Goal: Task Accomplishment & Management: Use online tool/utility

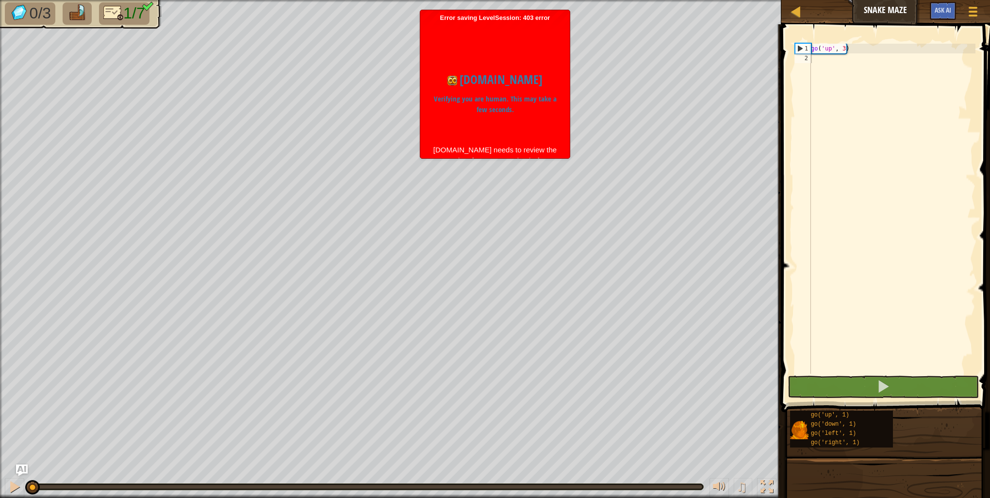
click at [66, 26] on div "0/3 1/7" at bounding box center [75, 11] width 173 height 35
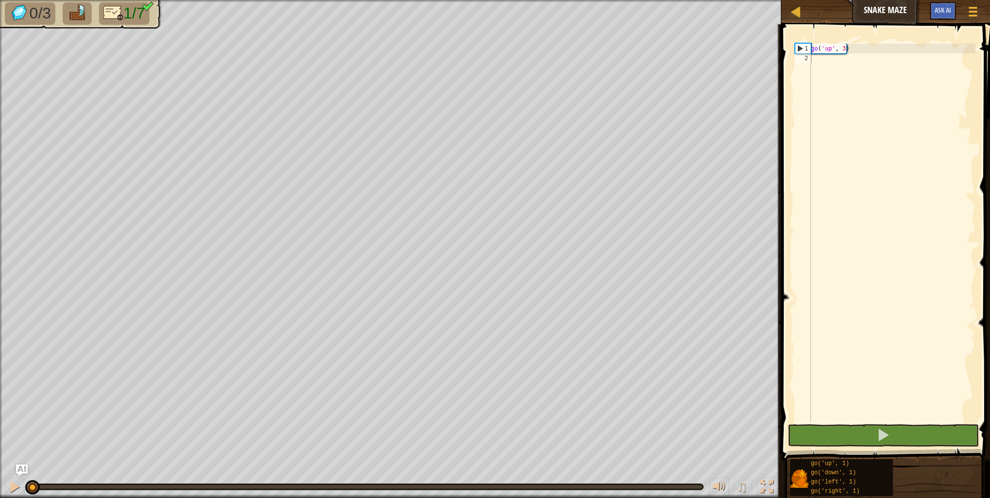
click at [124, 86] on div "0/3 1/7" at bounding box center [390, 249] width 781 height 498
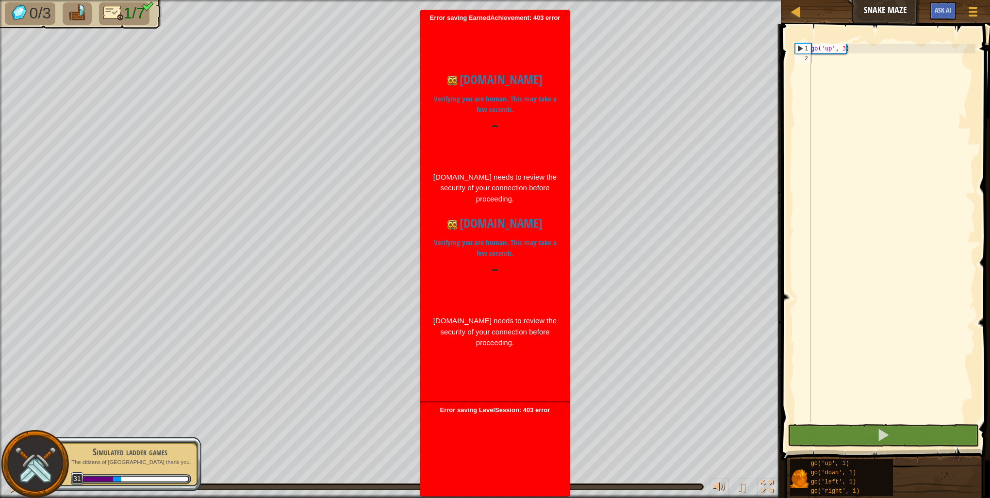
click at [785, 10] on div "Map Snake Maze Game Menu Ask AI" at bounding box center [885, 12] width 209 height 24
click at [795, 13] on div at bounding box center [795, 11] width 12 height 12
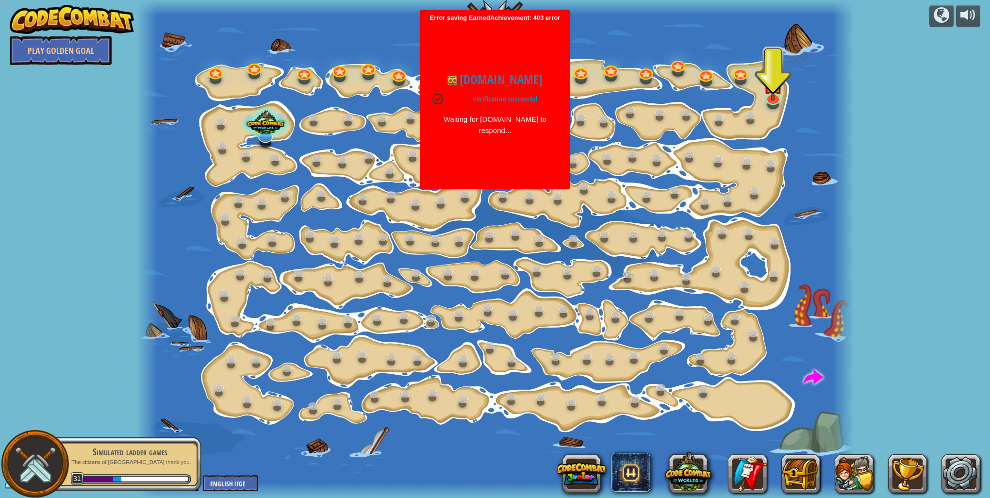
click at [436, 131] on div "Waiting for codecombat.com to respond..." at bounding box center [494, 125] width 125 height 22
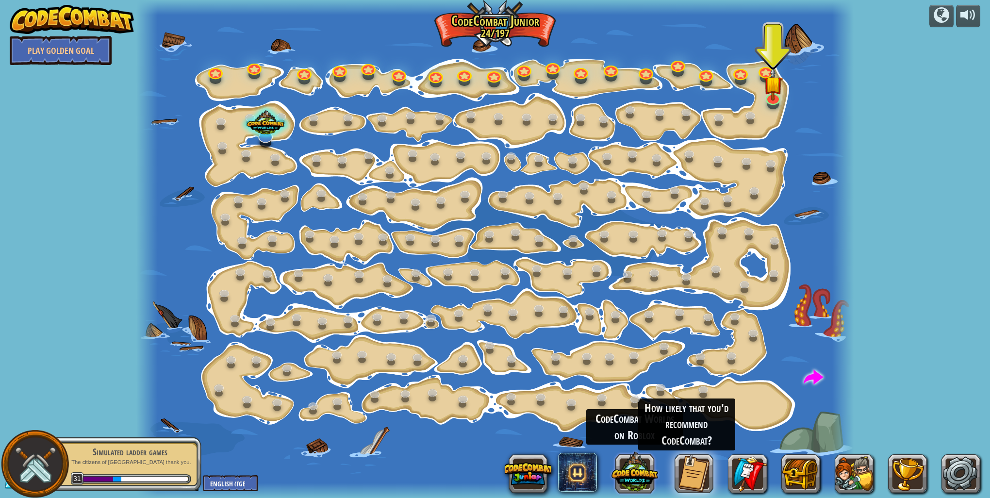
click at [621, 478] on button at bounding box center [634, 471] width 47 height 47
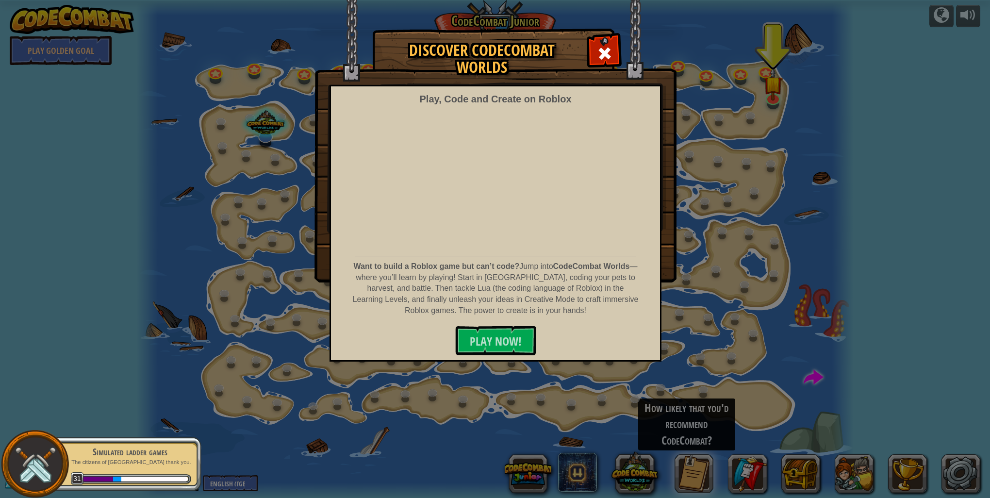
click at [587, 52] on img at bounding box center [495, 141] width 362 height 282
click at [584, 18] on img at bounding box center [495, 141] width 362 height 282
click at [609, 48] on span at bounding box center [605, 54] width 16 height 16
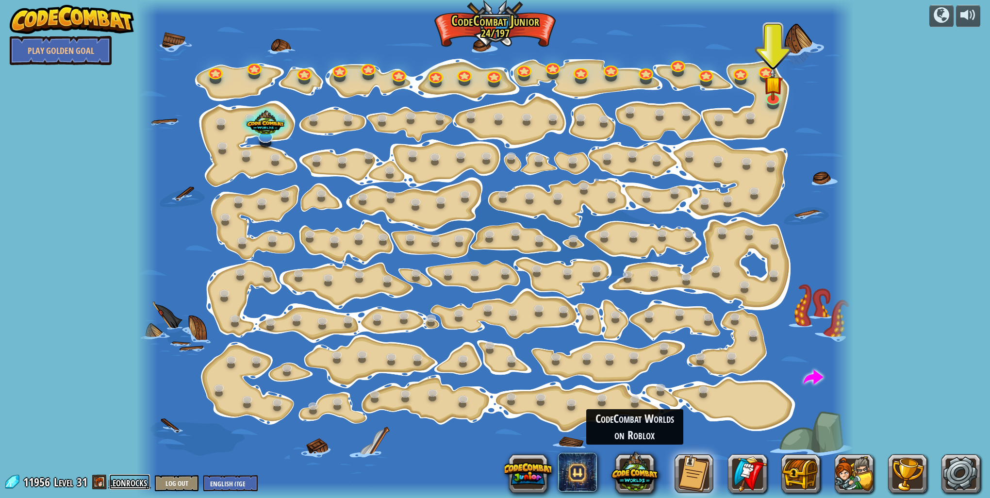
click at [113, 484] on link "leonrocks" at bounding box center [129, 482] width 41 height 16
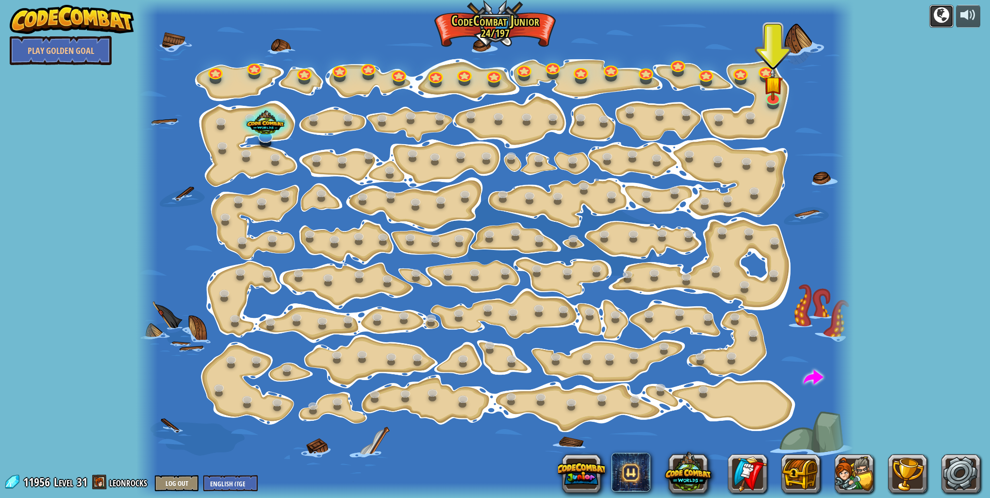
click at [941, 8] on div at bounding box center [941, 15] width 16 height 16
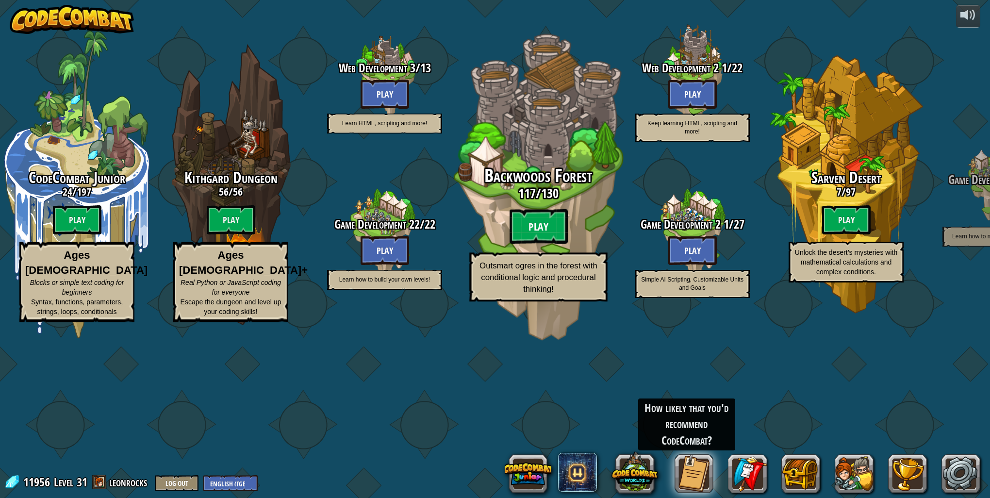
click at [516, 244] on btn "Play" at bounding box center [538, 226] width 58 height 35
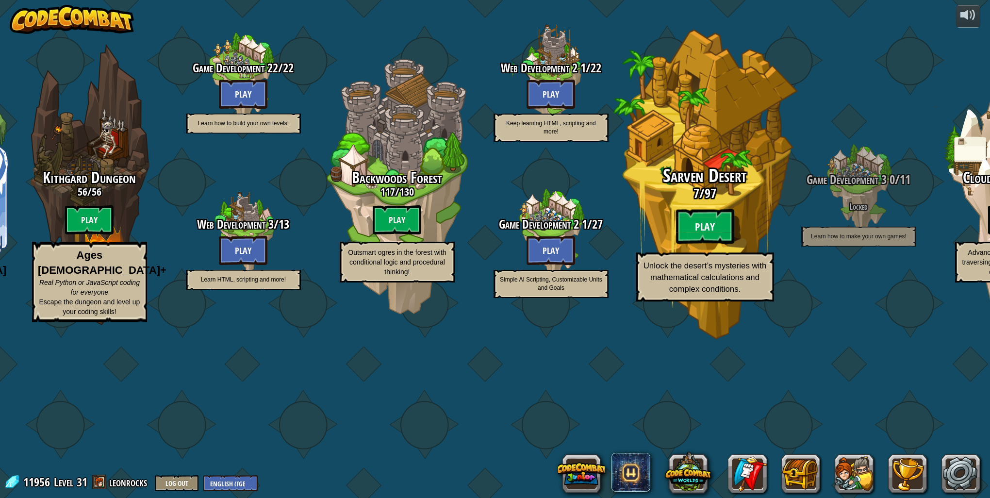
click at [705, 244] on btn "Play" at bounding box center [704, 226] width 58 height 35
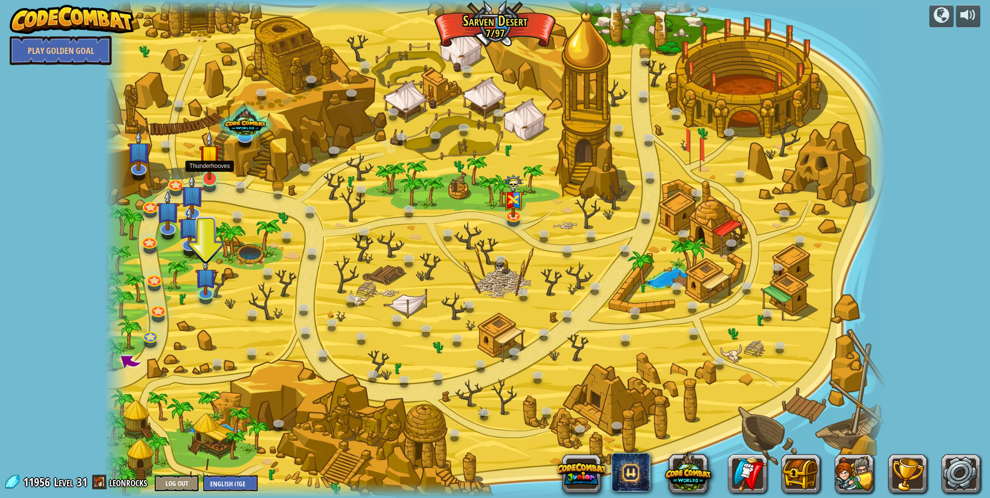
click at [204, 173] on img at bounding box center [210, 155] width 22 height 49
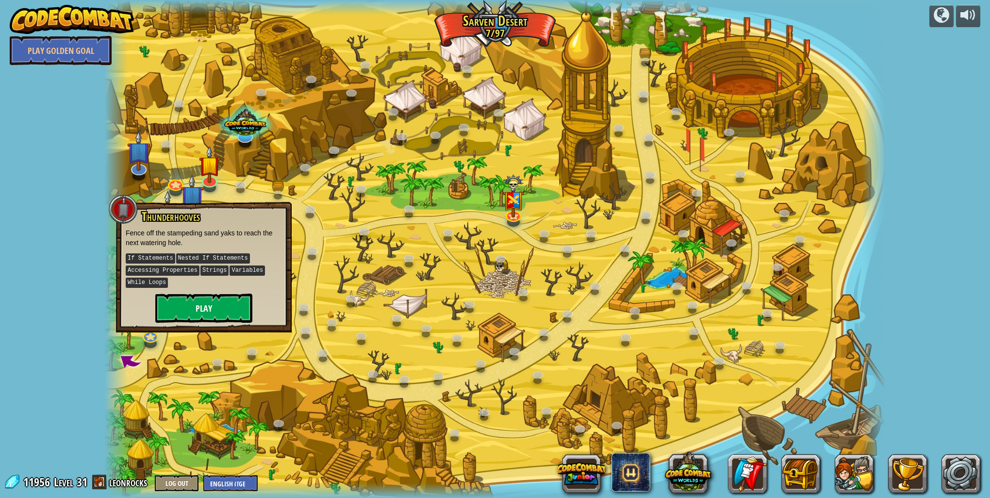
drag, startPoint x: 222, startPoint y: 291, endPoint x: 227, endPoint y: 299, distance: 10.0
click at [225, 291] on div "Thunderhooves Fence off the stampeding sand yaks to reach the next watering hol…" at bounding box center [204, 266] width 156 height 113
click at [221, 310] on button "Play" at bounding box center [203, 308] width 97 height 29
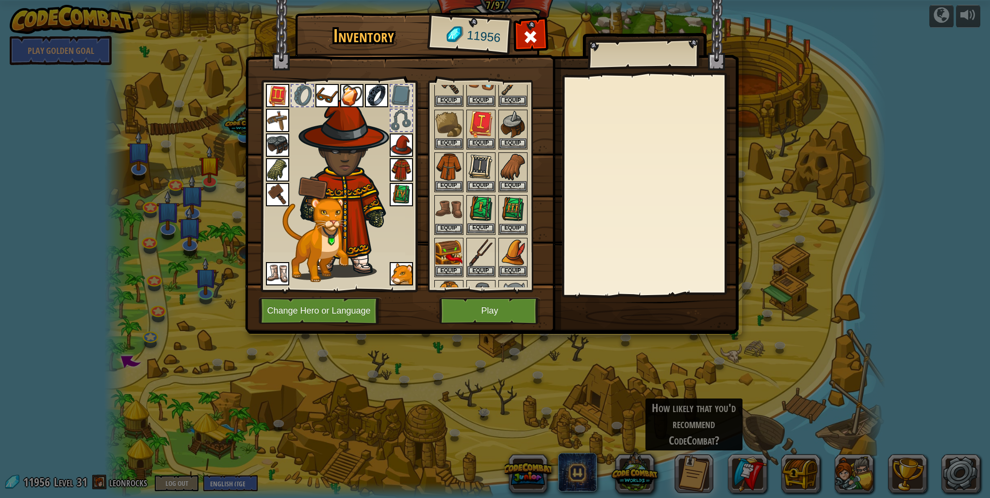
scroll to position [32, 0]
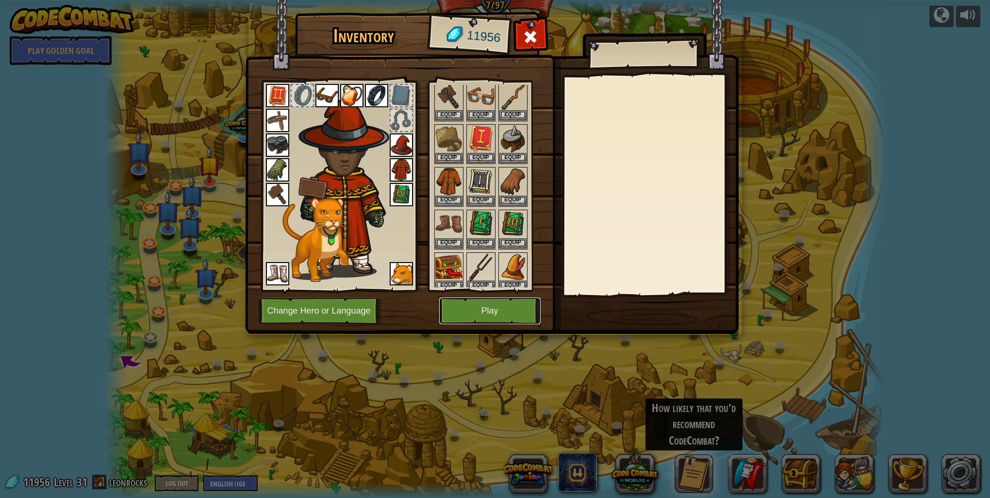
click at [468, 305] on button "Play" at bounding box center [489, 310] width 101 height 27
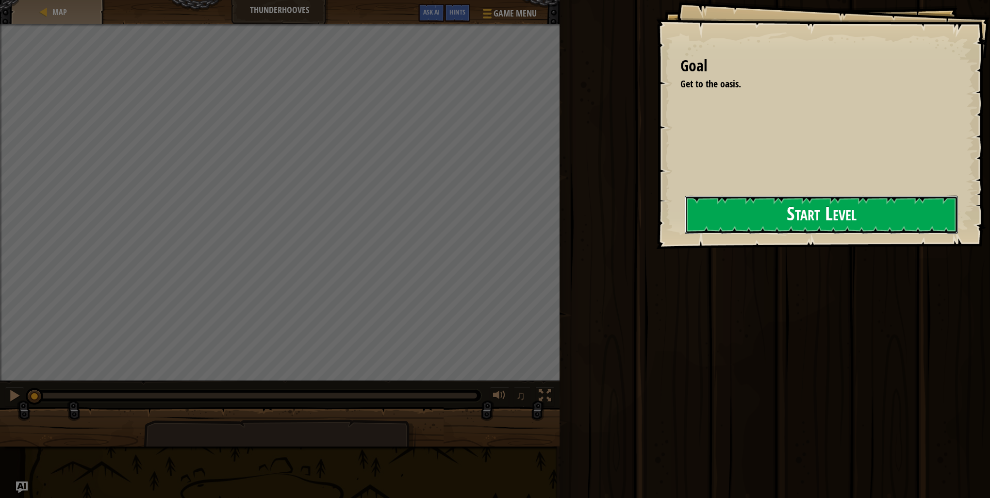
click at [685, 224] on button "Start Level" at bounding box center [821, 215] width 273 height 38
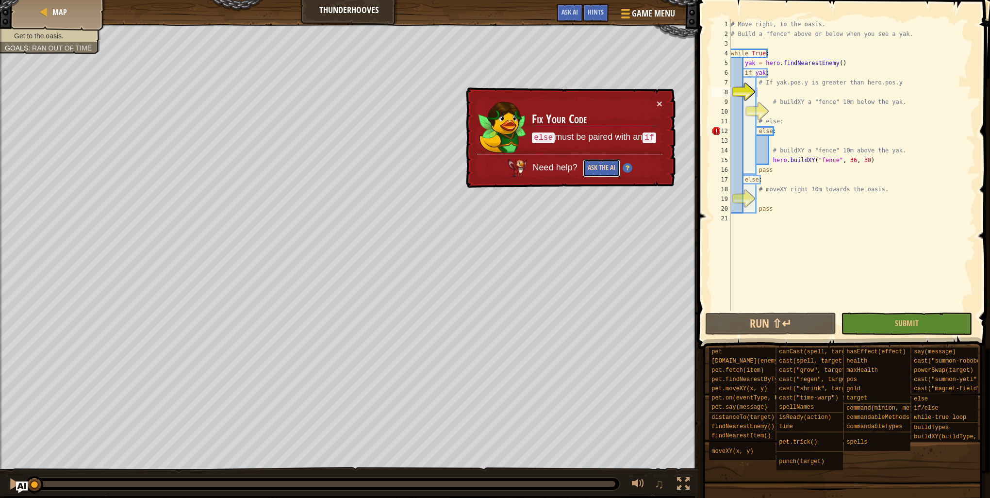
click at [609, 169] on button "Ask the AI" at bounding box center [601, 168] width 37 height 18
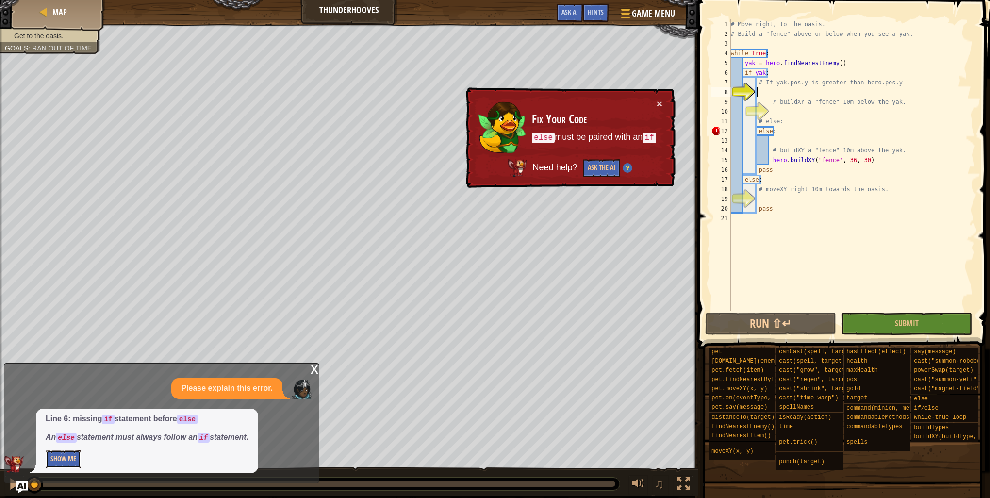
click at [55, 458] on button "Show Me" at bounding box center [63, 459] width 35 height 18
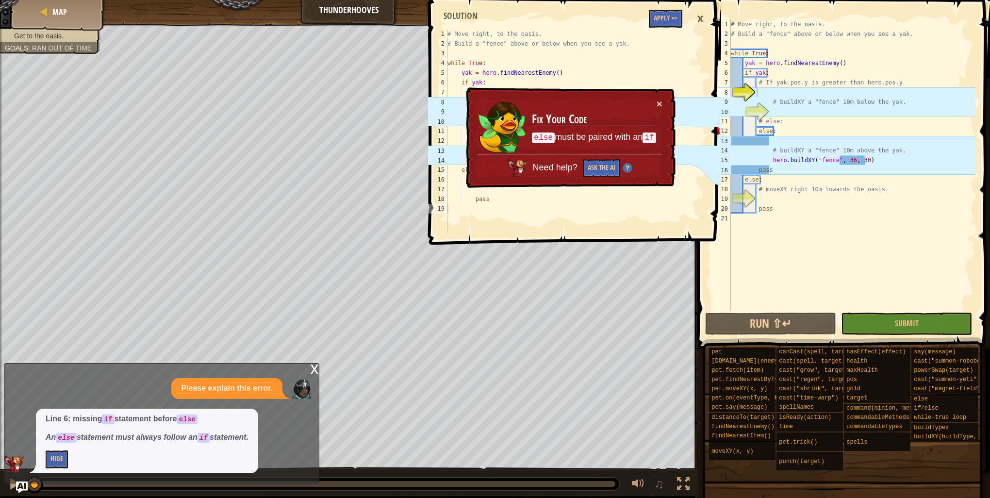
click at [655, 101] on td "Fix Your Code else must be paired with an if" at bounding box center [593, 125] width 125 height 55
click at [660, 102] on button "×" at bounding box center [659, 103] width 6 height 10
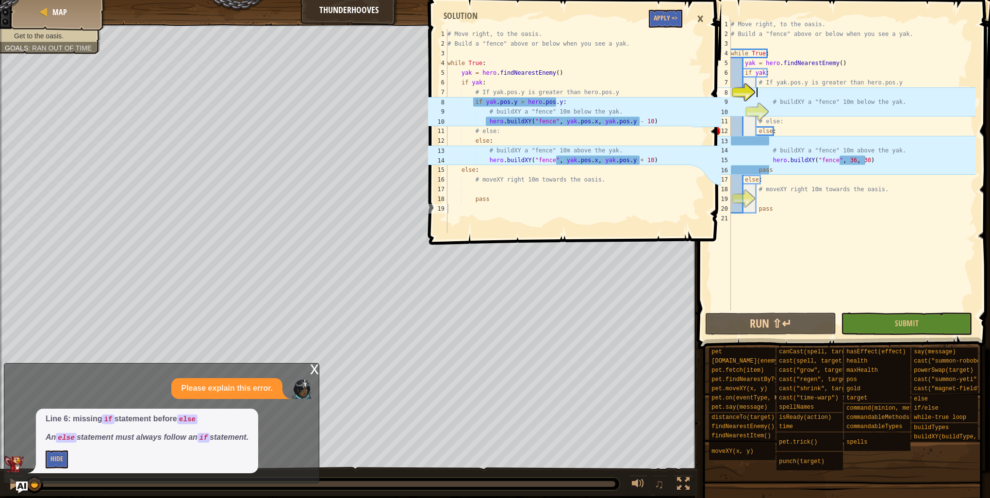
type textarea "if yak.pos.y > hero.pos.y:"
drag, startPoint x: 471, startPoint y: 102, endPoint x: 561, endPoint y: 99, distance: 90.3
click at [561, 99] on div "# Move right, to the oasis. # Build a "fence" above or below when you see a yak…" at bounding box center [568, 140] width 246 height 223
drag, startPoint x: 561, startPoint y: 99, endPoint x: 524, endPoint y: 96, distance: 36.5
type textarea "# buildXY a "fence" 10m below the yak."
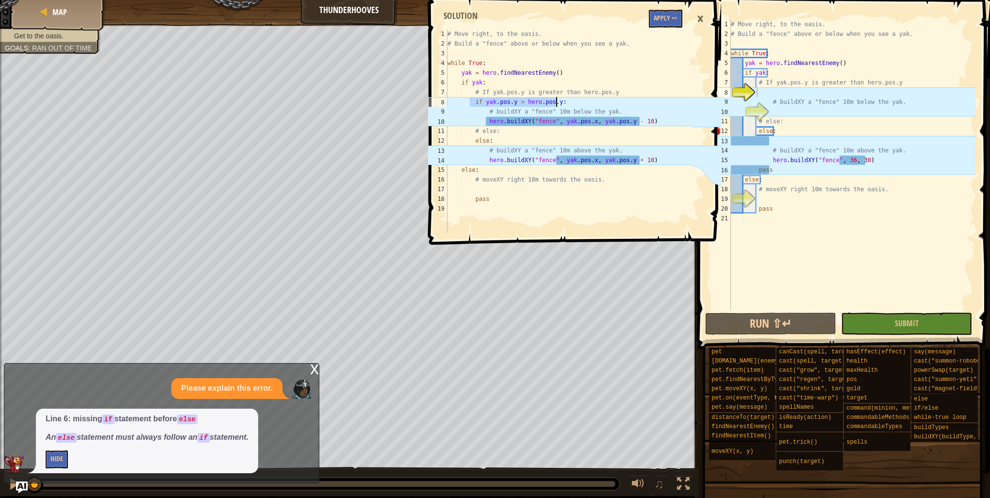
click at [770, 102] on div "# Move right, to the oasis. # Build a "fence" above or below when you see a yak…" at bounding box center [852, 174] width 246 height 311
click at [774, 92] on div "# Move right, to the oasis. # Build a "fence" above or below when you see a yak…" at bounding box center [852, 174] width 246 height 311
drag, startPoint x: 748, startPoint y: 87, endPoint x: 730, endPoint y: 87, distance: 17.5
type textarea "# If yak.pos.y is greater than hero.pos.y"
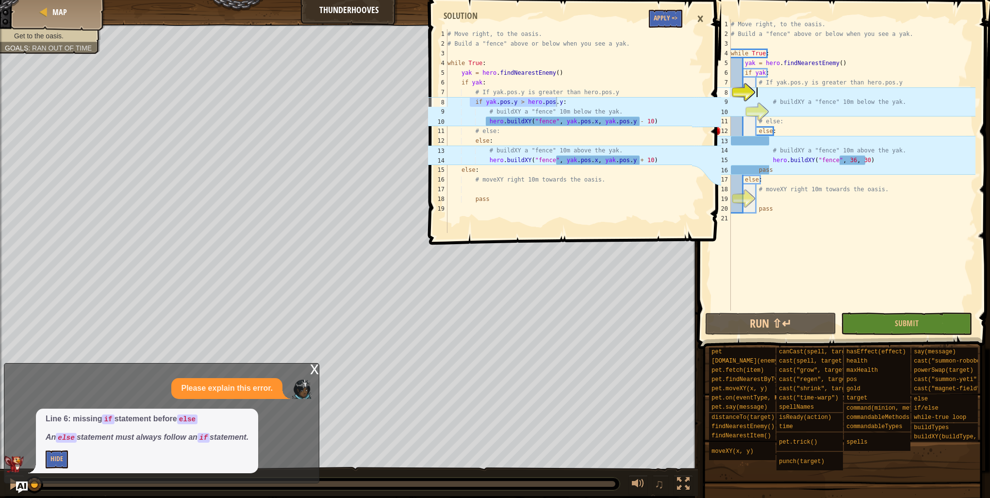
paste textarea "if yak.pos.y > hero.pos.y:"
type textarea "if yak.pos.y > hero.pos.y:"
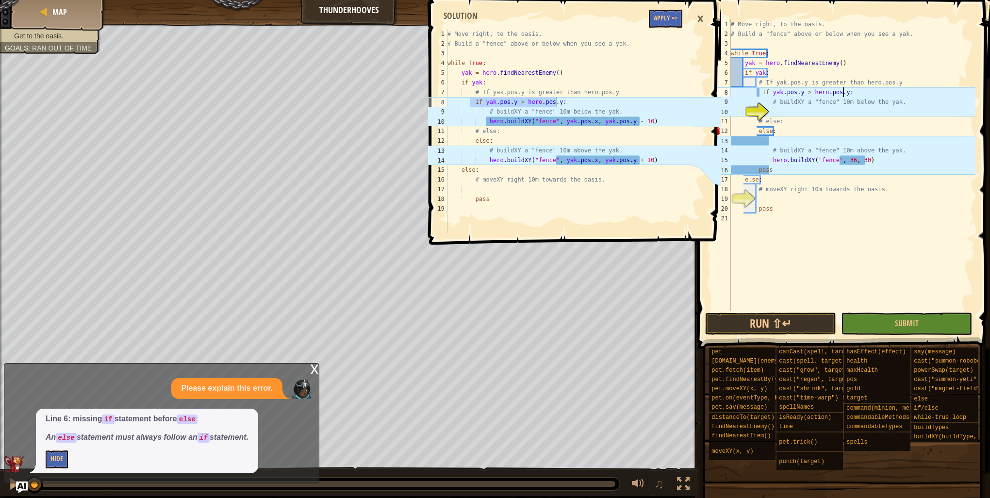
type textarea "hero.buildXY("fence", yak.pos.x, yak.pos.y - 10)"
drag, startPoint x: 648, startPoint y: 119, endPoint x: 487, endPoint y: 123, distance: 161.1
click at [487, 123] on div "# Move right, to the oasis. # Build a "fence" above or below when you see a yak…" at bounding box center [568, 140] width 246 height 223
click at [786, 110] on div "# Move right, to the oasis. # Build a "fence" above or below when you see a yak…" at bounding box center [852, 174] width 246 height 311
paste textarea "hero.buildXY("fence", yak.pos.x, yak.pos.y - 10)"
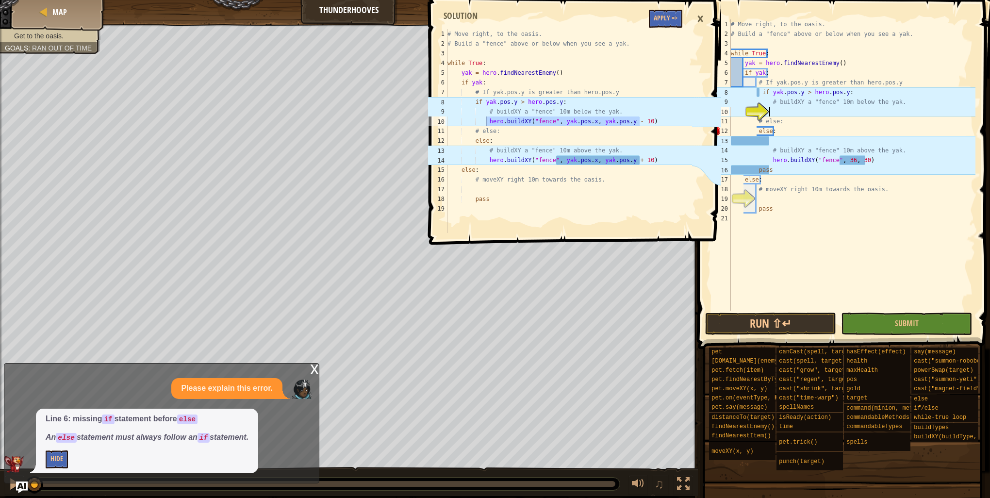
type textarea "hero.buildXY("fence", yak.pos.x, yak.pos.y - 10)"
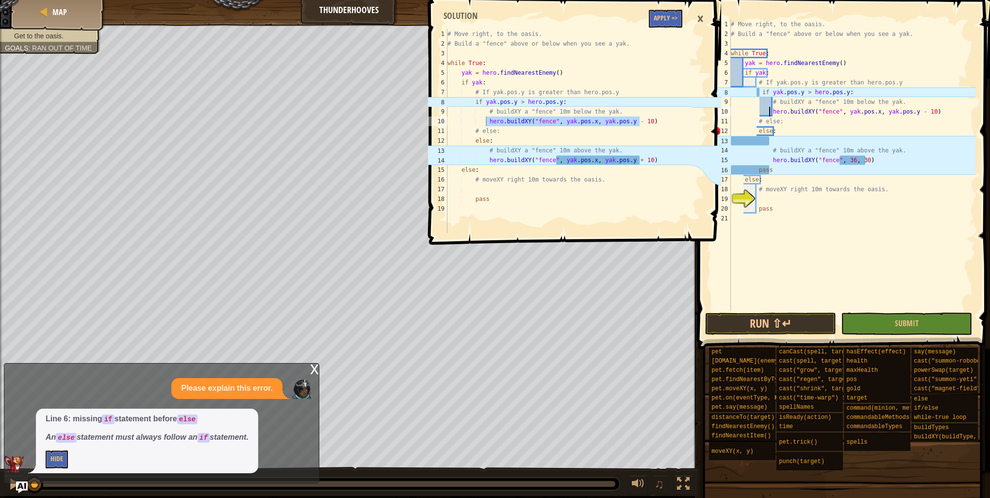
click at [769, 112] on div "# Move right, to the oasis. # Build a "fence" above or below when you see a yak…" at bounding box center [852, 174] width 246 height 311
drag, startPoint x: 769, startPoint y: 144, endPoint x: 724, endPoint y: 143, distance: 45.1
click at [724, 143] on div "hero.buildXY("fence", yak.pos.x, yak.pos.y - 10) 1 2 3 4 5 6 7 8 9 10 11 12 13 …" at bounding box center [842, 164] width 266 height 291
type textarea "hero.buildXY("fence", yak.pos.x, yak.pos.y + 10)"
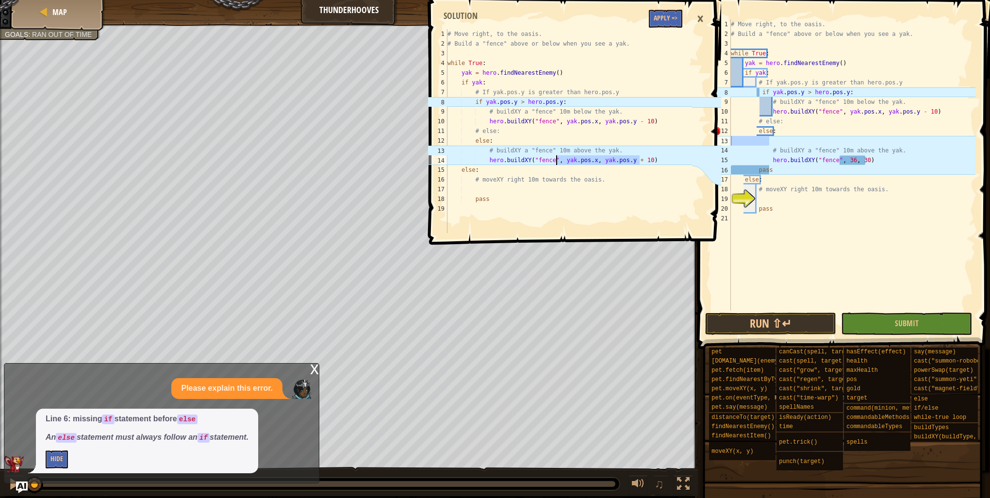
drag, startPoint x: 644, startPoint y: 158, endPoint x: 555, endPoint y: 164, distance: 89.0
click at [555, 164] on div "# Move right, to the oasis. # Build a "fence" above or below when you see a yak…" at bounding box center [568, 140] width 246 height 223
drag, startPoint x: 555, startPoint y: 164, endPoint x: 560, endPoint y: 162, distance: 5.2
click at [801, 173] on div "# Move right, to the oasis. # Build a "fence" above or below when you see a yak…" at bounding box center [852, 174] width 246 height 311
drag, startPoint x: 780, startPoint y: 175, endPoint x: 788, endPoint y: 167, distance: 11.3
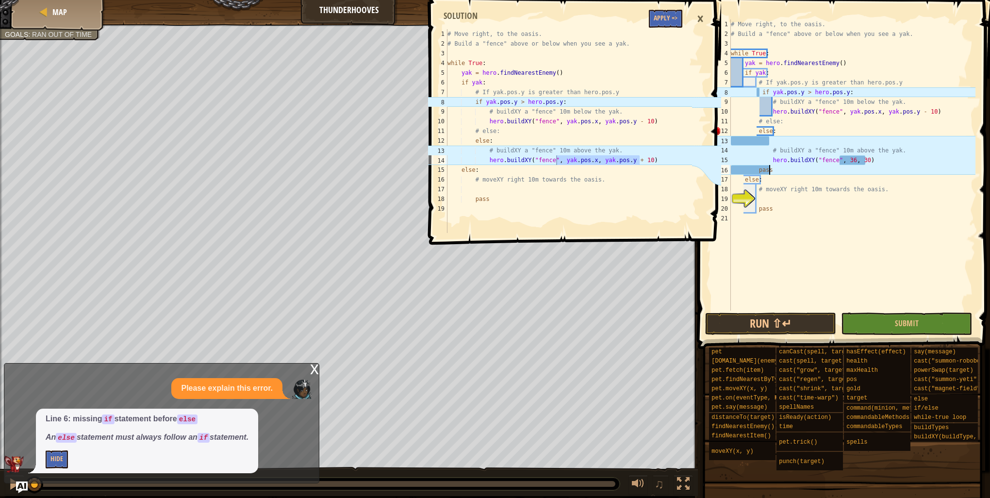
paste textarea "yak.pos.x, yak.pos.y + 10)"
type textarea "passyak.pos.x, yak.pos.y + 10)"
click at [798, 327] on button "Run ⇧↵" at bounding box center [770, 323] width 131 height 22
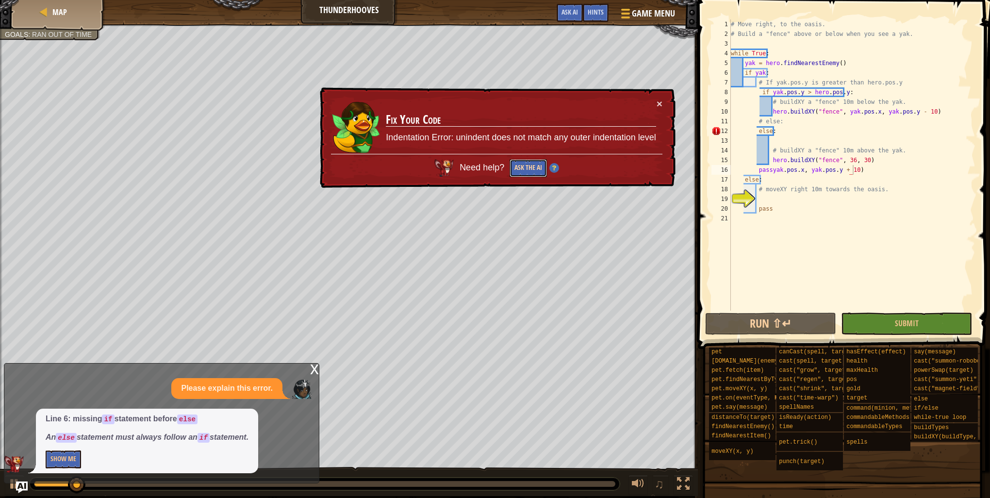
click at [524, 173] on button "Ask the AI" at bounding box center [527, 168] width 37 height 18
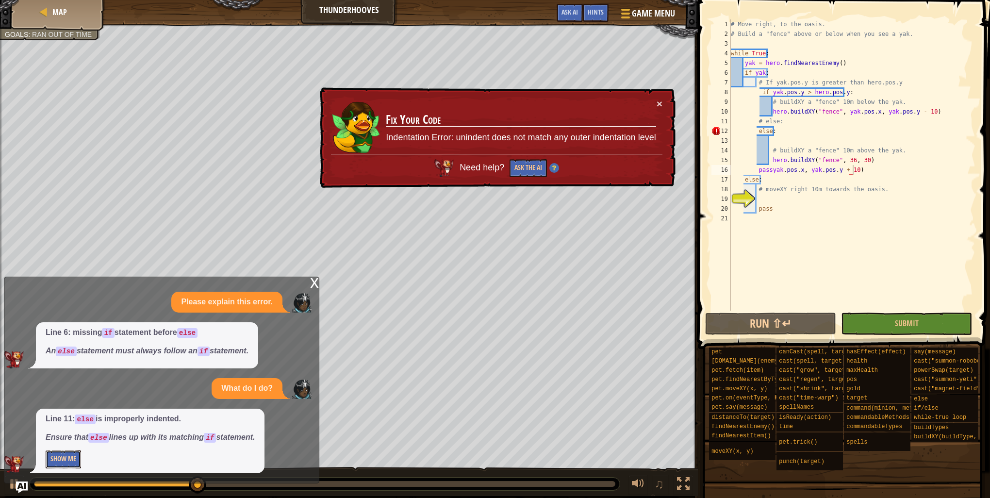
click at [65, 463] on button "Show Me" at bounding box center [63, 459] width 35 height 18
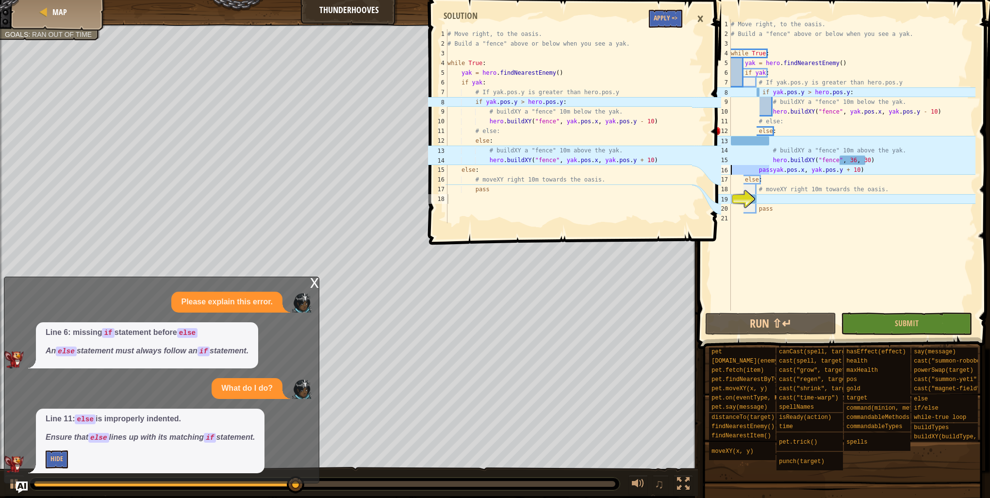
drag, startPoint x: 769, startPoint y: 170, endPoint x: 732, endPoint y: 174, distance: 37.0
click at [732, 174] on div "# Move right, to the oasis. # Build a "fence" above or below when you see a yak…" at bounding box center [852, 174] width 246 height 311
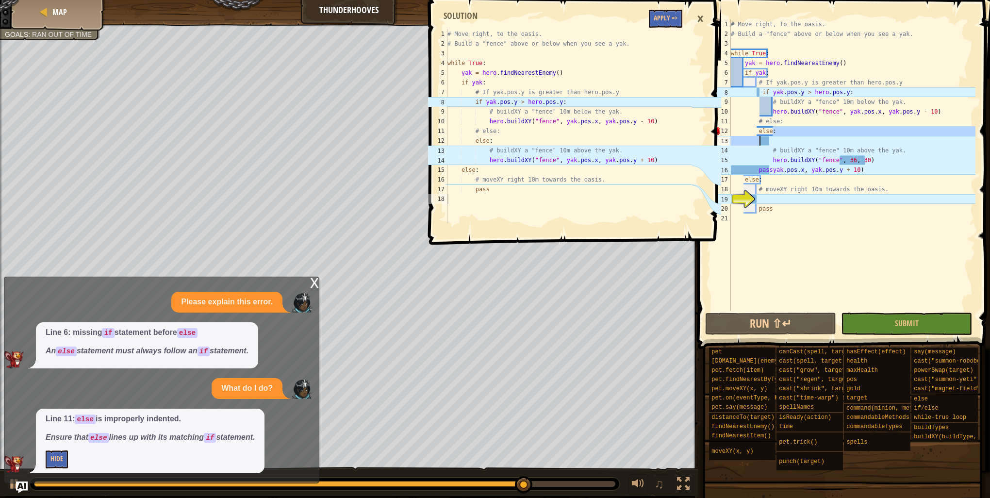
drag, startPoint x: 778, startPoint y: 130, endPoint x: 765, endPoint y: 139, distance: 16.4
click at [765, 139] on div "# Move right, to the oasis. # Build a "fence" above or below when you see a yak…" at bounding box center [852, 174] width 246 height 311
type textarea "else:"
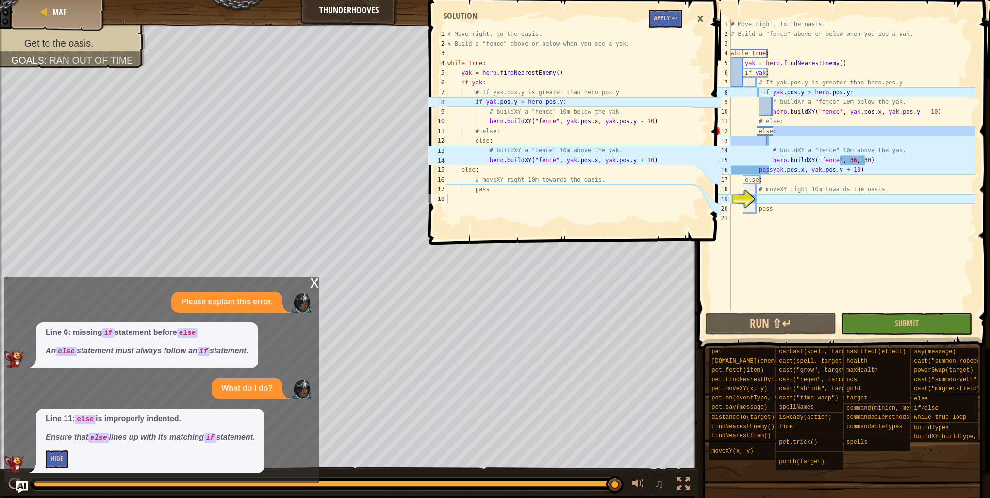
drag, startPoint x: 32, startPoint y: 5, endPoint x: 64, endPoint y: -8, distance: 34.4
click at [64, 0] on html "Map Thunderhooves Game Menu Done Hints Ask AI 1 2 3 4 5 6 7 8 9 10 11 12 13 14 …" at bounding box center [495, 0] width 990 height 0
click at [60, 10] on span "Map" at bounding box center [59, 12] width 15 height 11
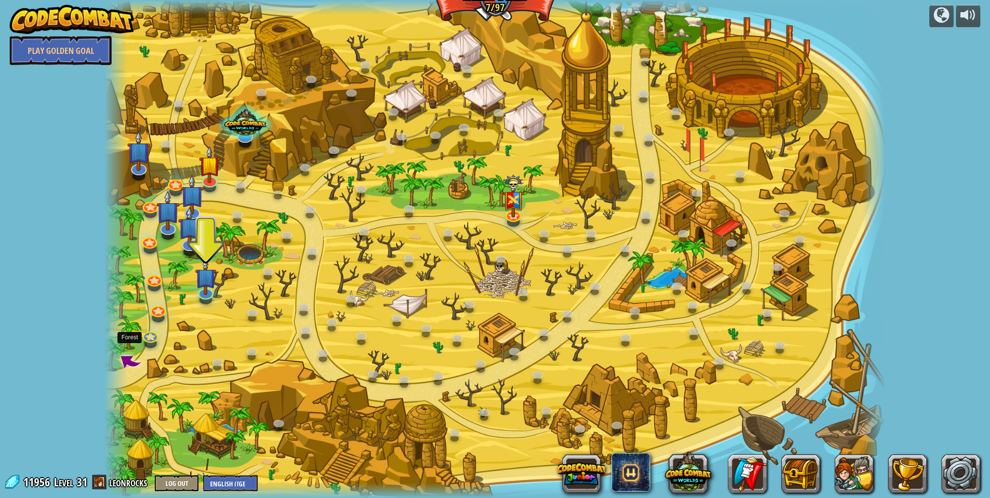
click at [124, 367] on span at bounding box center [130, 361] width 28 height 28
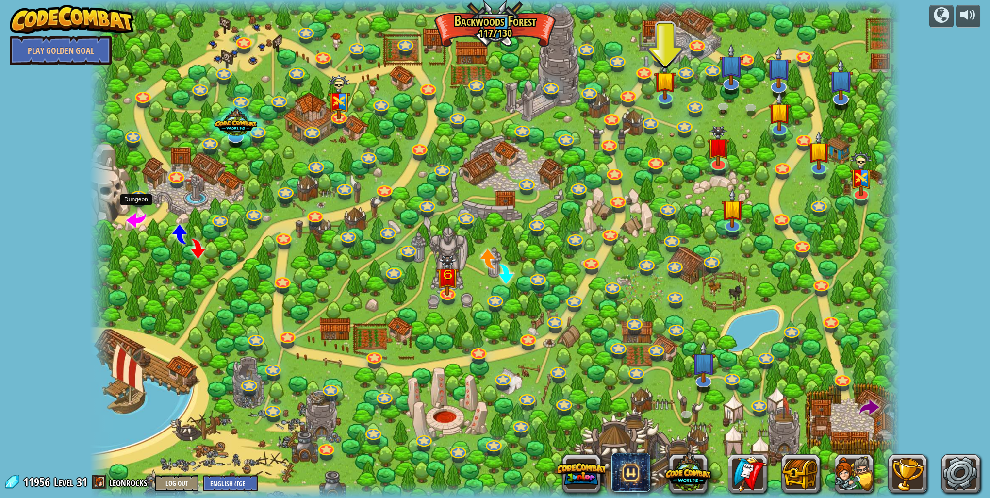
click at [133, 218] on span at bounding box center [136, 219] width 20 height 20
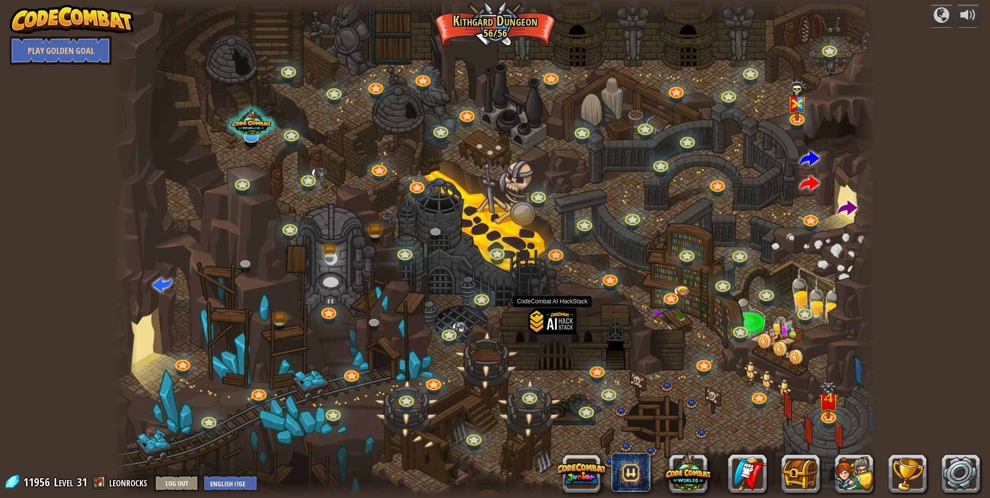
click at [551, 320] on div at bounding box center [552, 339] width 48 height 62
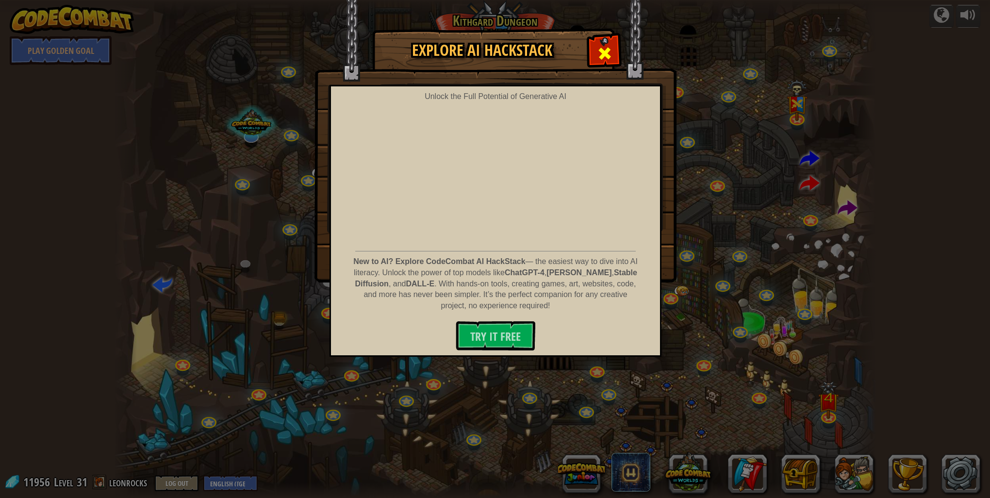
click at [609, 57] on span at bounding box center [605, 54] width 16 height 16
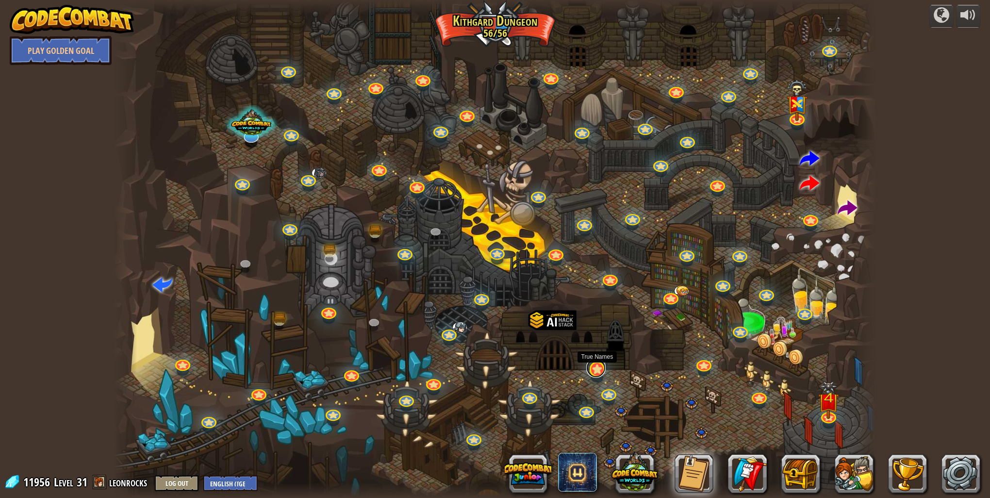
click at [604, 365] on link at bounding box center [595, 367] width 19 height 19
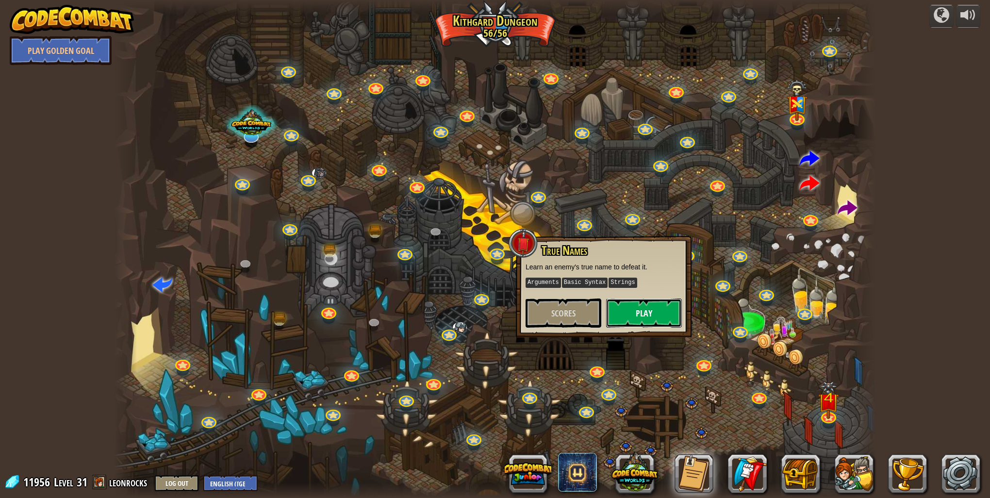
click at [651, 303] on button "Play" at bounding box center [644, 312] width 76 height 29
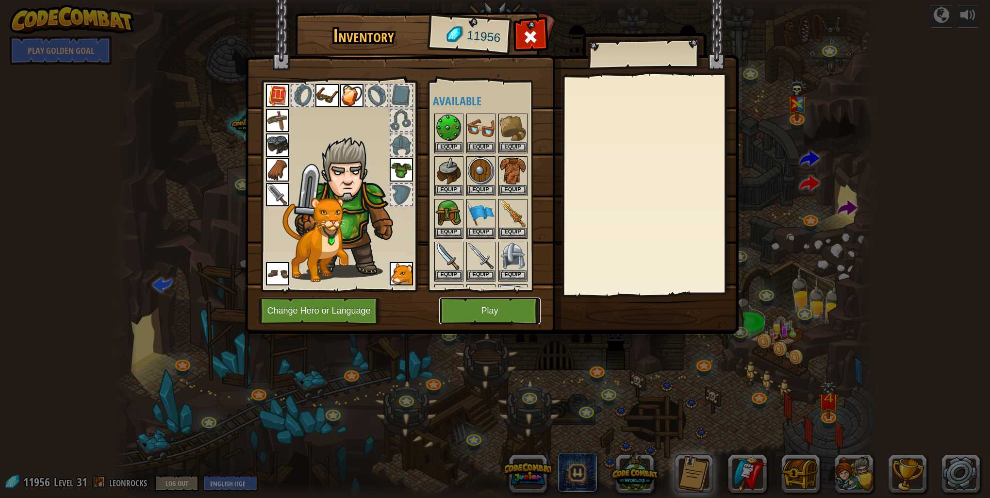
click at [524, 320] on button "Play" at bounding box center [489, 310] width 101 height 27
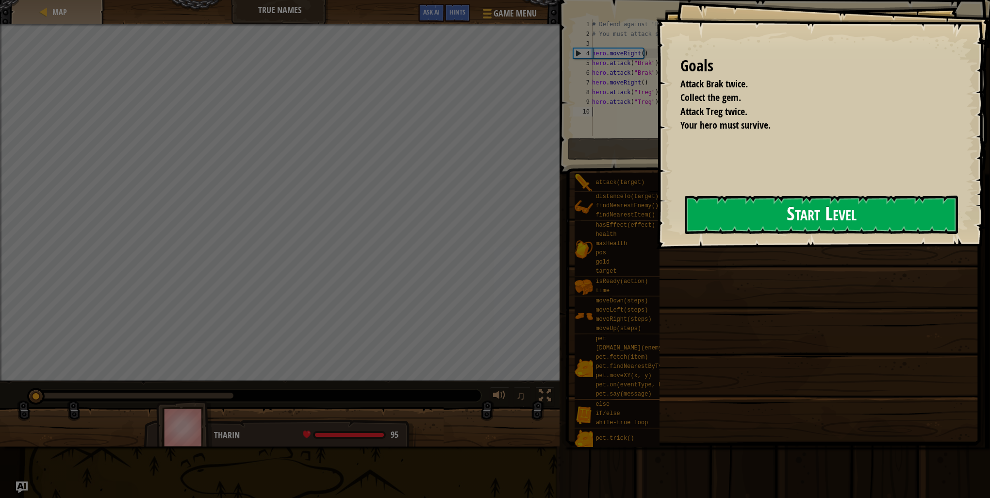
click at [685, 213] on button "Start Level" at bounding box center [821, 215] width 273 height 38
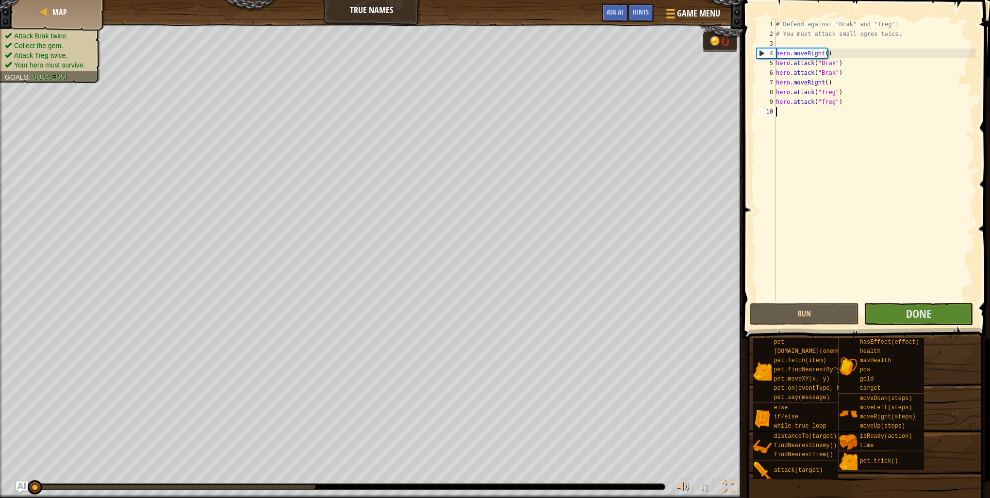
click at [937, 328] on span at bounding box center [865, 470] width 240 height 287
click at [949, 308] on button "Done" at bounding box center [918, 314] width 109 height 22
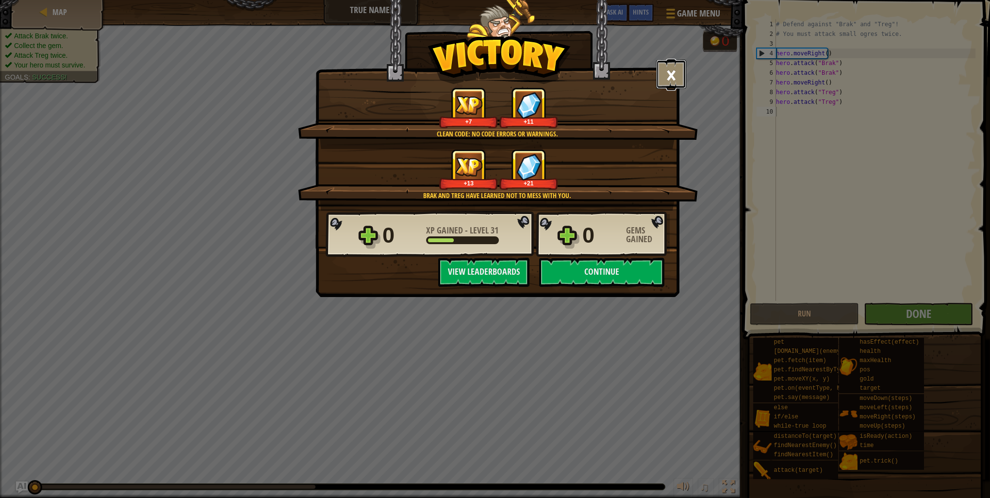
click at [678, 82] on button "×" at bounding box center [671, 74] width 30 height 29
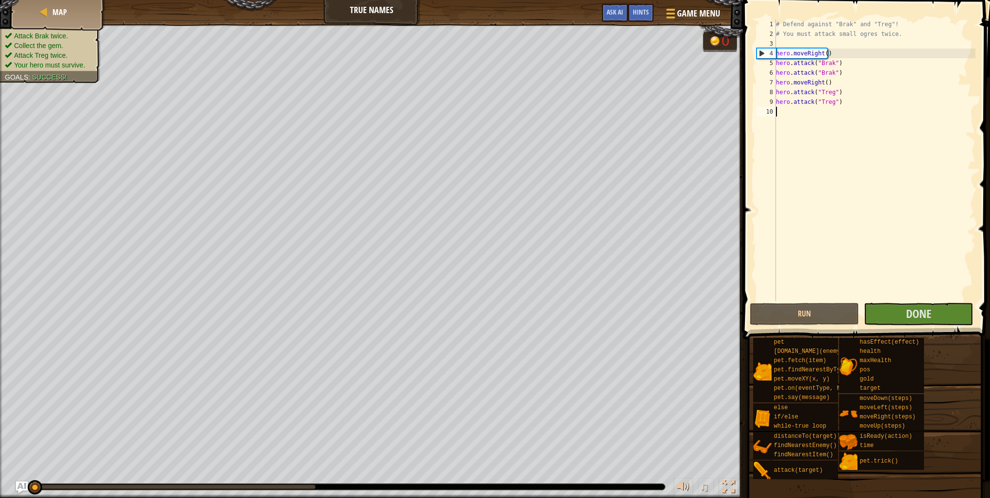
drag, startPoint x: 805, startPoint y: 327, endPoint x: 806, endPoint y: 319, distance: 7.8
click at [805, 325] on span at bounding box center [867, 156] width 255 height 368
click at [805, 312] on button "Run" at bounding box center [804, 314] width 109 height 22
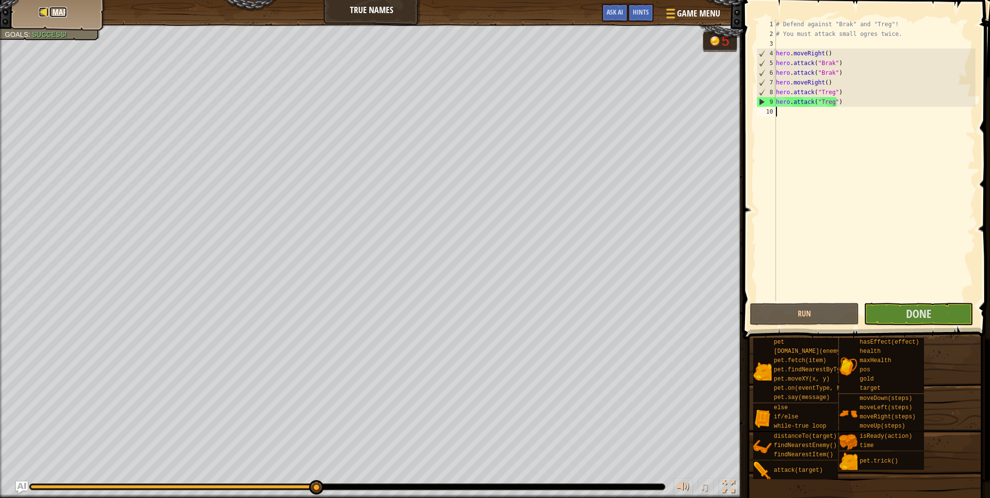
click at [60, 13] on span "Map" at bounding box center [59, 12] width 15 height 11
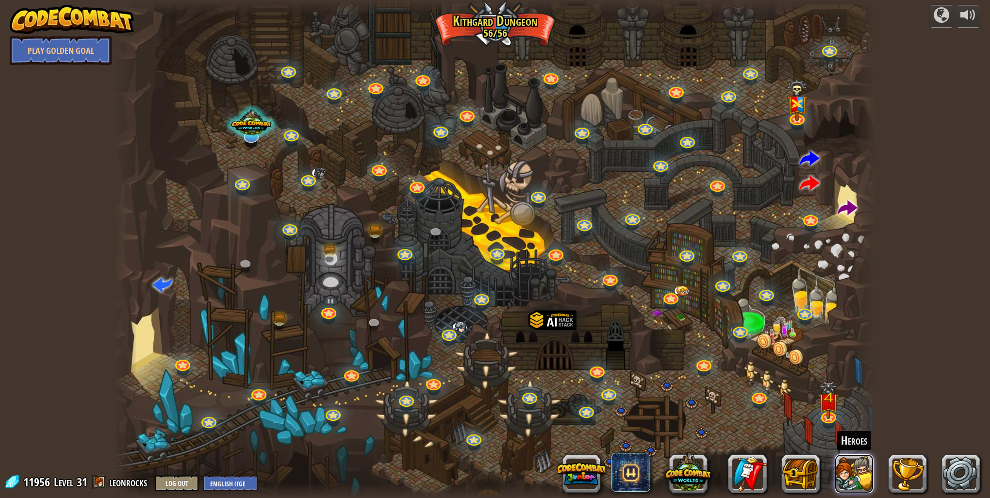
click at [863, 469] on button at bounding box center [854, 473] width 39 height 39
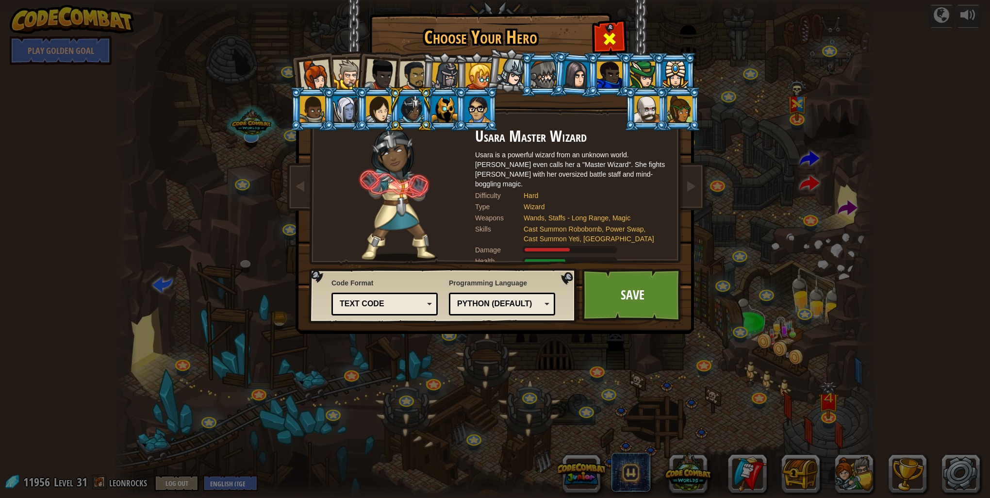
click at [610, 42] on span at bounding box center [610, 39] width 16 height 16
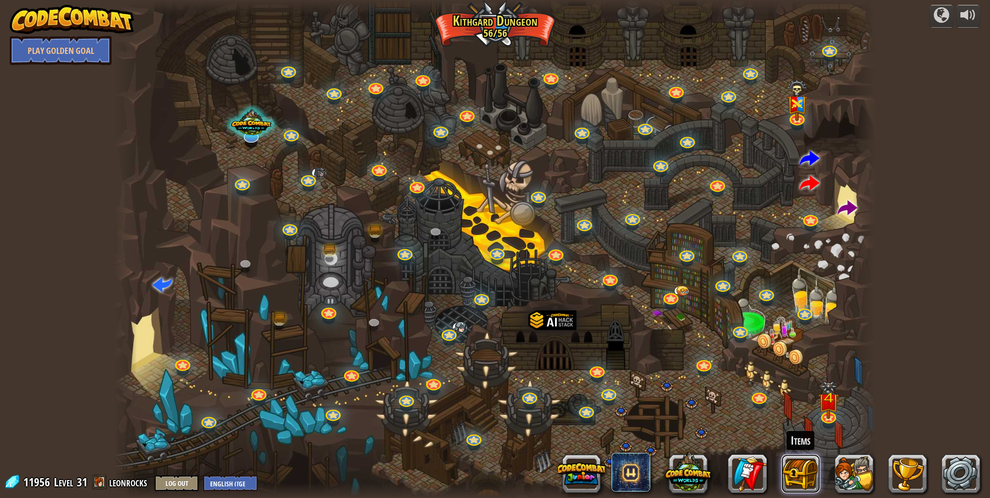
click at [807, 474] on button at bounding box center [800, 473] width 39 height 39
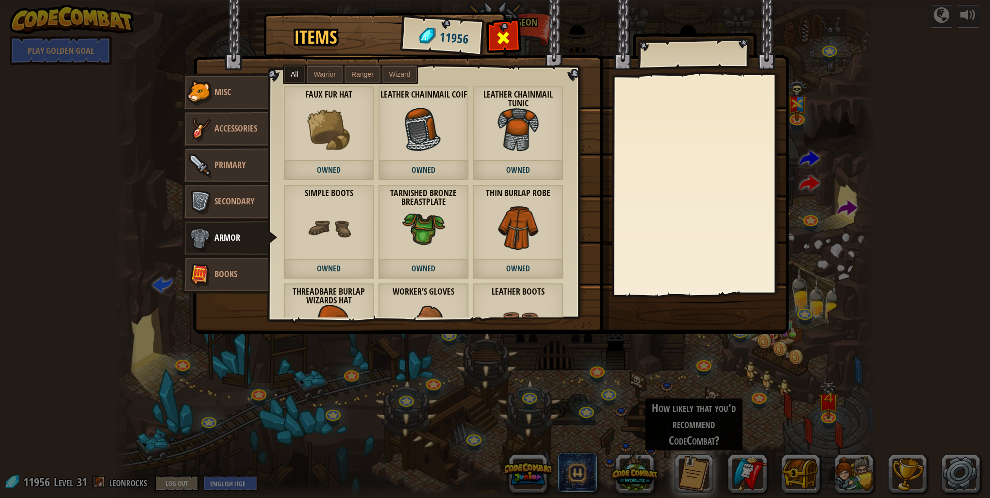
click at [501, 36] on span at bounding box center [504, 38] width 16 height 16
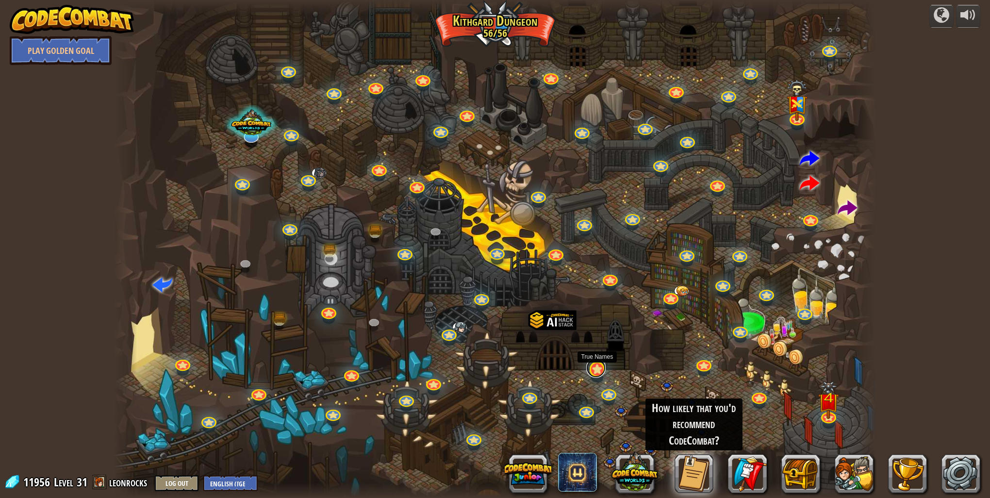
click at [602, 371] on link at bounding box center [595, 367] width 19 height 19
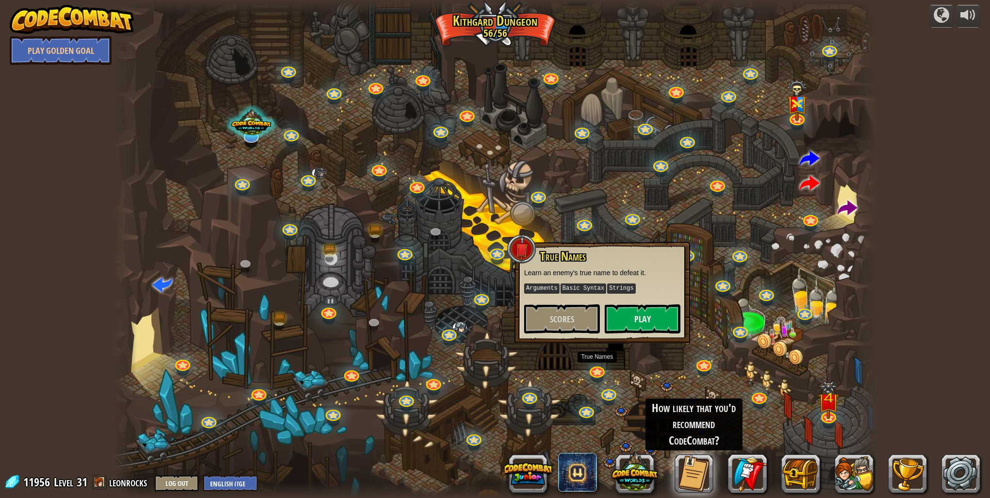
click at [648, 301] on div "True Names Learn an enemy's true name to defeat it. Arguments Basic Syntax Stri…" at bounding box center [602, 291] width 156 height 83
click at [639, 310] on button "Play" at bounding box center [643, 318] width 76 height 29
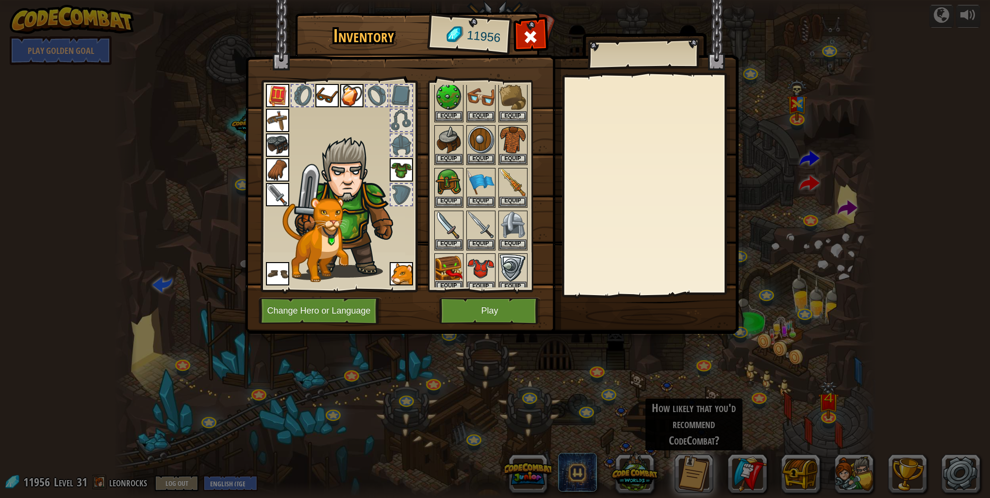
scroll to position [65, 0]
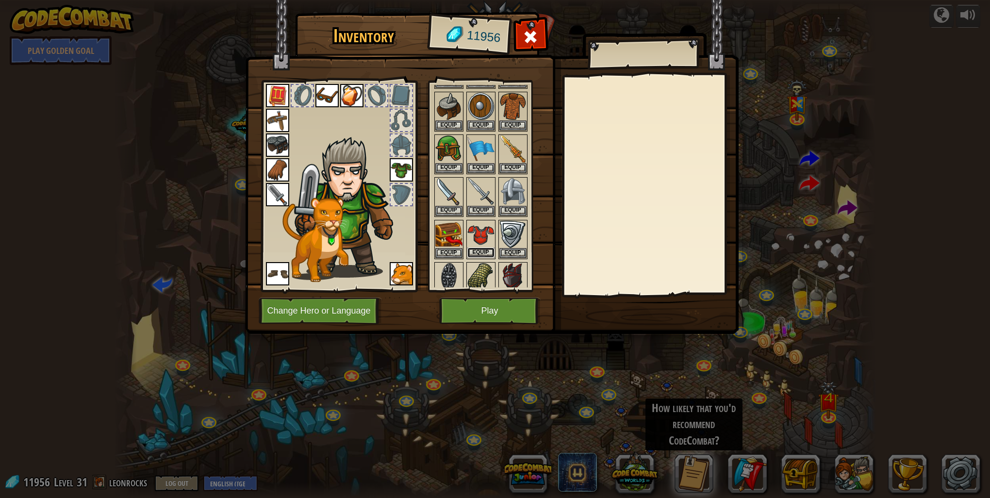
click at [480, 247] on button "Equip" at bounding box center [480, 252] width 27 height 10
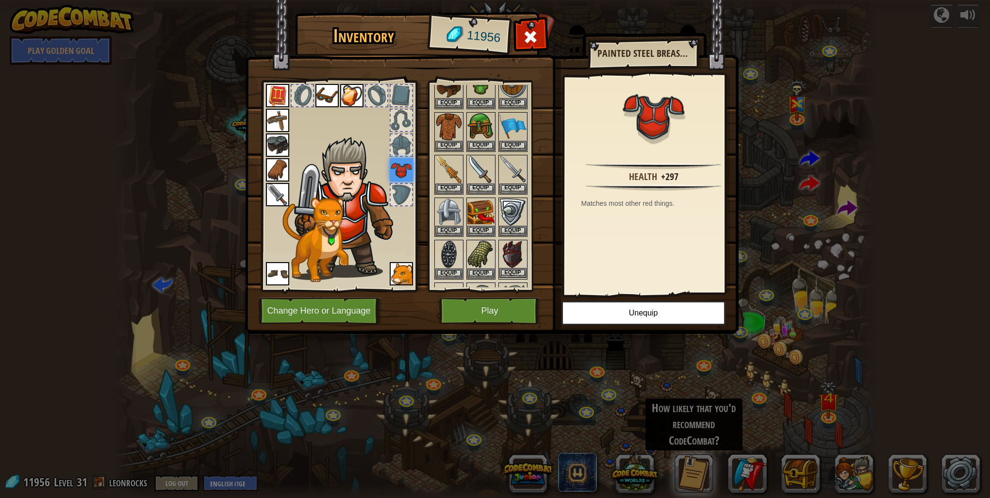
scroll to position [97, 0]
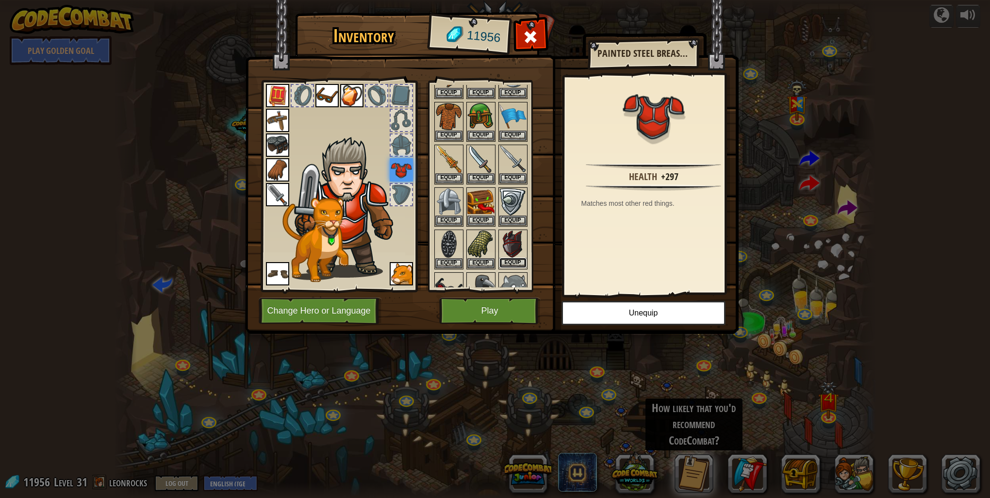
click at [507, 264] on button "Equip" at bounding box center [512, 263] width 27 height 10
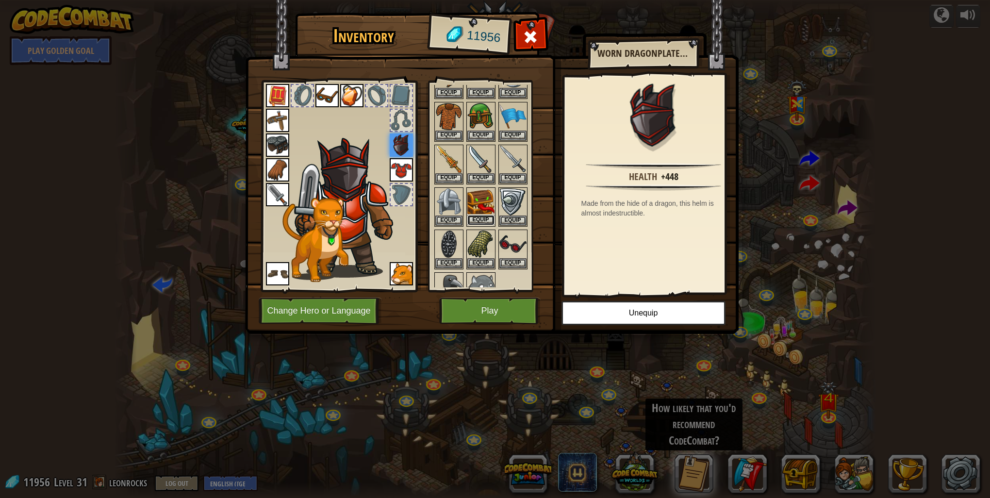
click at [481, 220] on button "Equip" at bounding box center [480, 220] width 27 height 10
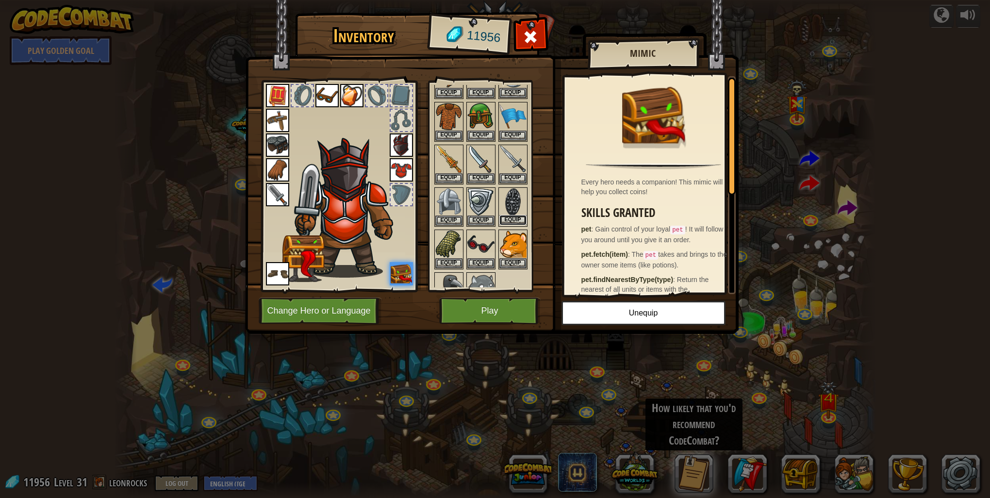
click at [509, 221] on button "Equip" at bounding box center [512, 220] width 27 height 10
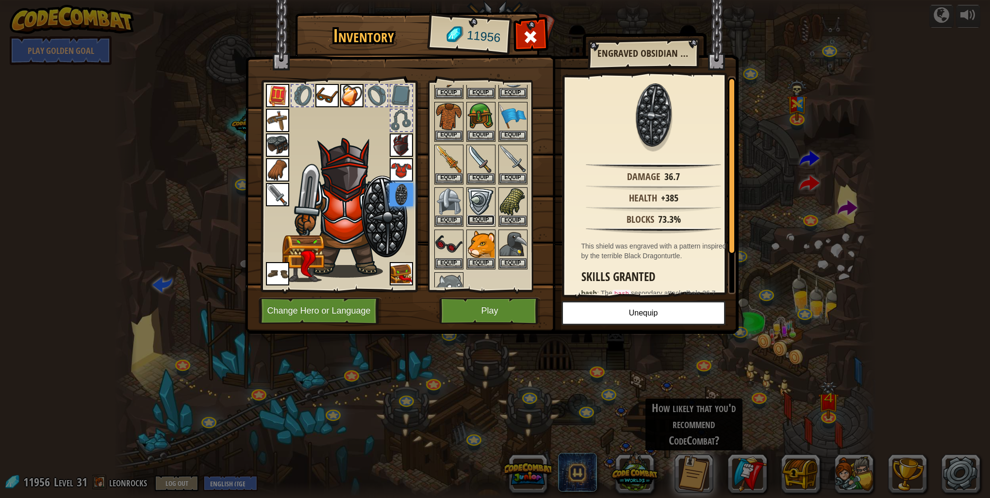
click at [476, 215] on button "Equip" at bounding box center [480, 220] width 27 height 10
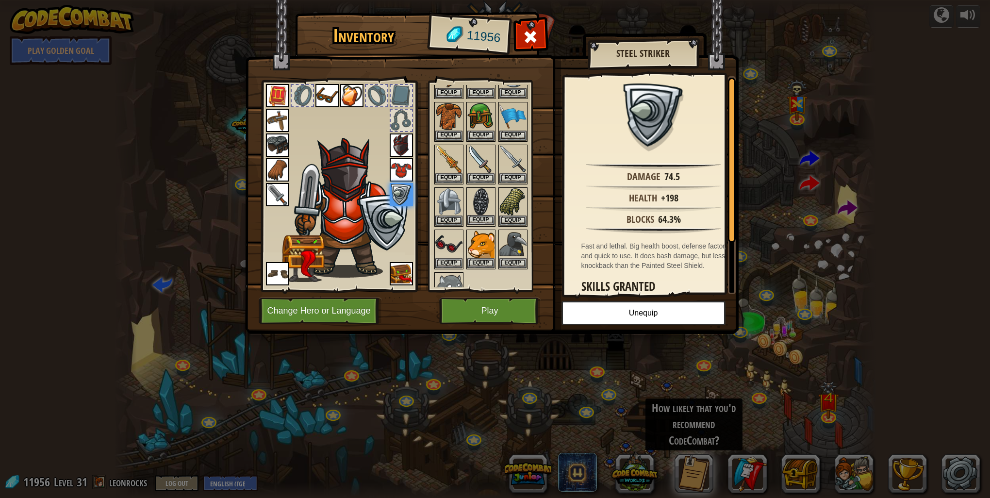
click at [482, 210] on img at bounding box center [480, 201] width 27 height 27
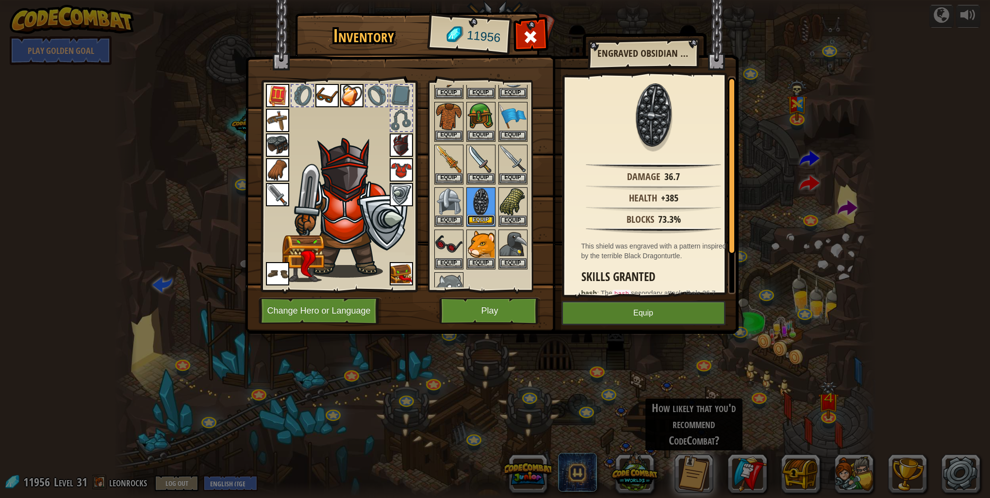
click at [477, 218] on button "Equip" at bounding box center [480, 220] width 27 height 10
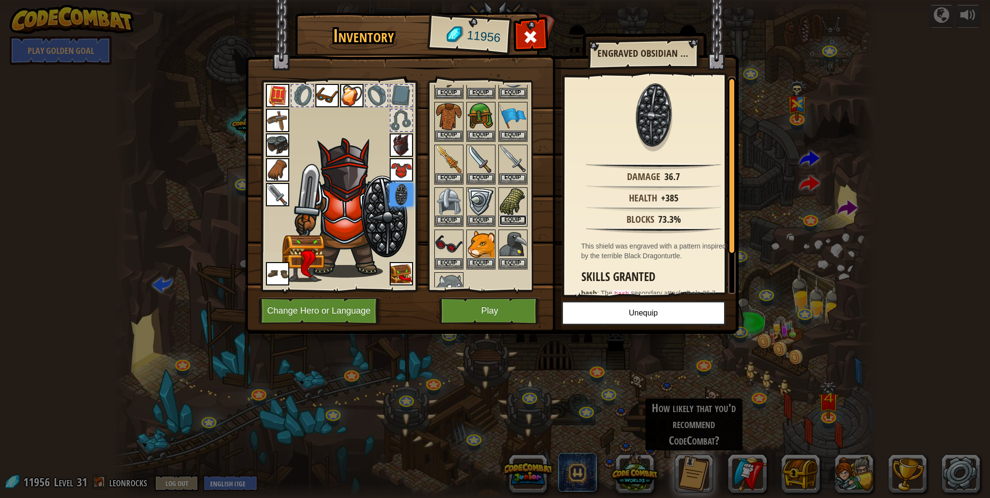
click at [507, 222] on button "Equip" at bounding box center [512, 220] width 27 height 10
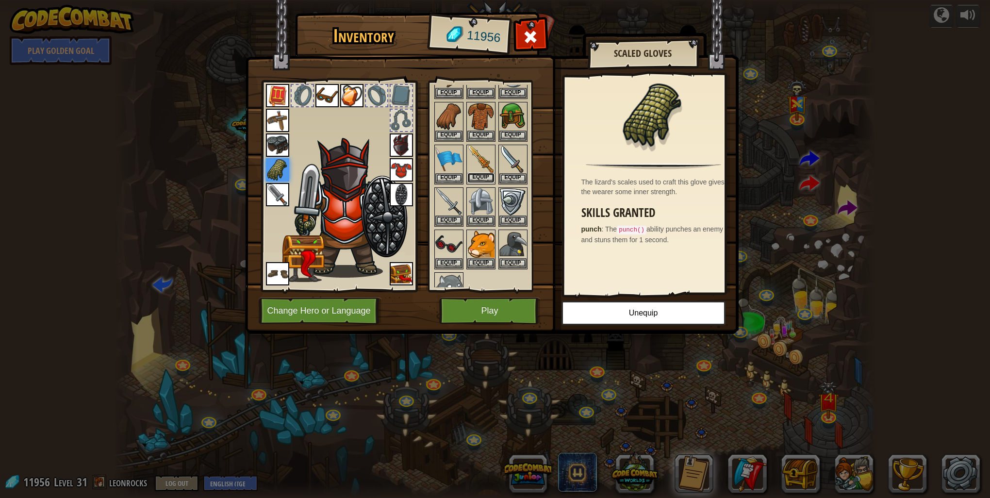
click at [474, 177] on button "Equip" at bounding box center [480, 178] width 27 height 10
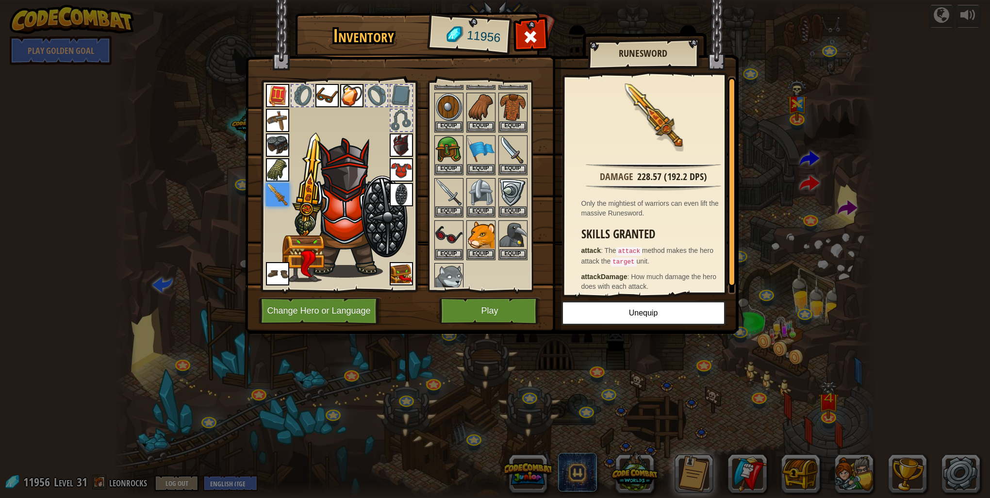
scroll to position [129, 0]
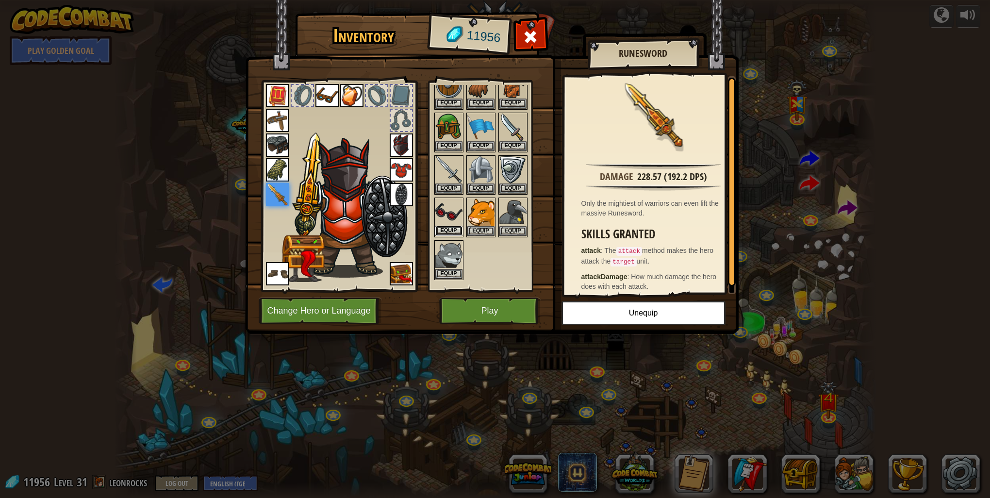
click at [450, 226] on button "Equip" at bounding box center [448, 231] width 27 height 10
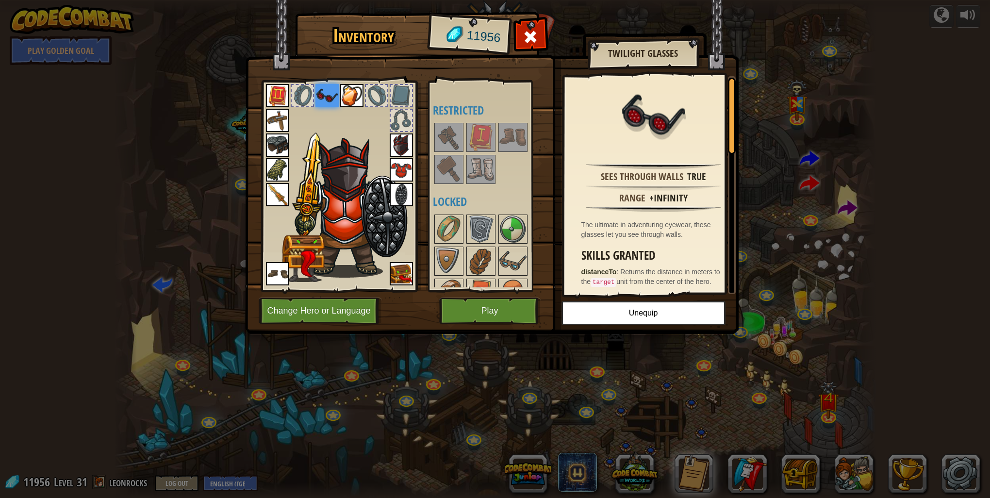
scroll to position [356, 0]
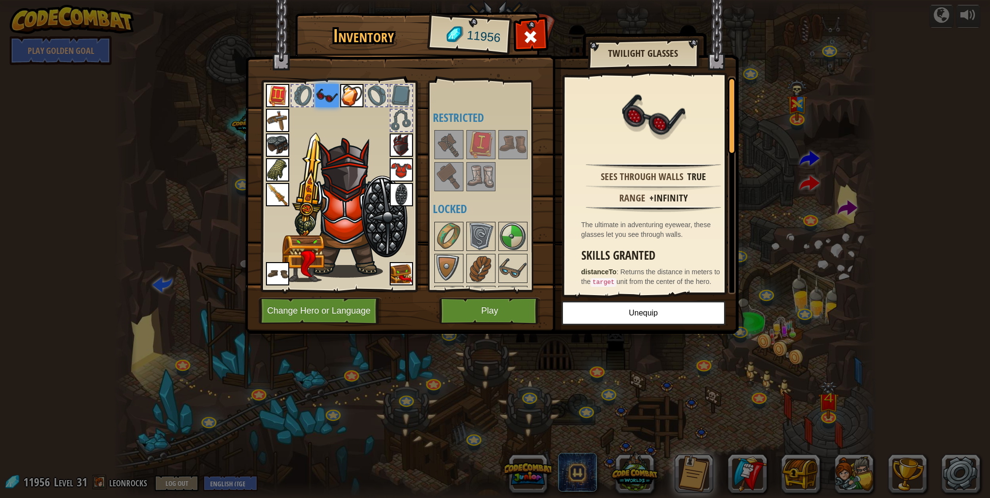
click at [482, 174] on img at bounding box center [480, 176] width 27 height 27
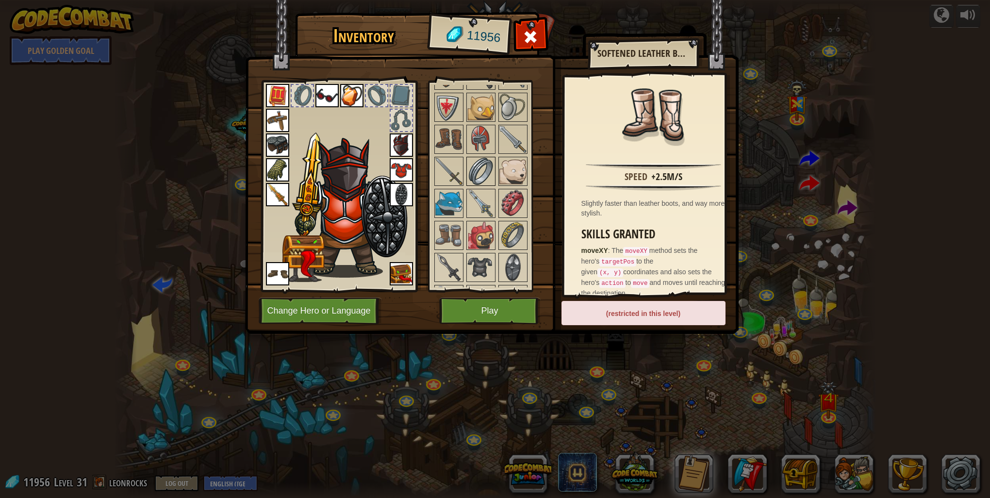
scroll to position [711, 0]
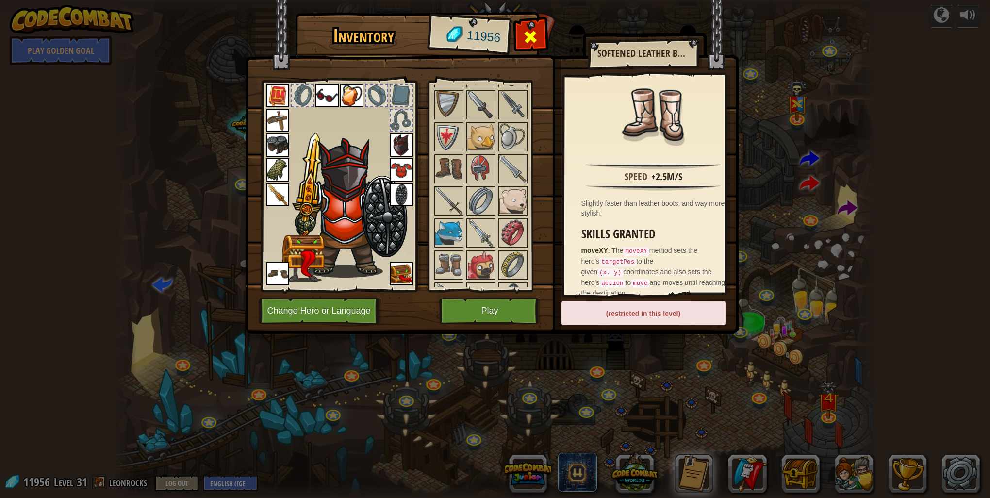
click at [525, 44] on span at bounding box center [531, 37] width 16 height 16
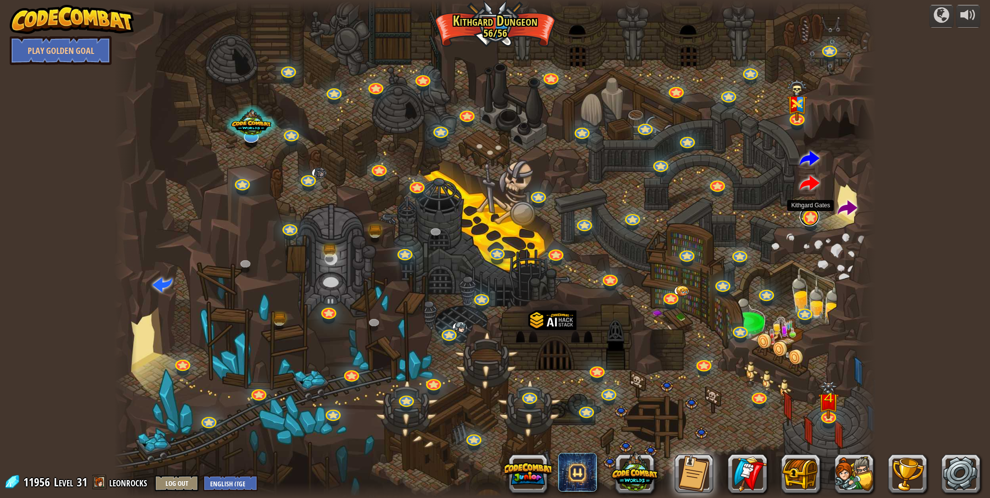
click at [807, 217] on link at bounding box center [809, 216] width 19 height 19
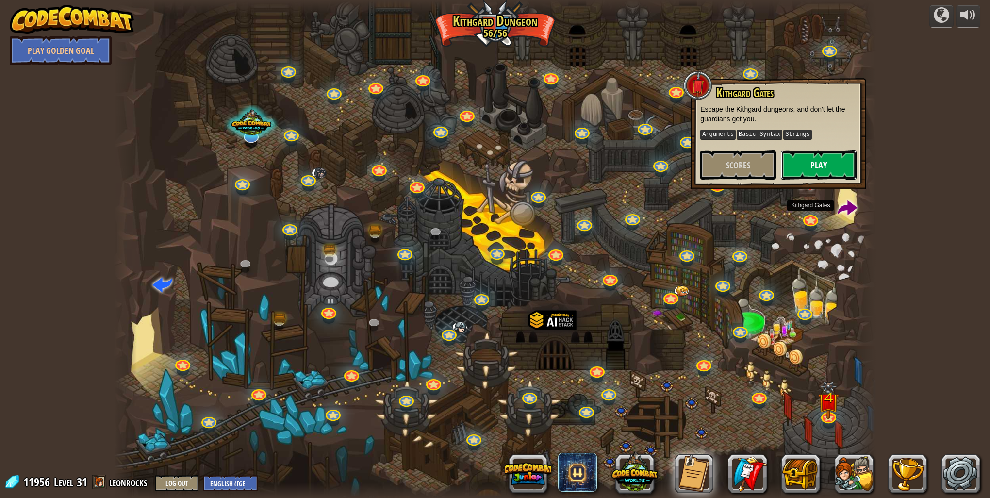
click at [825, 178] on button "Play" at bounding box center [819, 164] width 76 height 29
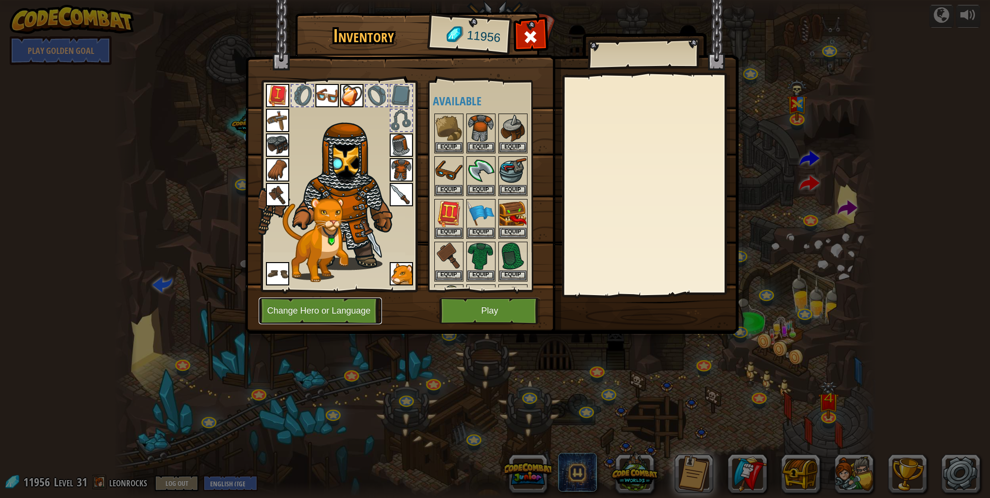
click at [328, 308] on button "Change Hero or Language" at bounding box center [320, 310] width 123 height 27
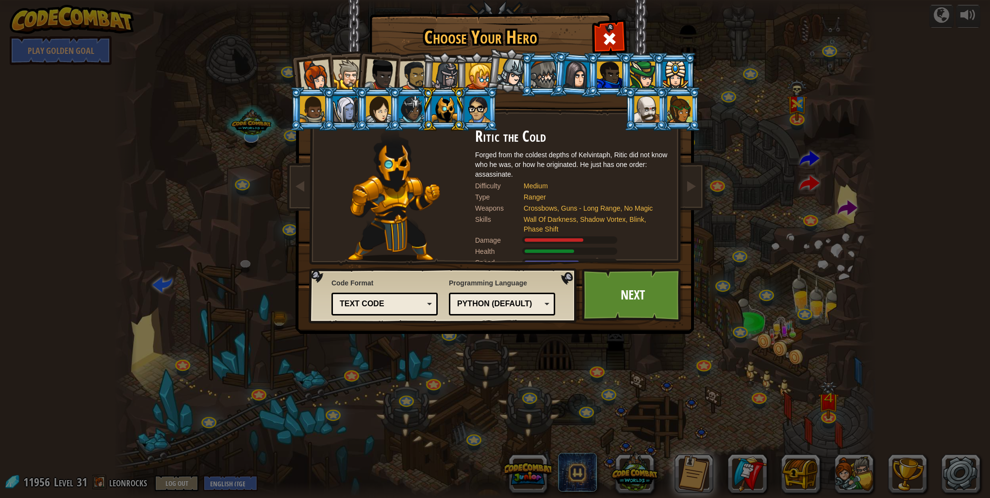
click at [596, 336] on div "Choose Your Hero 11956 Captain Anya Weston Anya is a no-nonsense leader who isn…" at bounding box center [495, 249] width 990 height 498
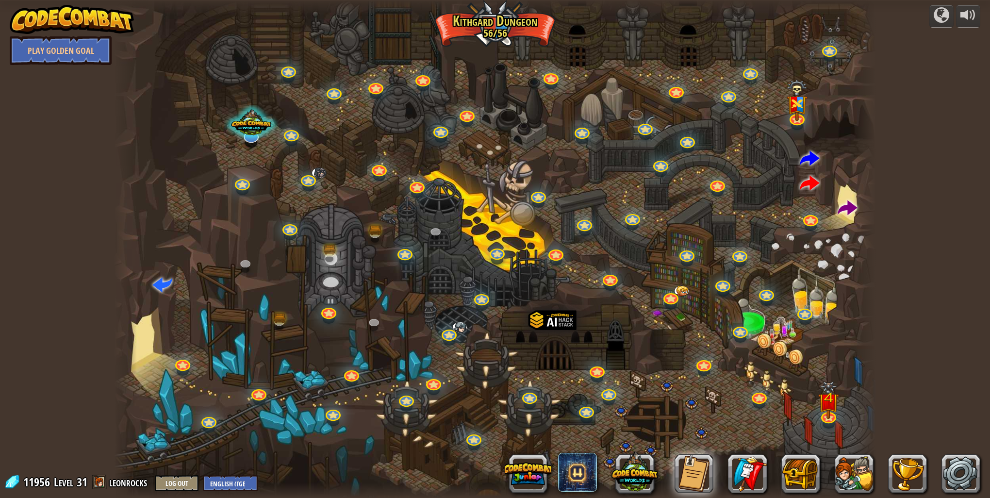
click at [611, 1] on body "powered by Play Golden Goal Twisted Canyon Challenge: collect the most gold usi…" at bounding box center [495, 0] width 990 height 1
click at [804, 216] on link at bounding box center [809, 216] width 19 height 19
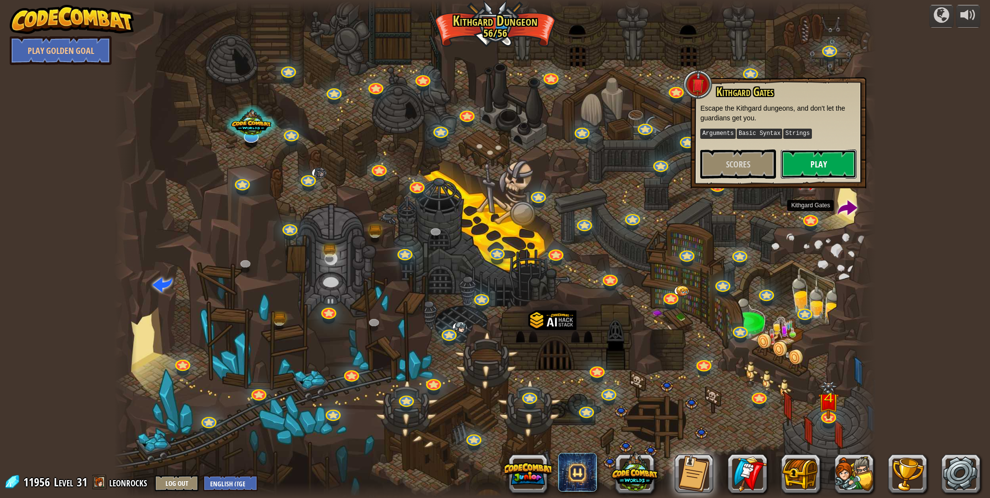
click at [823, 172] on button "Play" at bounding box center [819, 163] width 76 height 29
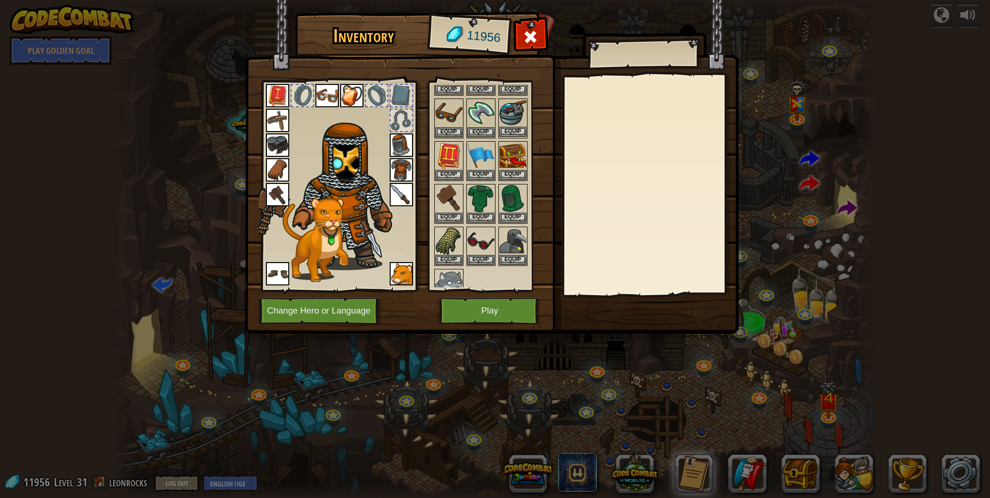
scroll to position [32, 0]
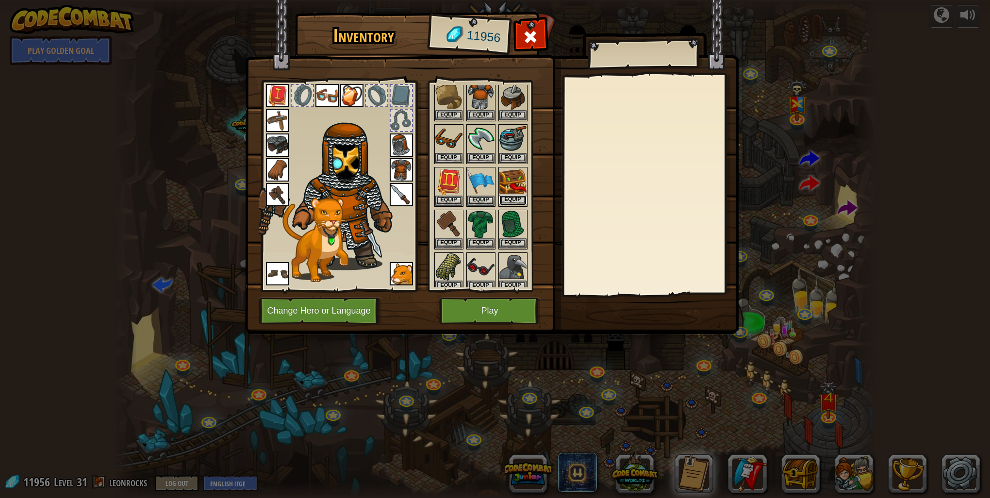
click at [507, 196] on button "Equip" at bounding box center [512, 200] width 27 height 10
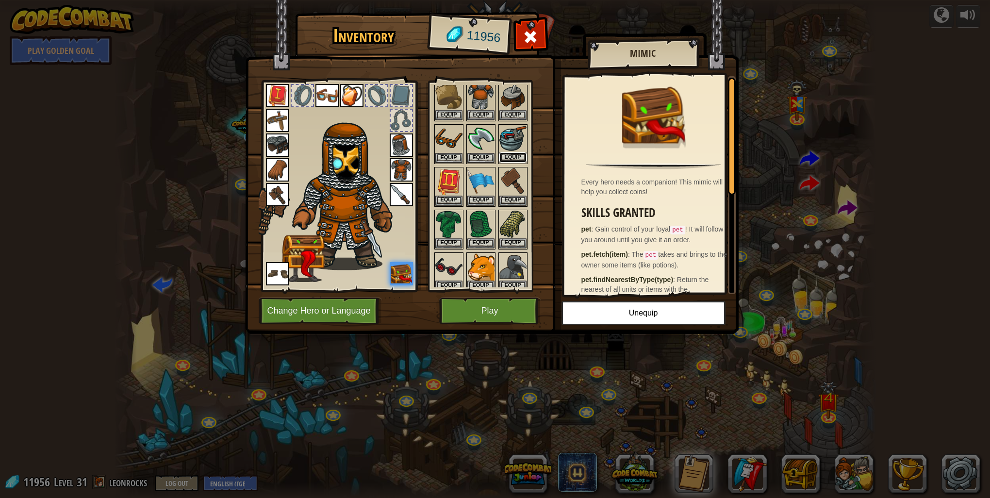
click at [507, 152] on button "Equip" at bounding box center [512, 157] width 27 height 10
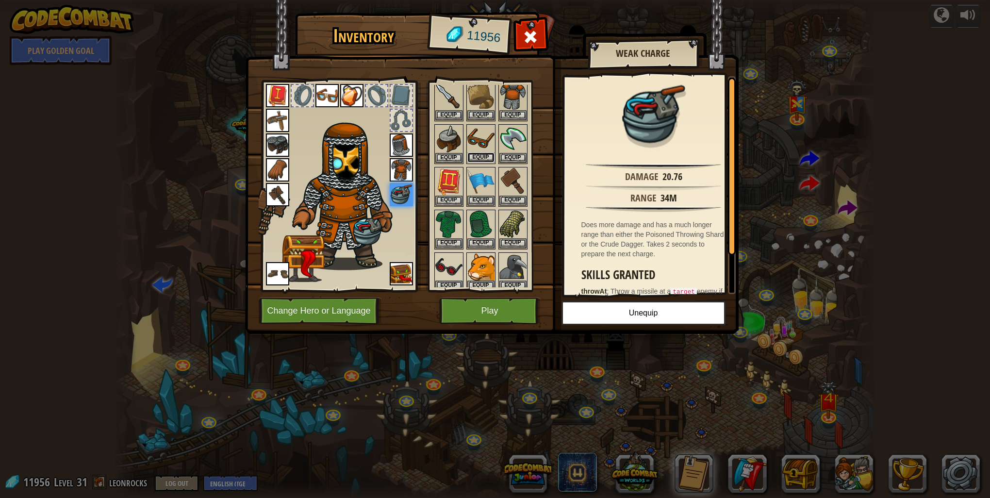
click at [484, 154] on button "Equip" at bounding box center [480, 157] width 27 height 10
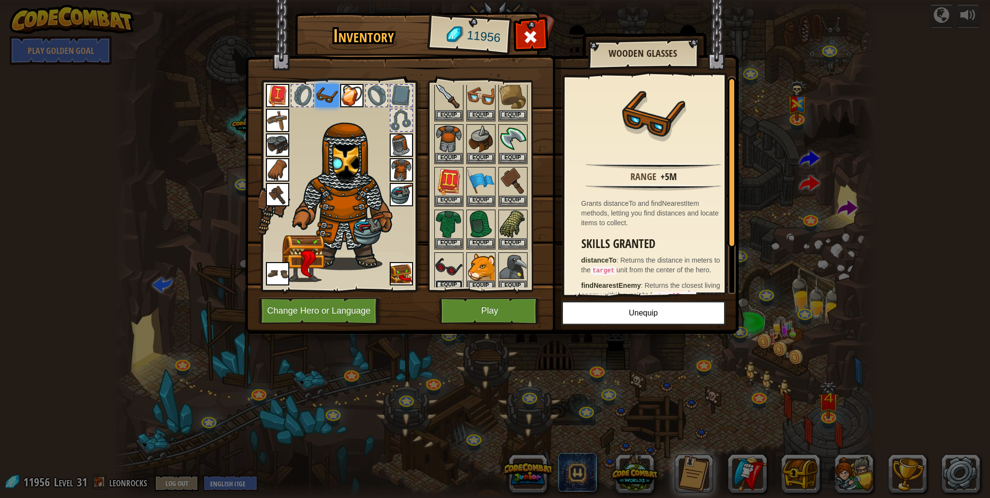
click at [453, 280] on button "Equip" at bounding box center [448, 285] width 27 height 10
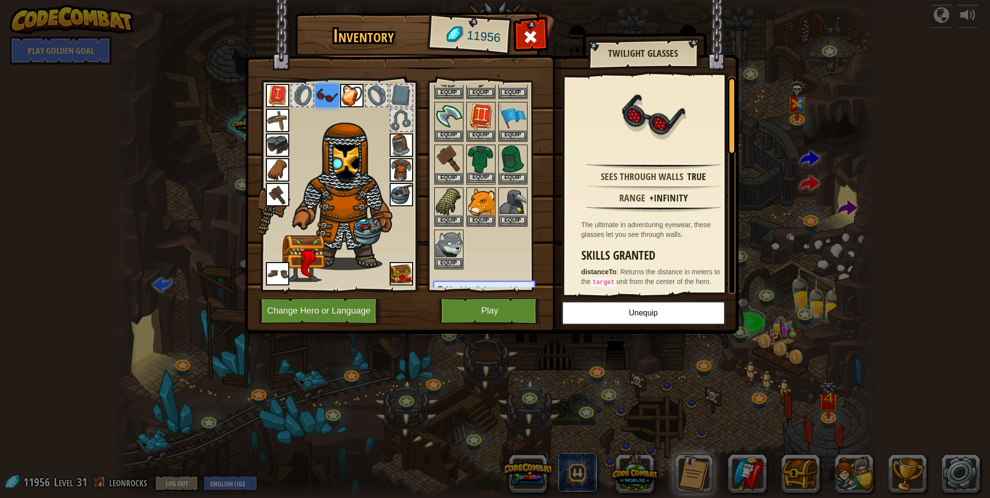
scroll to position [65, 0]
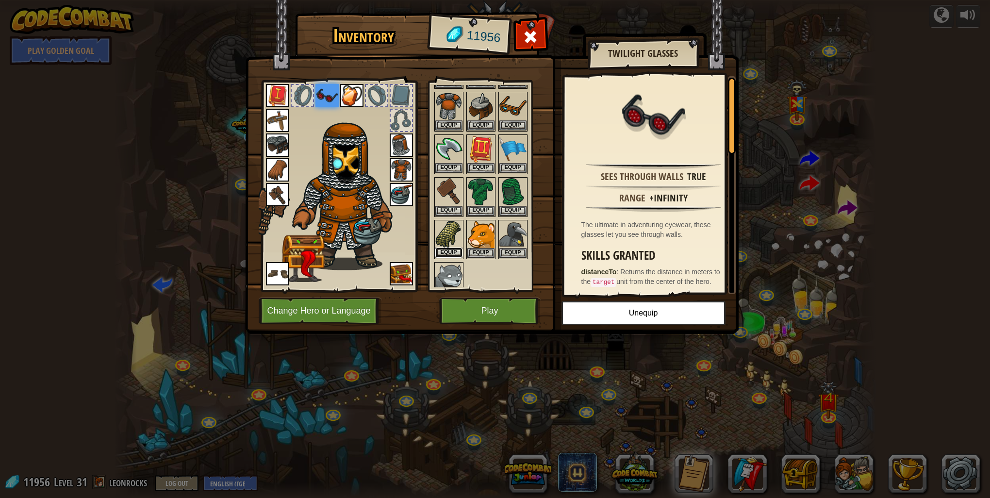
click at [450, 255] on button "Equip" at bounding box center [448, 252] width 27 height 10
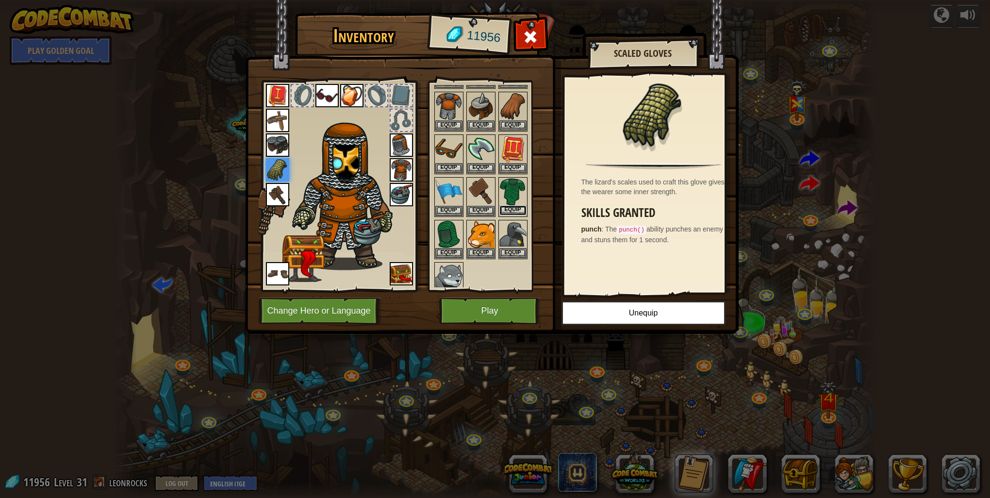
click at [512, 207] on button "Equip" at bounding box center [512, 210] width 27 height 10
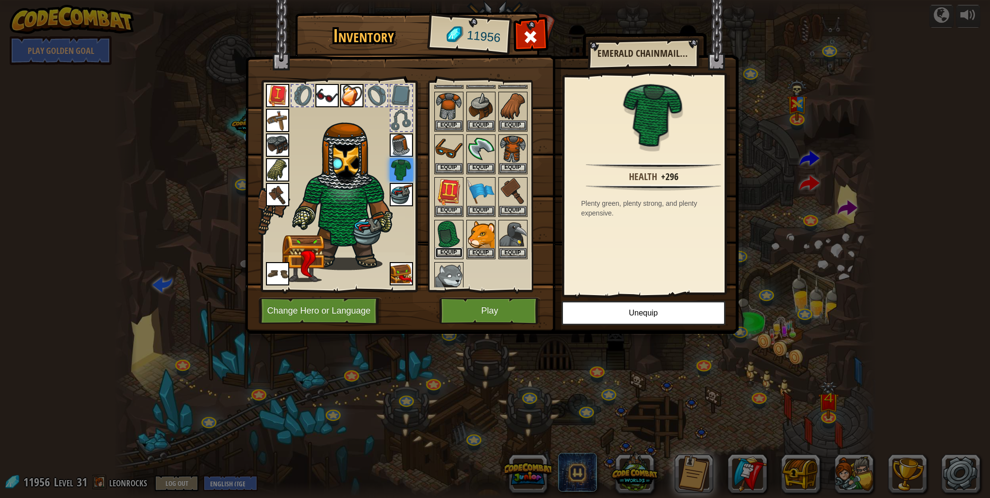
click at [452, 247] on button "Equip" at bounding box center [448, 252] width 27 height 10
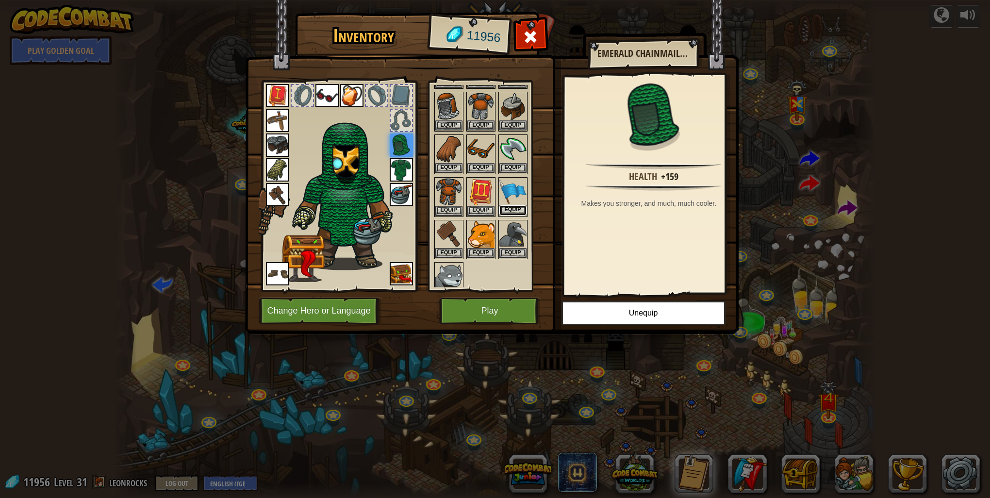
click at [507, 205] on button "Equip" at bounding box center [512, 210] width 27 height 10
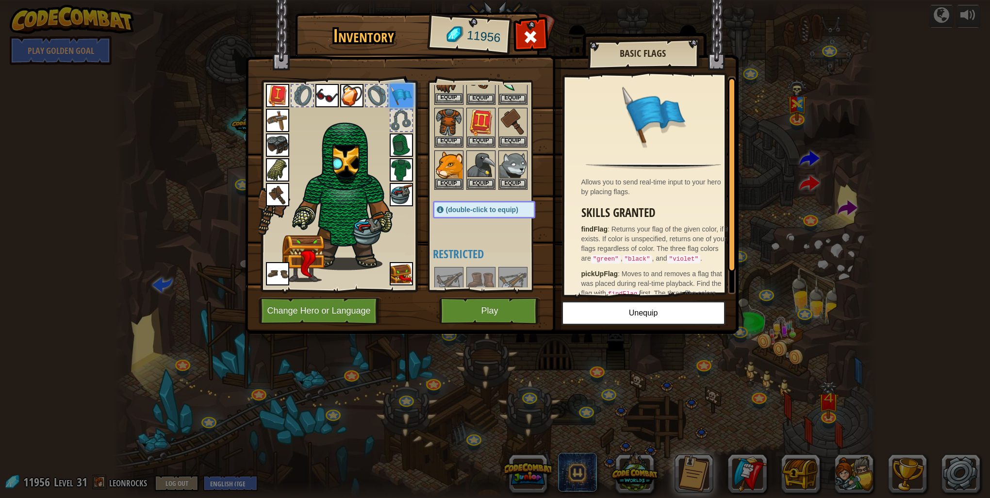
scroll to position [226, 0]
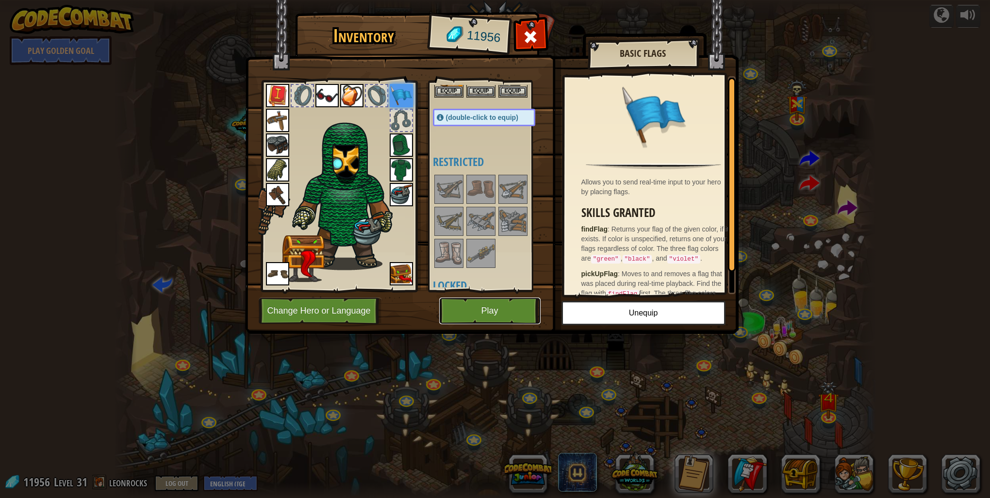
click at [464, 311] on button "Play" at bounding box center [489, 310] width 101 height 27
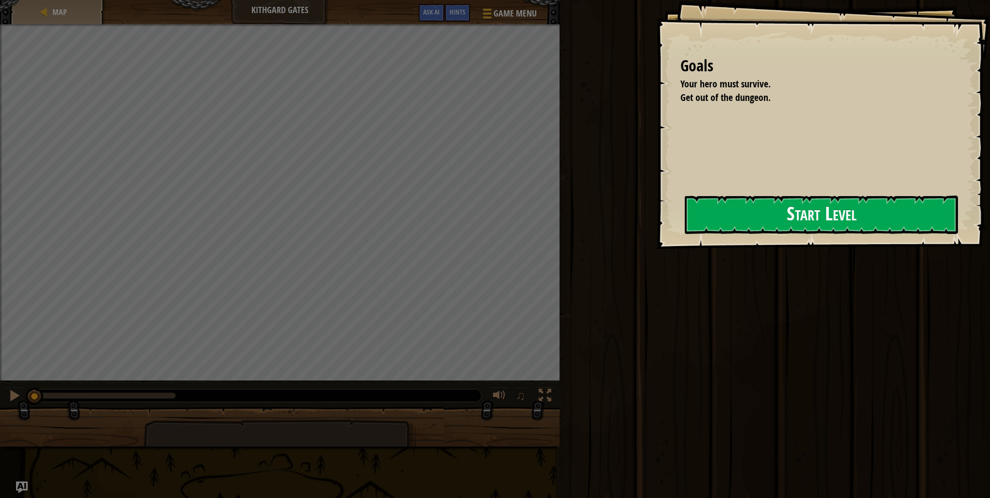
click at [685, 208] on button "Start Level" at bounding box center [821, 215] width 273 height 38
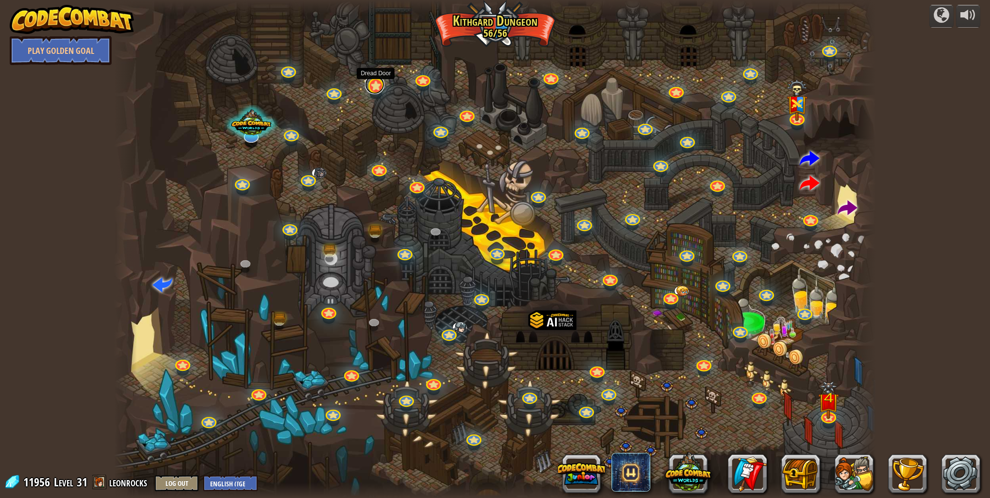
click at [380, 90] on link at bounding box center [374, 84] width 19 height 19
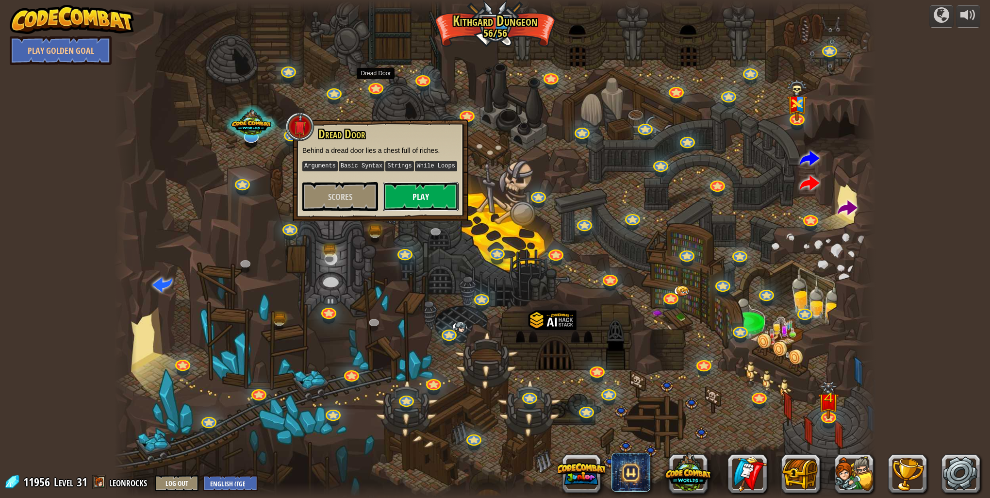
click at [402, 194] on button "Play" at bounding box center [421, 196] width 76 height 29
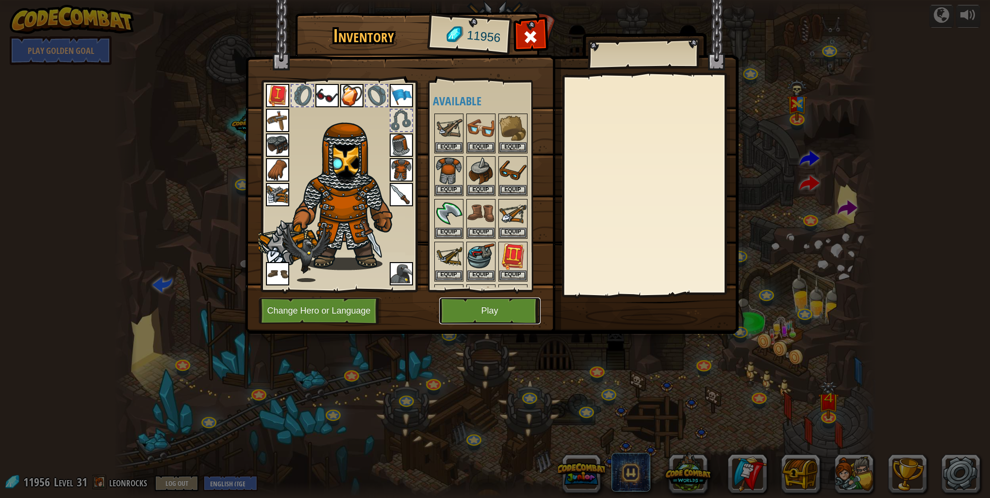
click at [470, 309] on button "Play" at bounding box center [489, 310] width 101 height 27
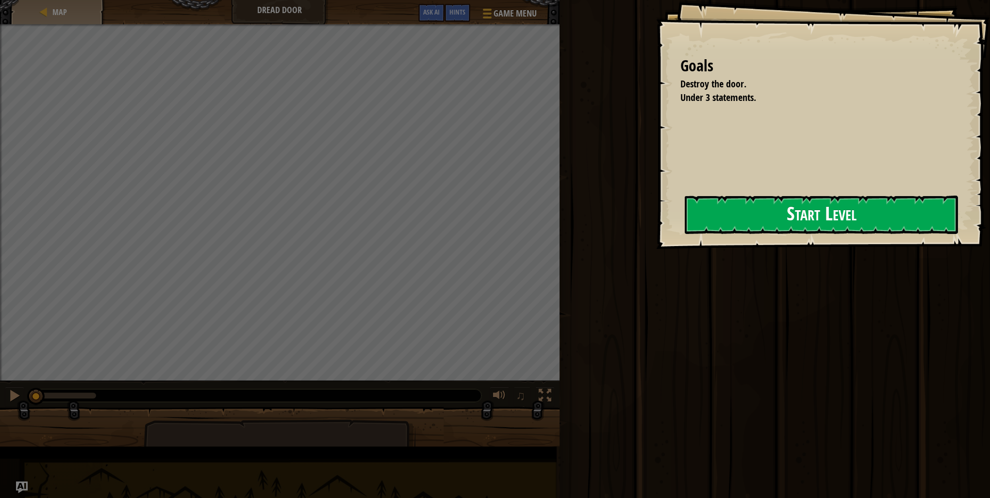
click at [685, 225] on button "Start Level" at bounding box center [821, 215] width 273 height 38
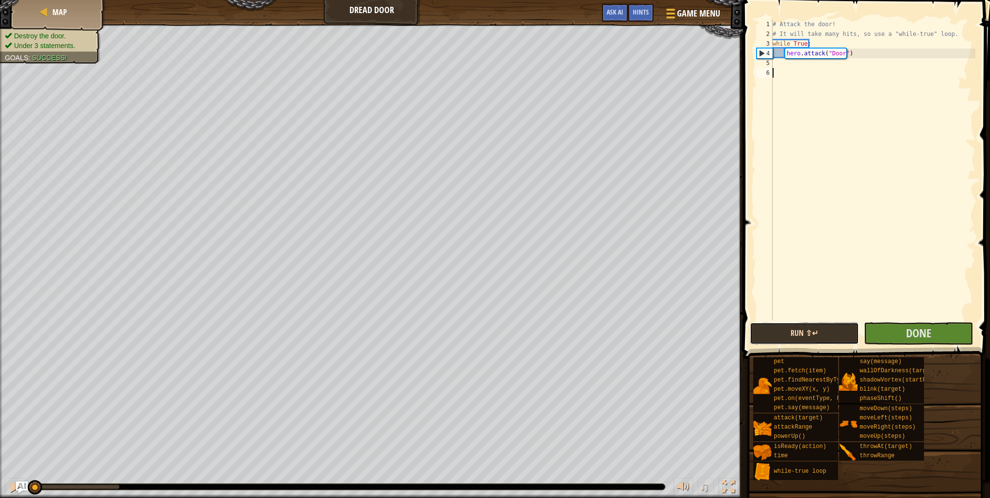
click at [829, 328] on button "Run ⇧↵" at bounding box center [804, 333] width 109 height 22
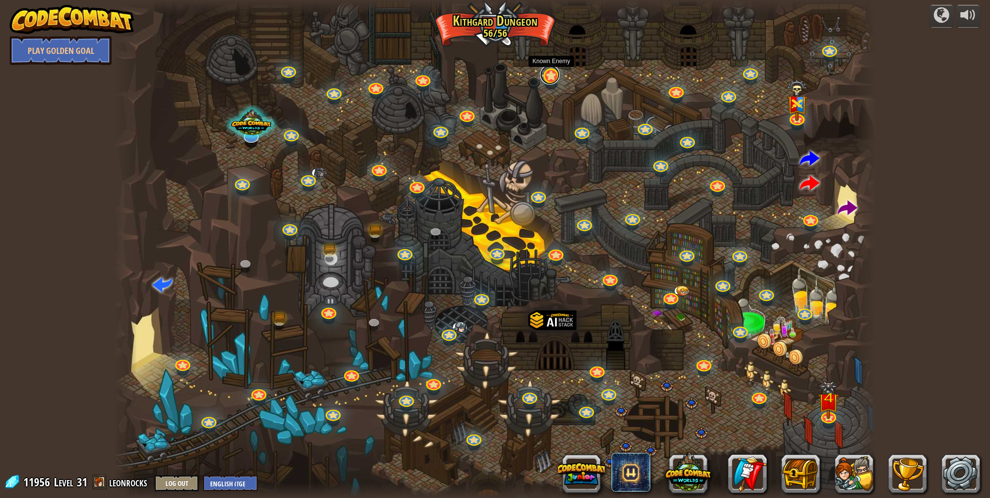
click at [544, 82] on link at bounding box center [549, 74] width 19 height 19
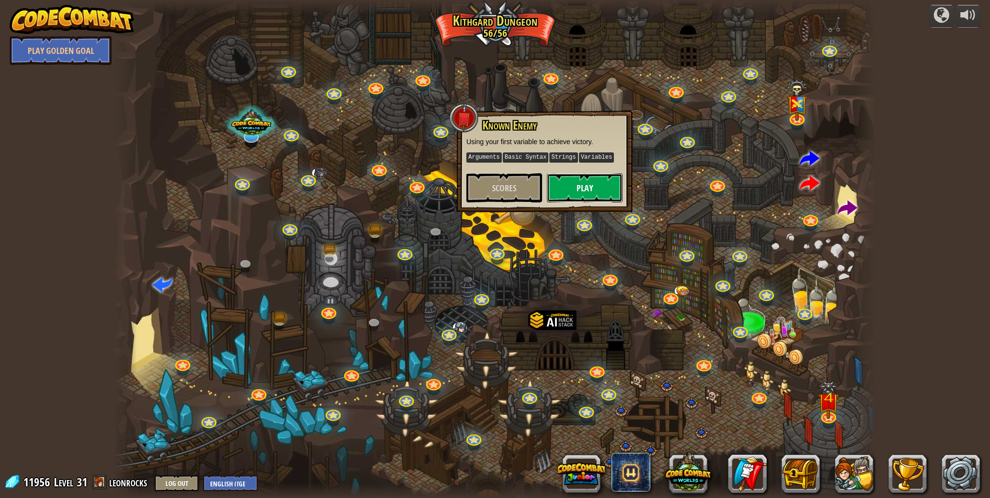
click at [603, 179] on button "Play" at bounding box center [585, 187] width 76 height 29
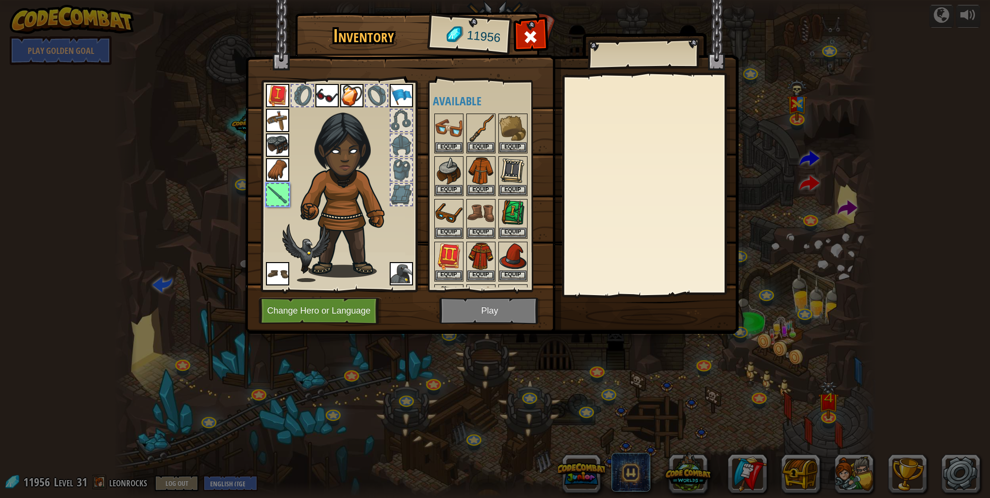
scroll to position [80, 0]
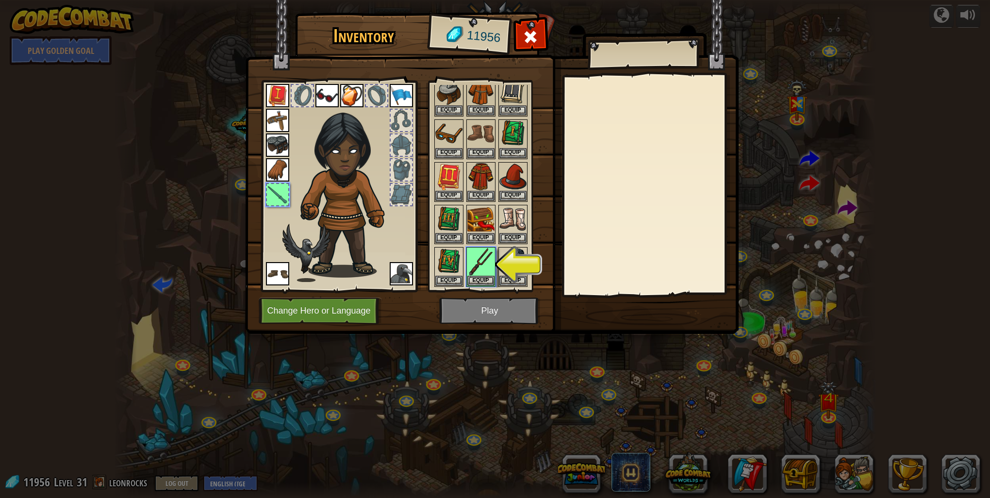
click at [515, 317] on img at bounding box center [491, 158] width 493 height 352
click at [484, 280] on button "Equip" at bounding box center [480, 280] width 27 height 10
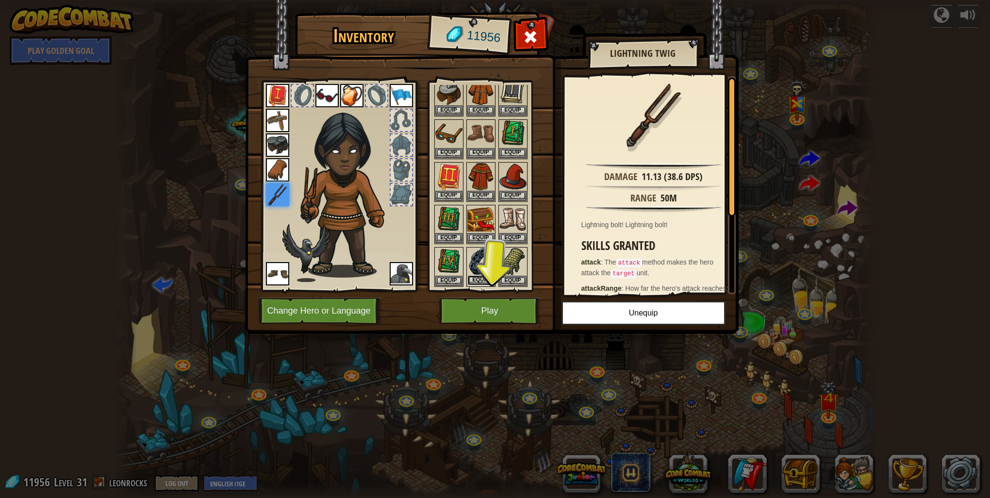
click at [478, 275] on button "Equip" at bounding box center [480, 280] width 27 height 10
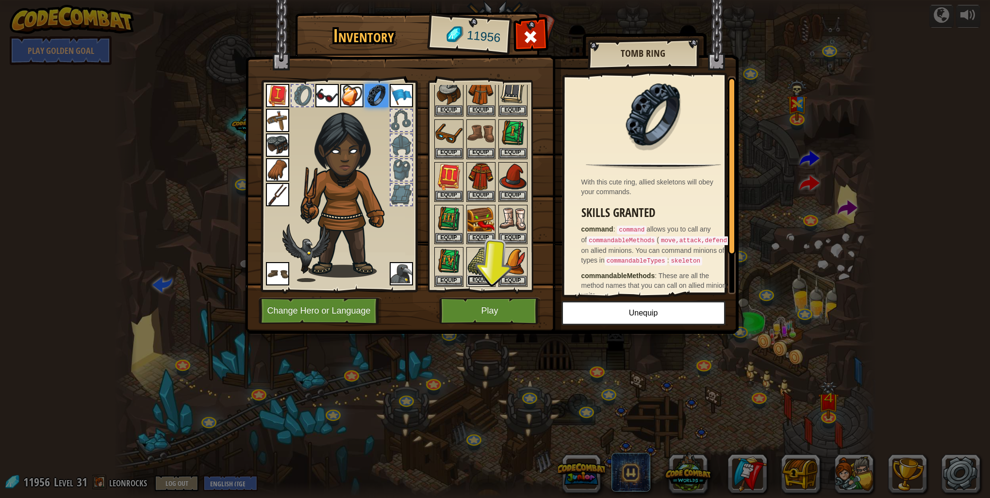
click at [484, 277] on button "Equip" at bounding box center [480, 280] width 27 height 10
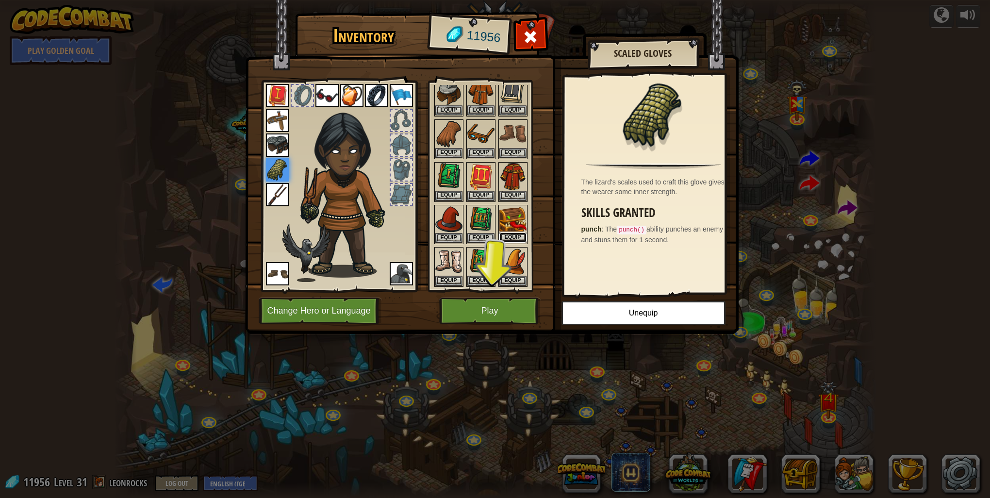
click at [512, 233] on button "Equip" at bounding box center [512, 237] width 27 height 10
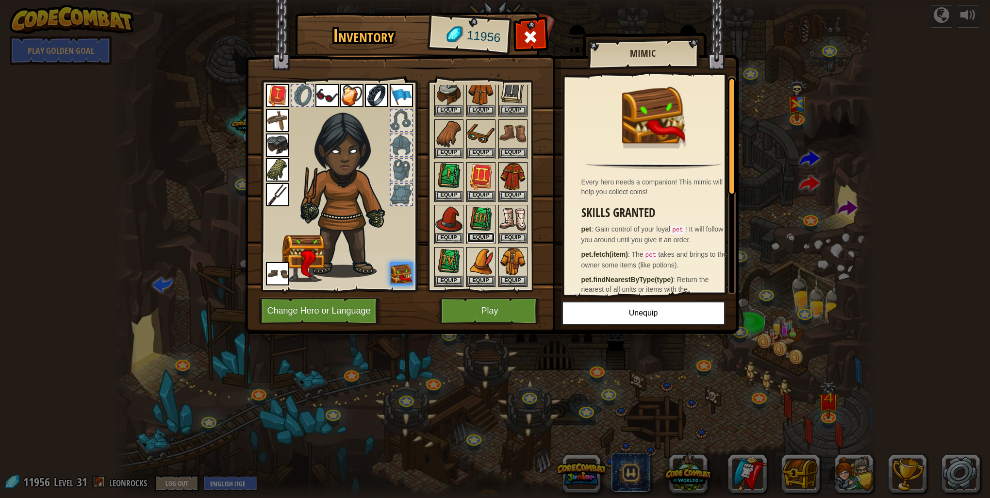
click at [483, 236] on button "Equip" at bounding box center [480, 237] width 27 height 10
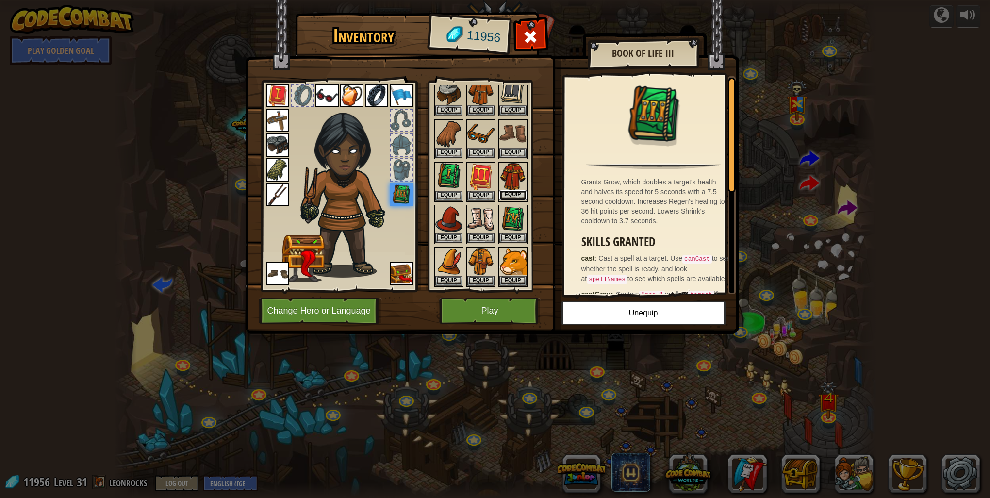
click at [517, 196] on button "Equip" at bounding box center [512, 195] width 27 height 10
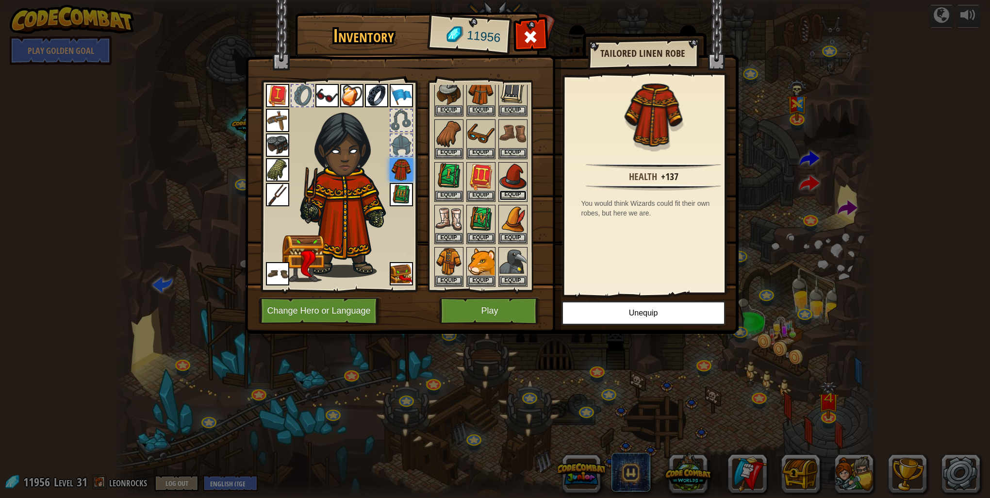
click at [507, 195] on button "Equip" at bounding box center [512, 195] width 27 height 10
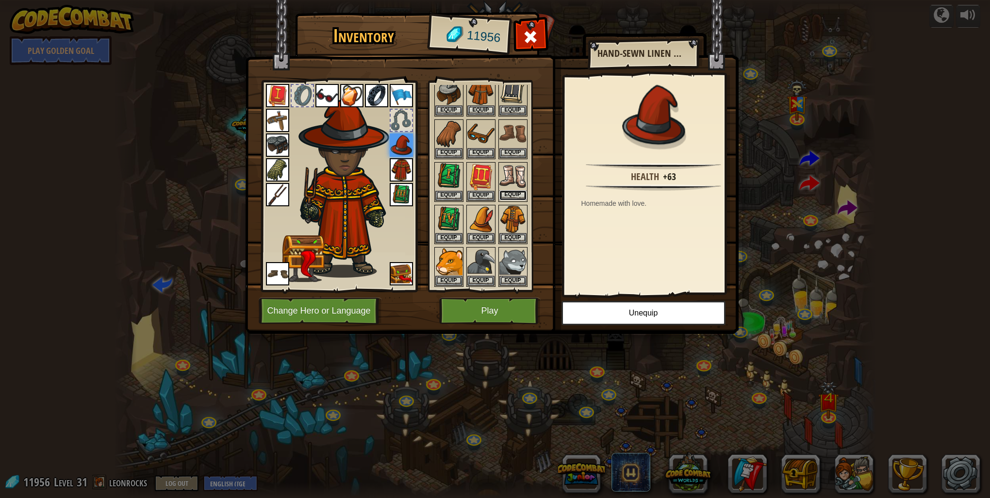
click at [515, 190] on button "Equip" at bounding box center [512, 195] width 27 height 10
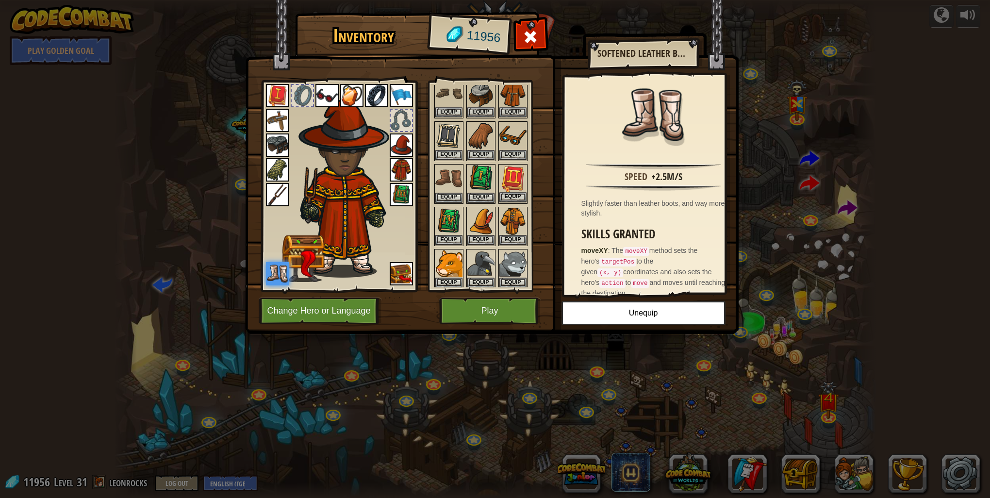
scroll to position [65, 0]
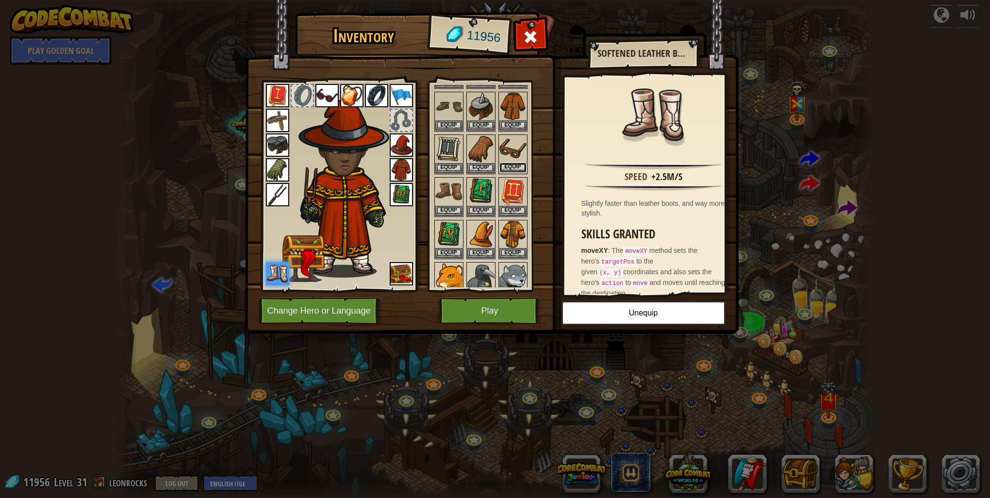
click at [514, 169] on button "Equip" at bounding box center [512, 168] width 27 height 10
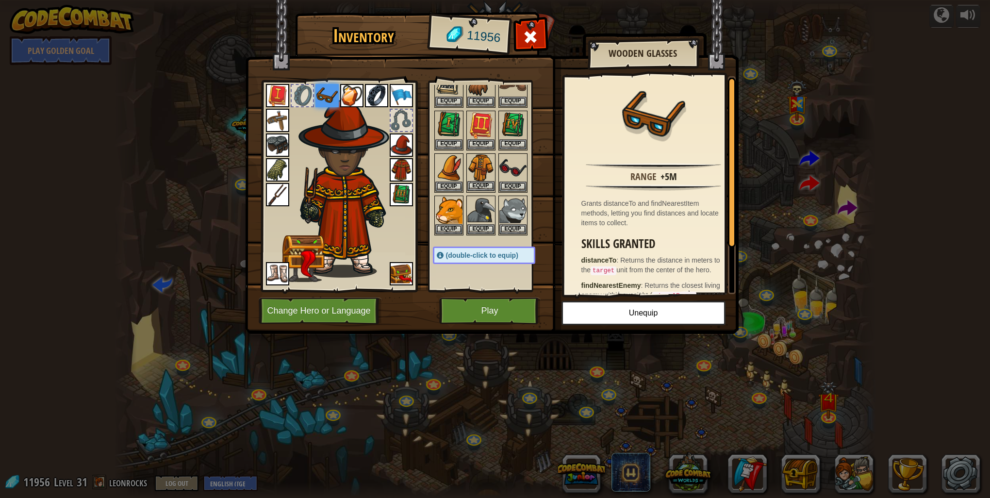
scroll to position [129, 0]
click at [514, 185] on button "Equip" at bounding box center [512, 188] width 27 height 10
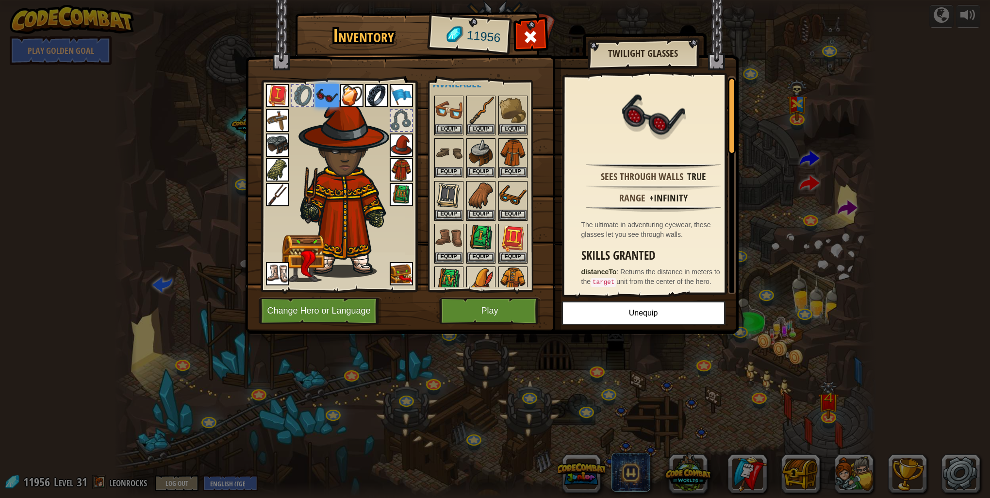
scroll to position [0, 0]
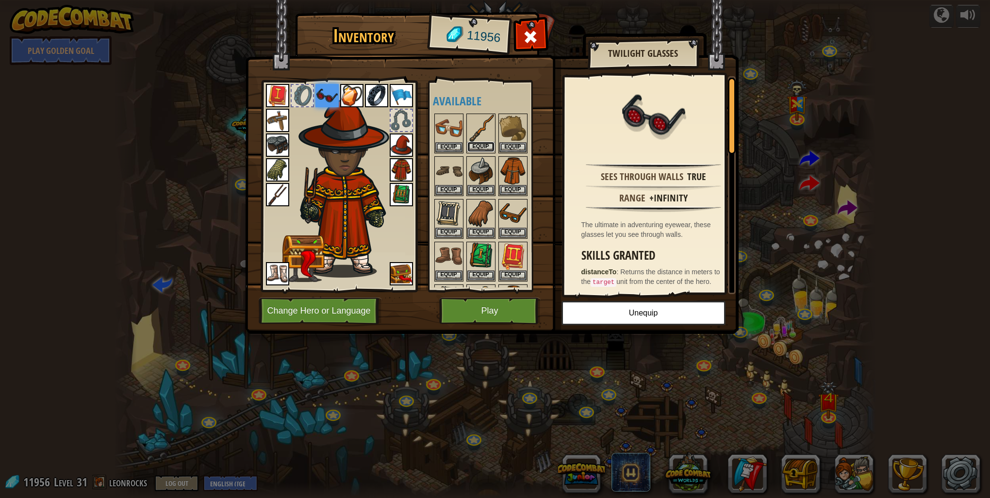
click at [475, 143] on button "Equip" at bounding box center [480, 147] width 27 height 10
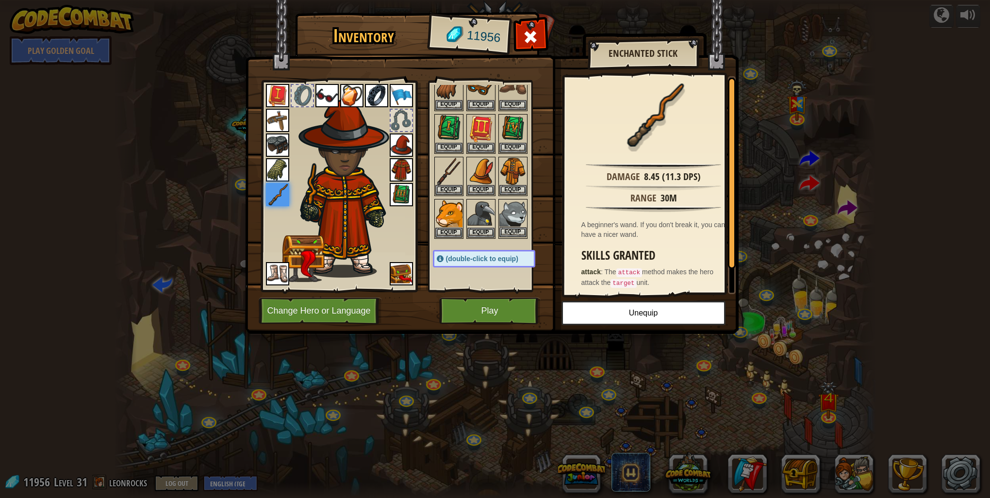
scroll to position [129, 0]
drag, startPoint x: 450, startPoint y: 160, endPoint x: 454, endPoint y: 155, distance: 5.9
click at [450, 160] on img at bounding box center [448, 169] width 27 height 27
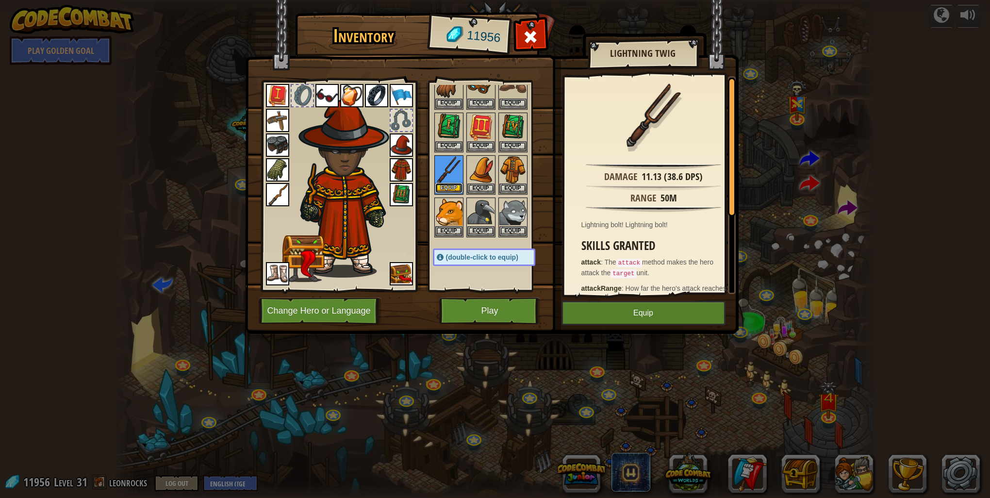
click at [450, 183] on button "Equip" at bounding box center [448, 188] width 27 height 10
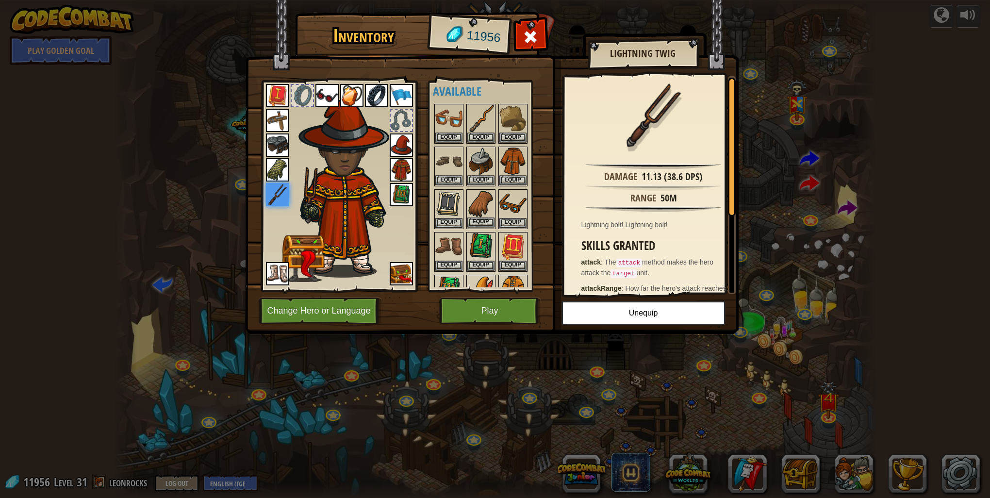
scroll to position [0, 0]
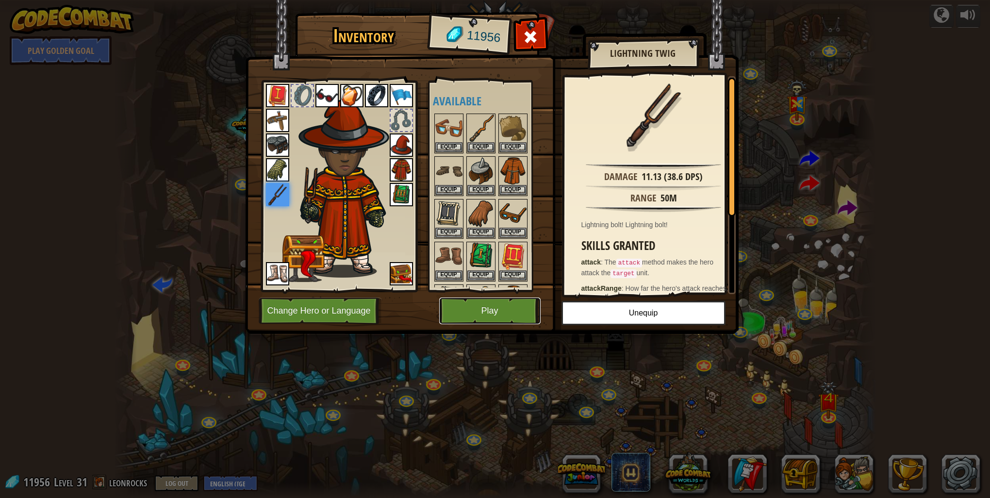
drag, startPoint x: 527, startPoint y: 306, endPoint x: 543, endPoint y: 292, distance: 21.4
click at [528, 305] on button "Play" at bounding box center [489, 310] width 101 height 27
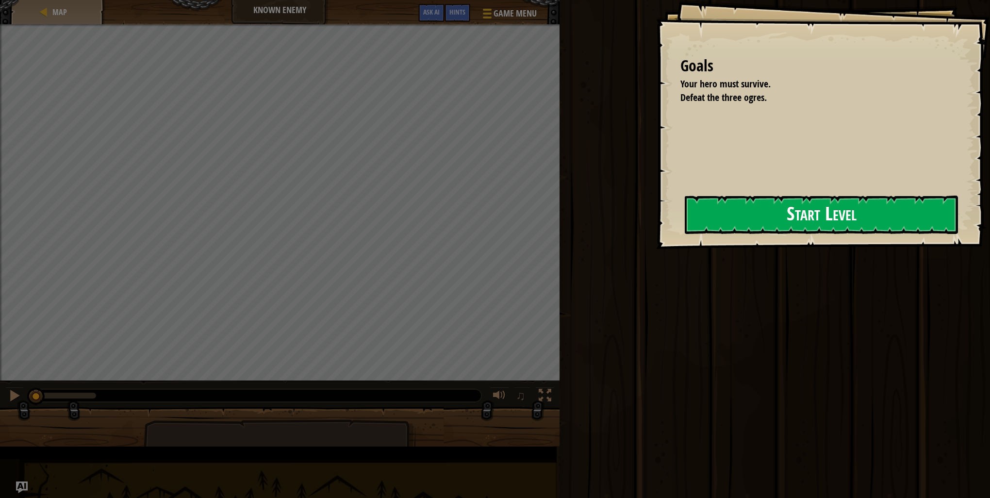
click at [685, 228] on button "Start Level" at bounding box center [821, 215] width 273 height 38
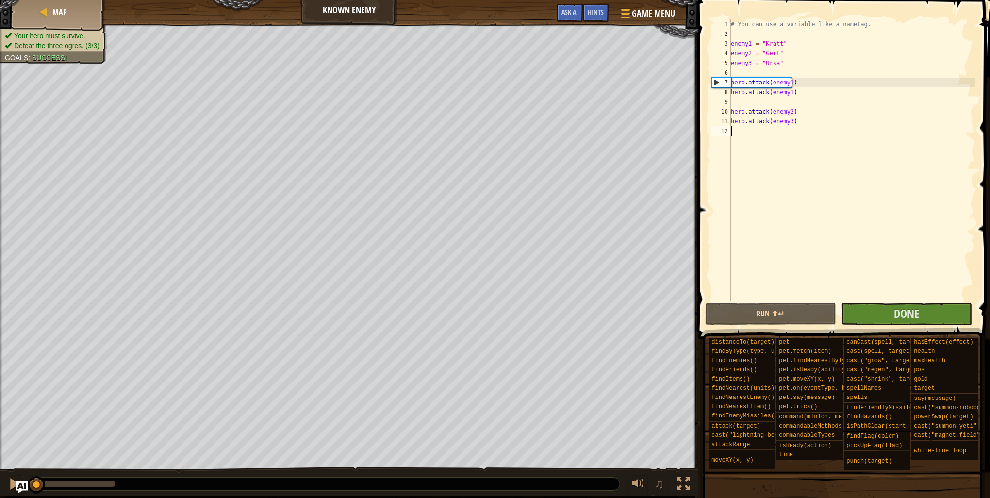
click at [752, 297] on div "# You can use a variable like a nametag. enemy1 = "Kratt" enemy2 = "Gert" enemy…" at bounding box center [852, 169] width 246 height 301
click at [758, 313] on button "Run ⇧↵" at bounding box center [770, 314] width 131 height 22
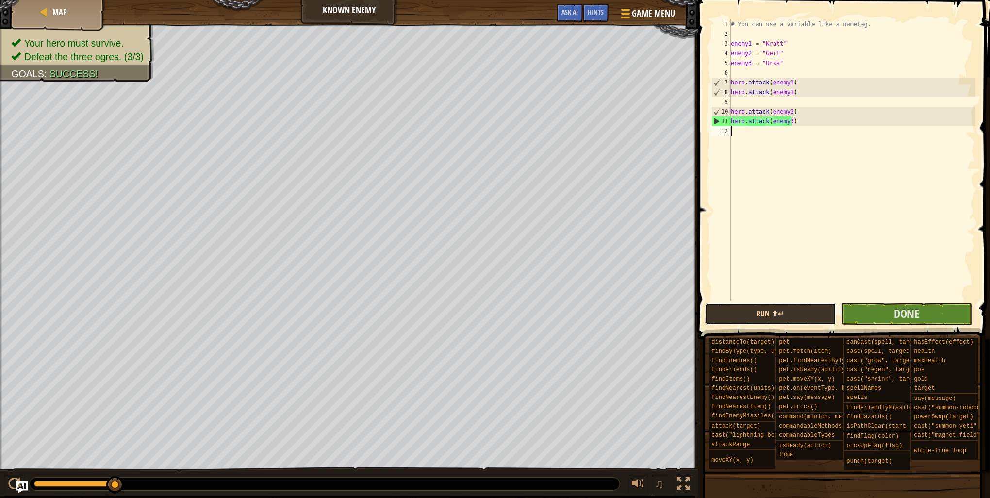
click at [755, 311] on button "Run ⇧↵" at bounding box center [770, 314] width 131 height 22
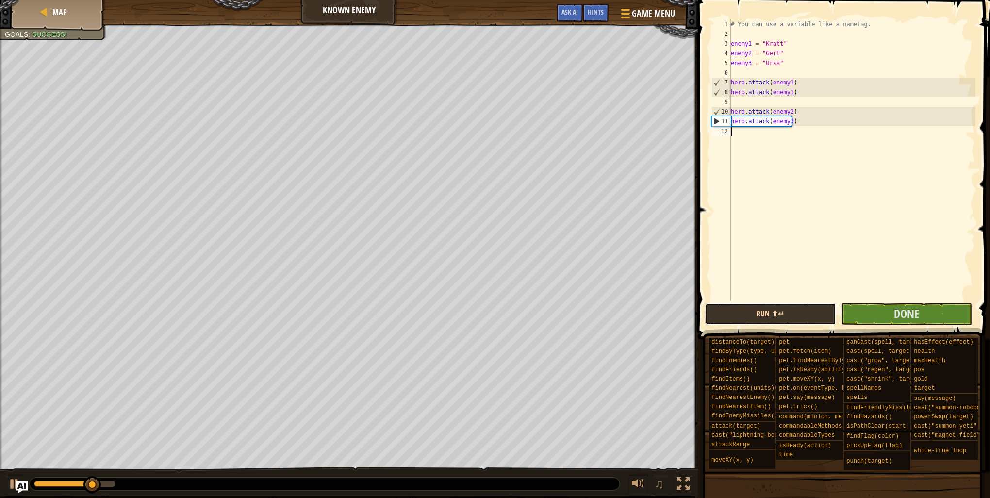
click at [761, 317] on button "Run ⇧↵" at bounding box center [770, 314] width 131 height 22
click at [770, 310] on button "Run ⇧↵" at bounding box center [770, 314] width 131 height 22
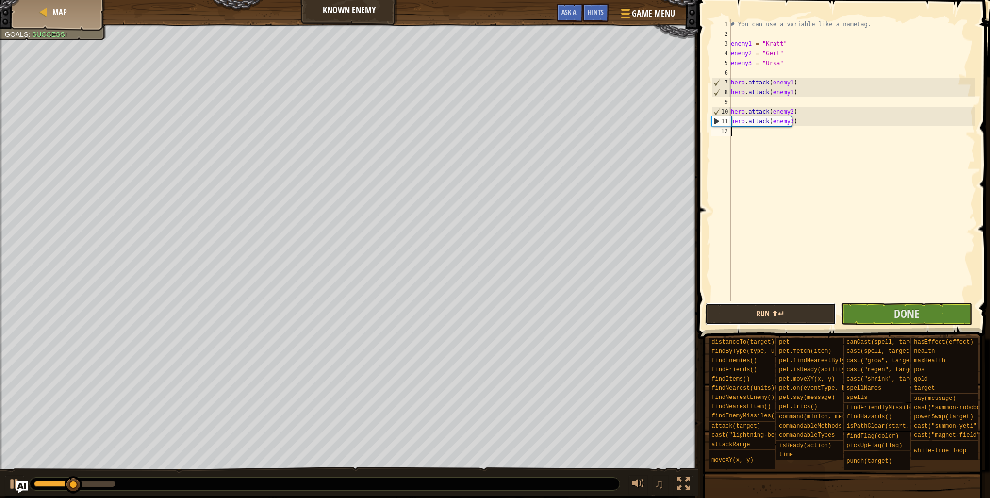
click at [781, 306] on button "Run ⇧↵" at bounding box center [770, 314] width 131 height 22
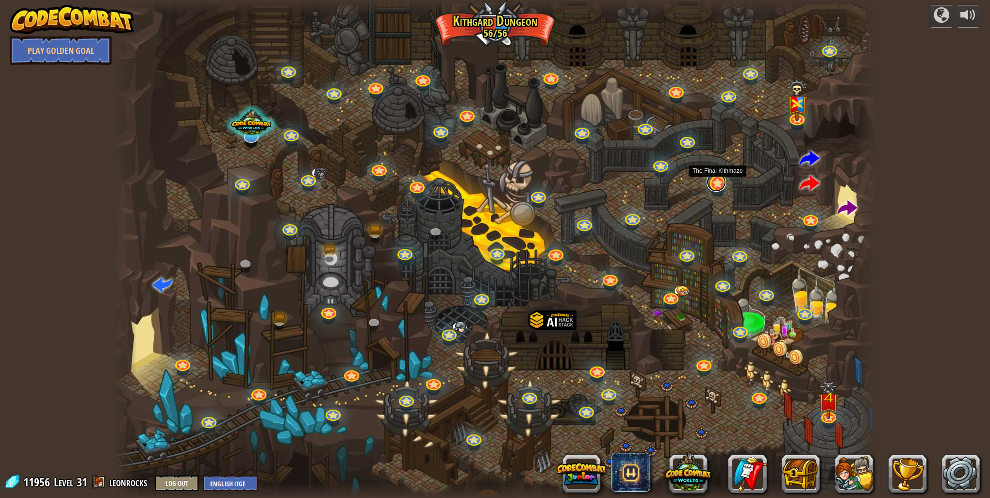
click at [714, 180] on link at bounding box center [715, 181] width 19 height 19
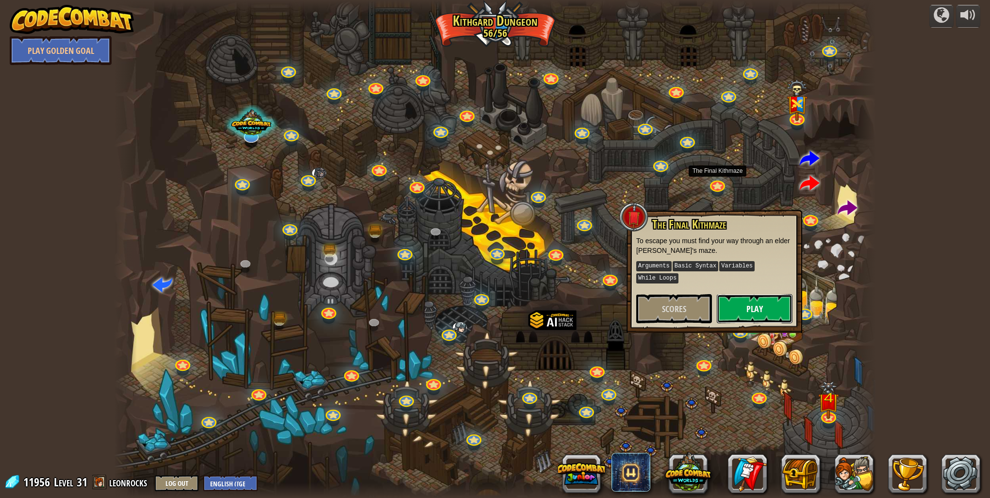
click at [760, 294] on button "Play" at bounding box center [755, 308] width 76 height 29
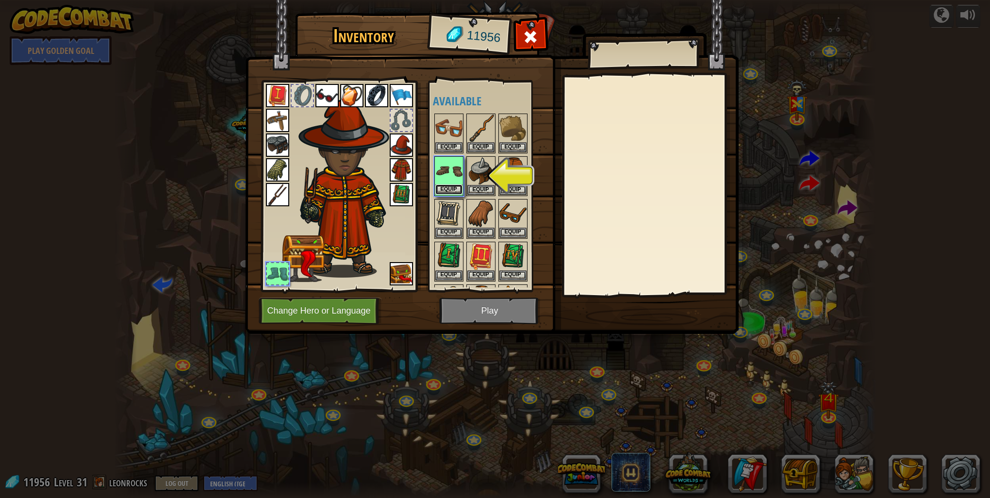
click at [455, 193] on button "Equip" at bounding box center [448, 189] width 27 height 10
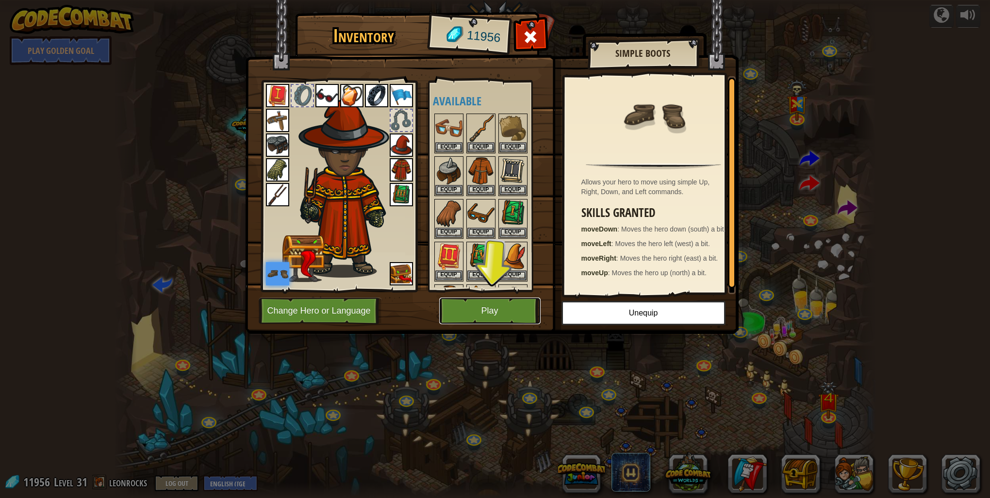
click at [475, 300] on button "Play" at bounding box center [489, 310] width 101 height 27
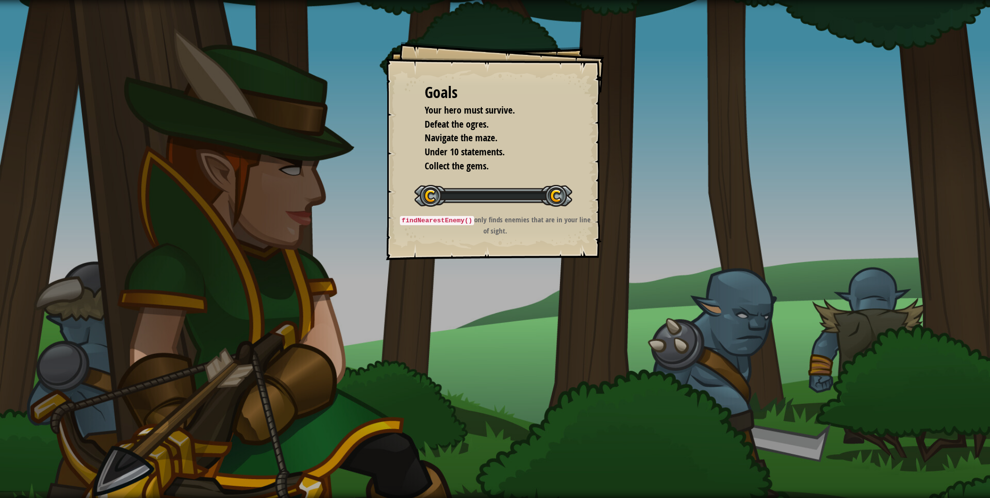
click at [472, 303] on div "Goals Your hero must survive. Defeat the ogres. Navigate the maze. Under 10 sta…" at bounding box center [495, 249] width 990 height 498
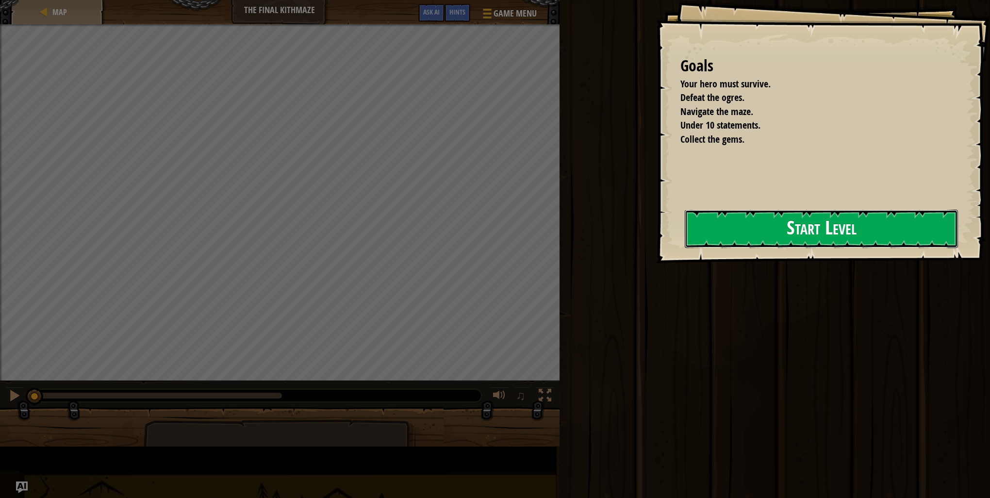
click at [685, 234] on button "Start Level" at bounding box center [821, 229] width 273 height 38
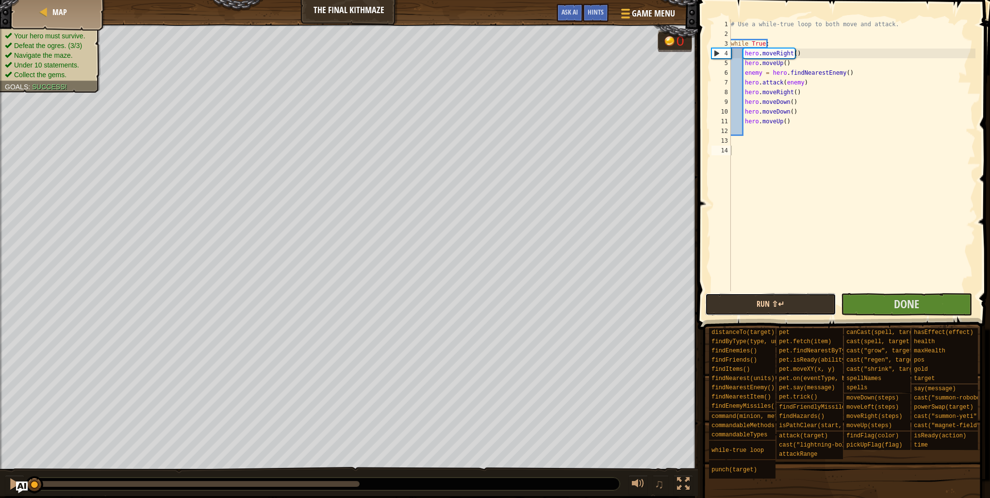
click at [757, 308] on button "Run ⇧↵" at bounding box center [770, 304] width 131 height 22
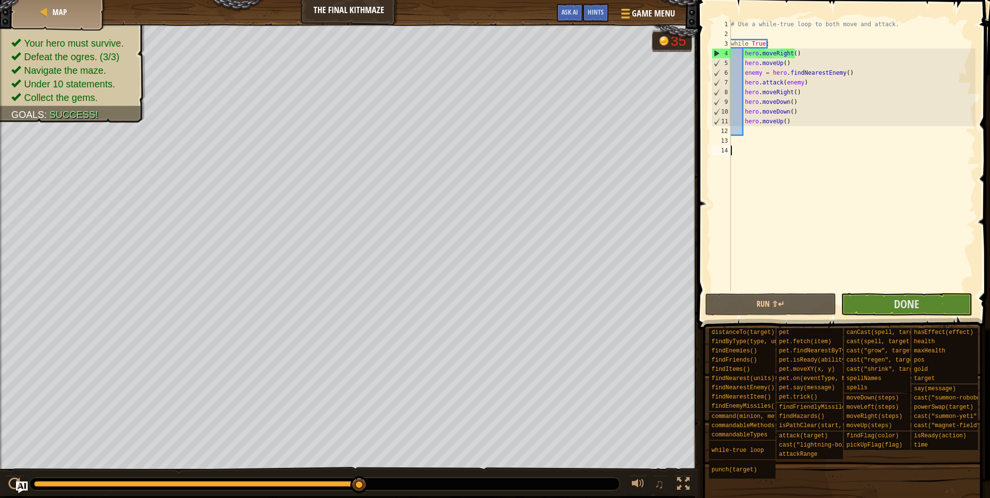
type textarea "hero.moveDown()"
drag, startPoint x: 803, startPoint y: 112, endPoint x: 812, endPoint y: 108, distance: 9.6
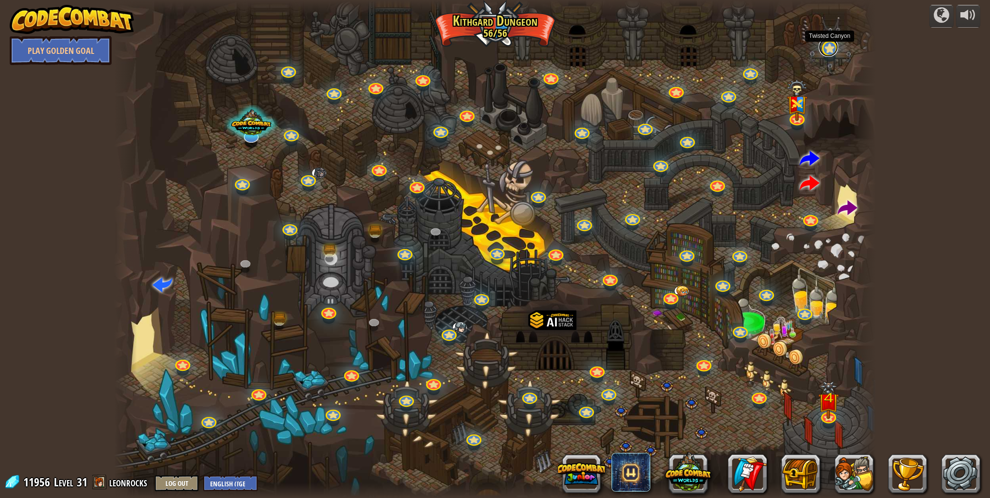
click at [833, 44] on link at bounding box center [827, 46] width 19 height 19
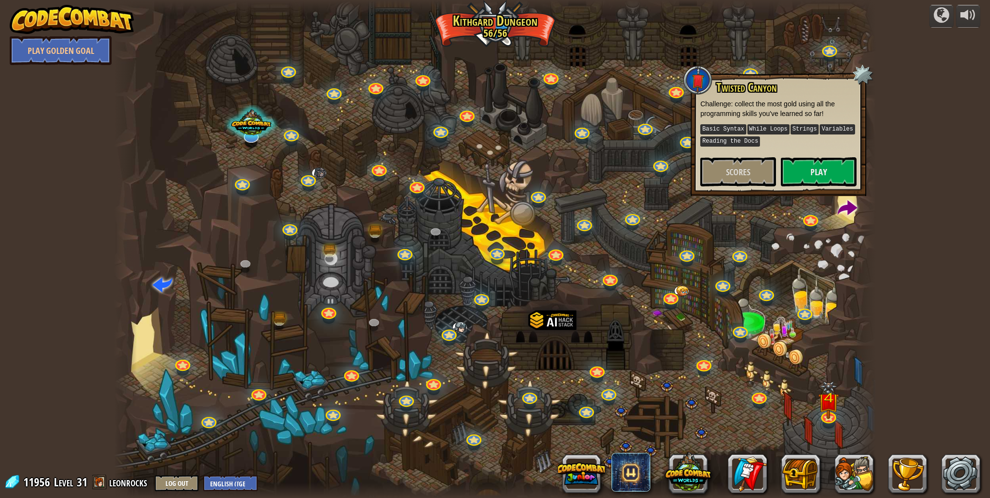
click at [779, 57] on div at bounding box center [495, 249] width 762 height 498
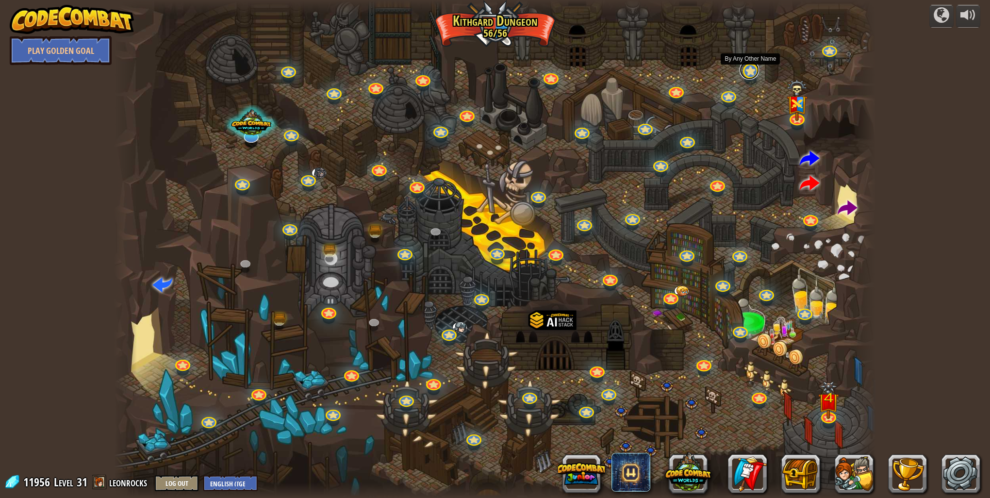
click at [751, 77] on link at bounding box center [748, 69] width 19 height 19
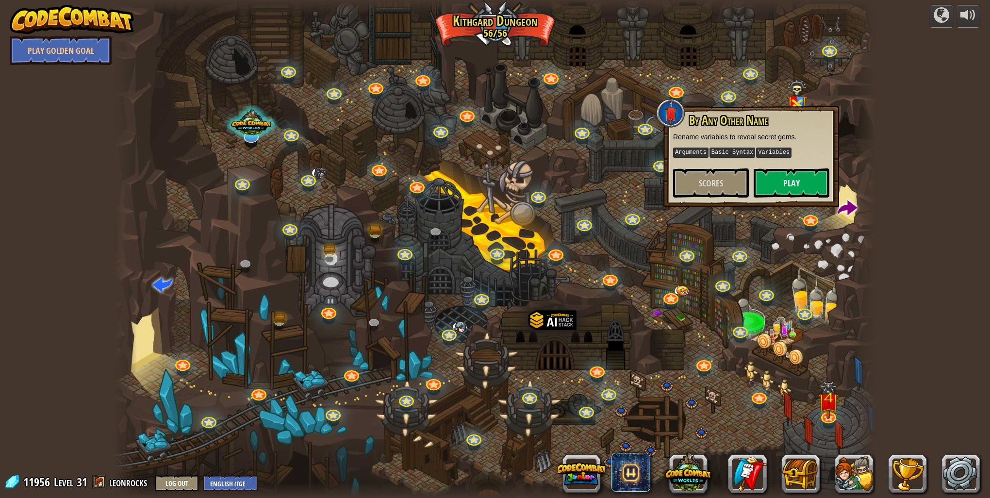
click at [764, 52] on div at bounding box center [495, 249] width 762 height 498
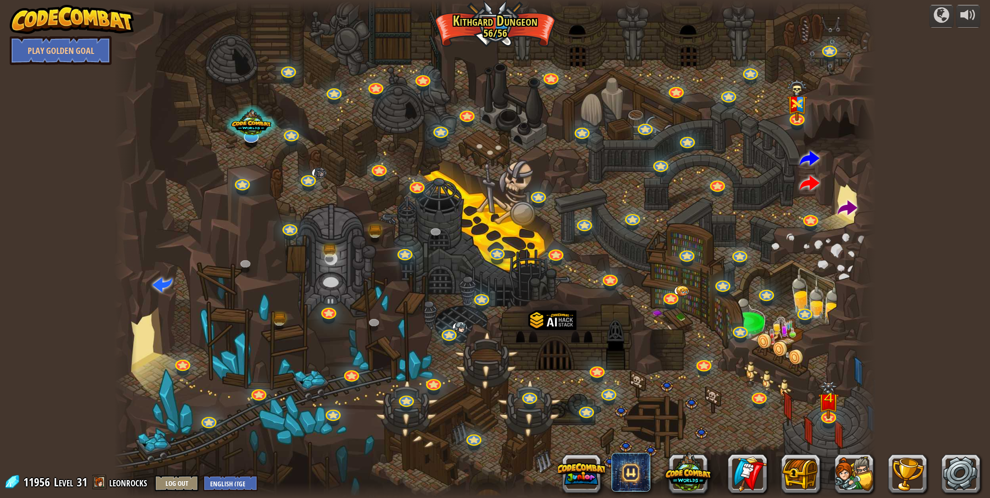
click at [677, 82] on div at bounding box center [495, 249] width 762 height 498
click at [676, 88] on link at bounding box center [674, 88] width 19 height 19
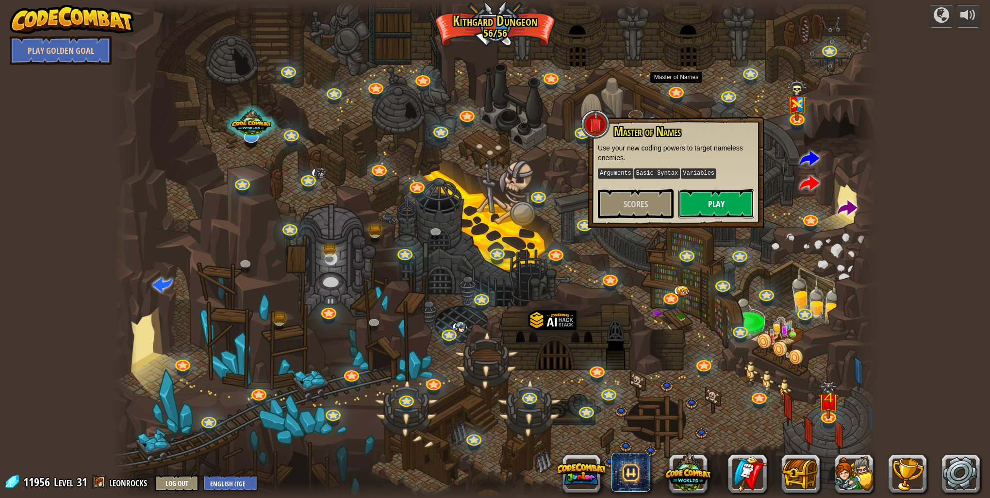
click at [718, 214] on button "Play" at bounding box center [716, 203] width 76 height 29
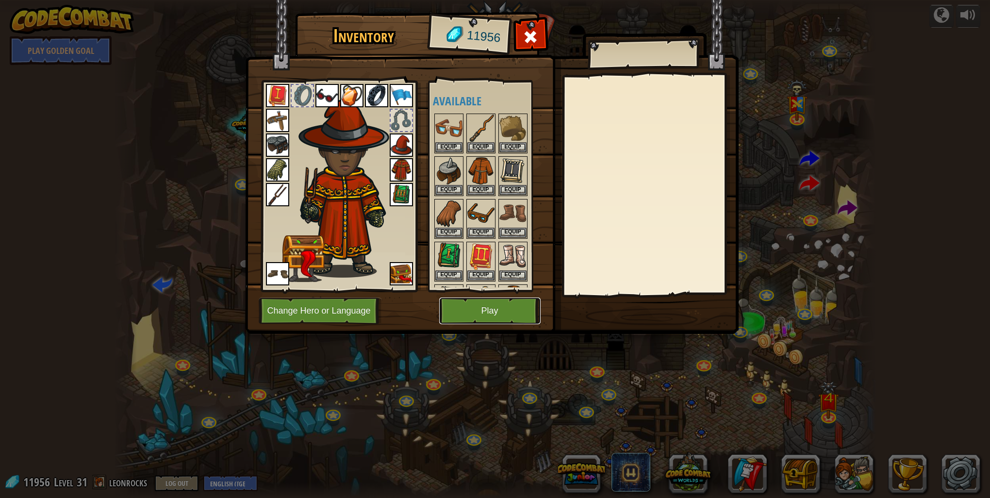
click at [495, 309] on button "Play" at bounding box center [489, 310] width 101 height 27
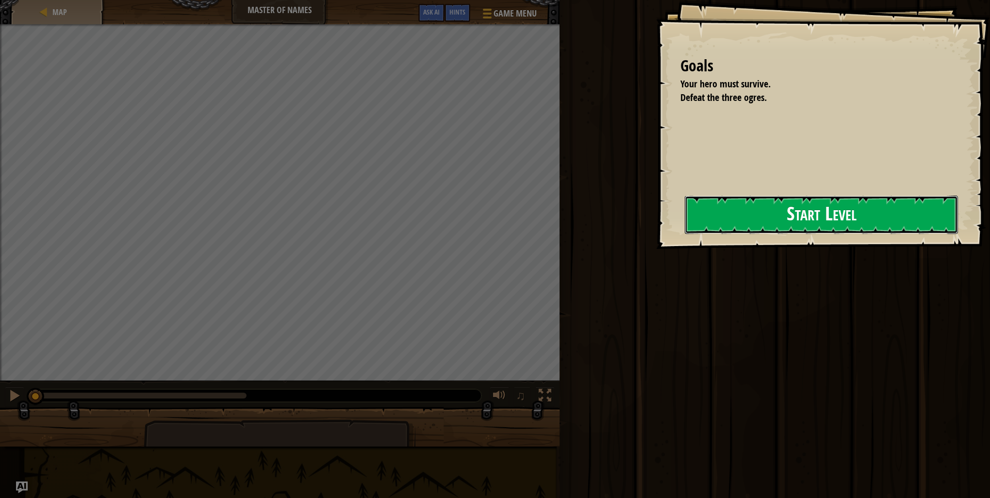
click at [685, 234] on button "Start Level" at bounding box center [821, 215] width 273 height 38
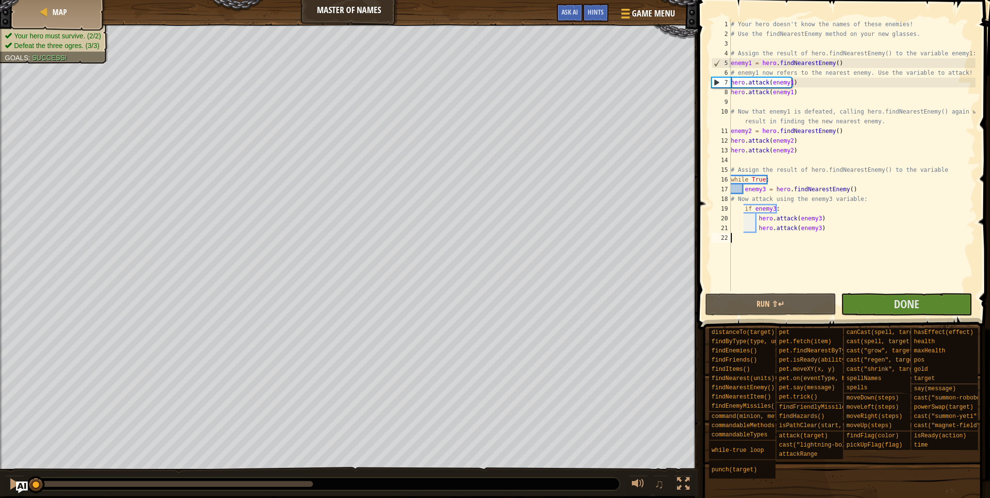
click at [745, 318] on span at bounding box center [842, 461] width 285 height 287
click at [750, 308] on button "Run ⇧↵" at bounding box center [770, 304] width 131 height 22
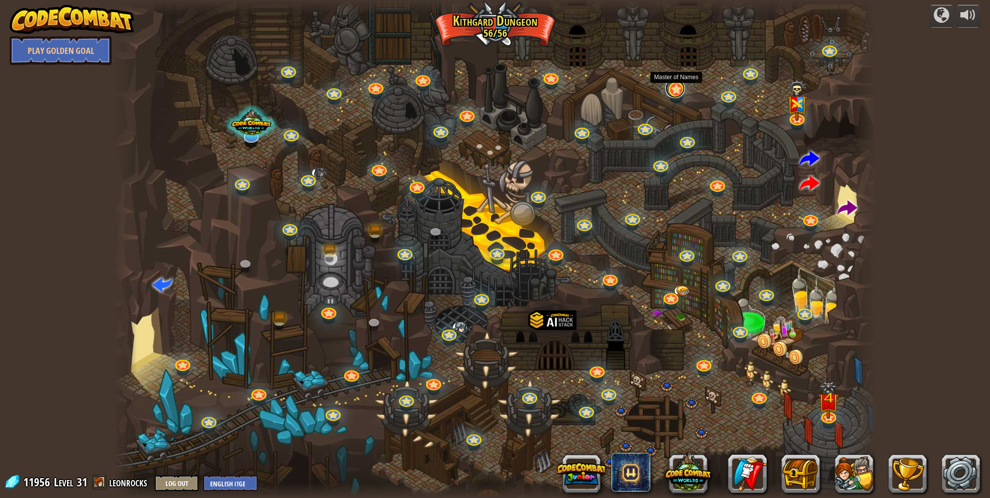
click at [673, 90] on link at bounding box center [674, 88] width 19 height 19
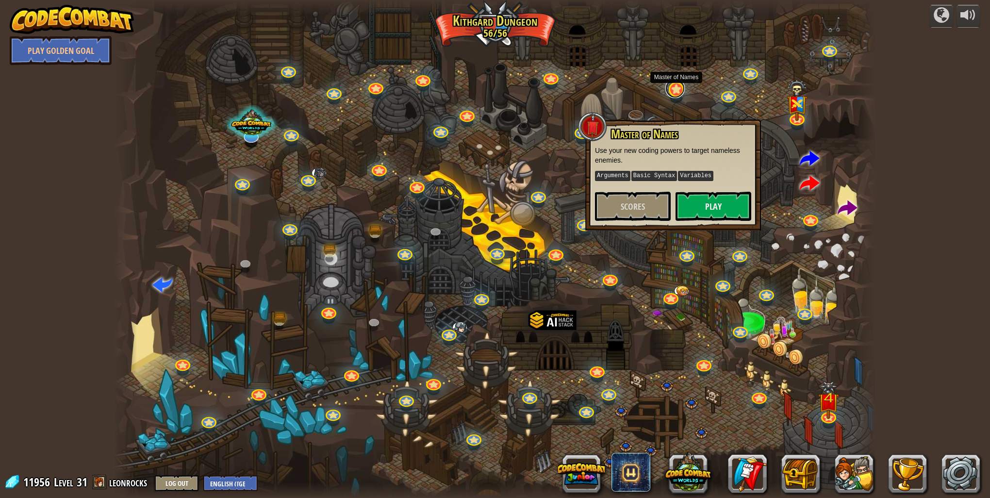
click at [674, 91] on link at bounding box center [674, 88] width 19 height 19
click at [739, 98] on div at bounding box center [495, 249] width 762 height 498
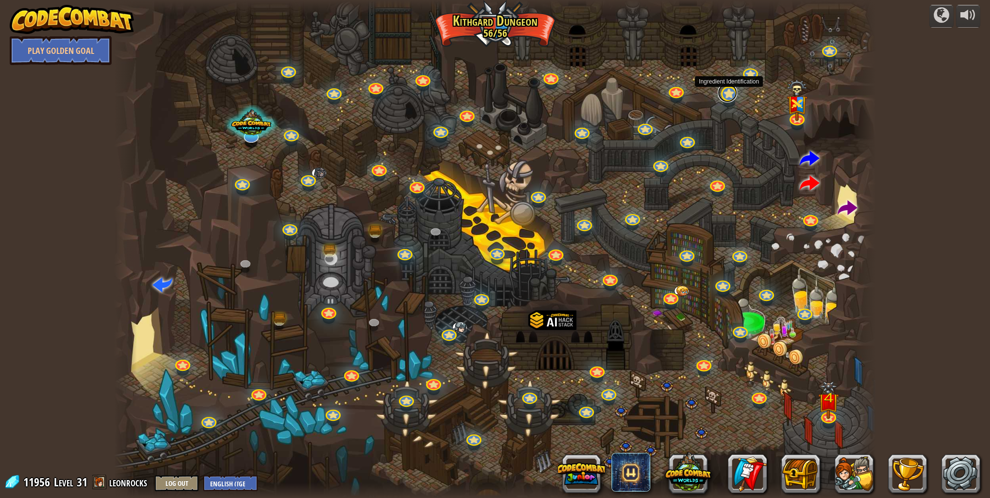
click at [734, 98] on link at bounding box center [727, 92] width 19 height 19
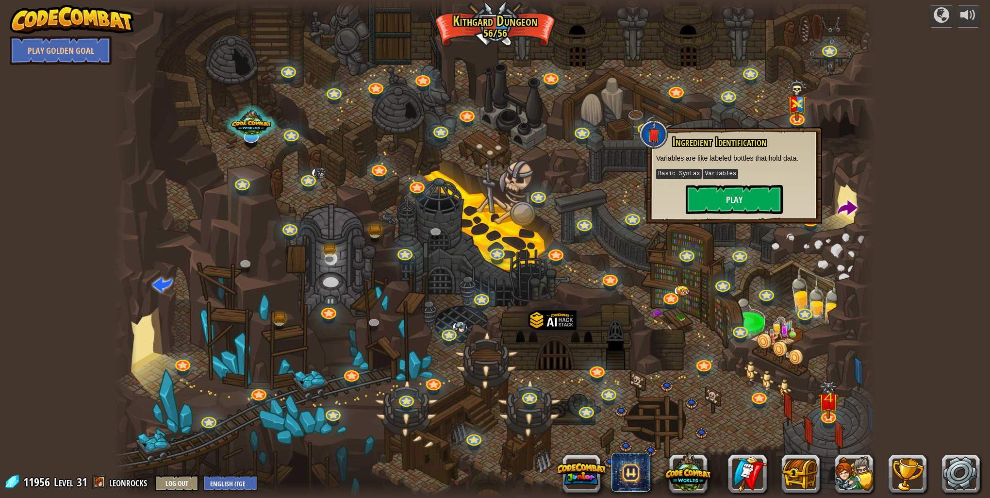
click at [768, 127] on div "Twisted Canyon Challenge: collect the most gold using all the programming skill…" at bounding box center [495, 249] width 762 height 498
drag, startPoint x: 746, startPoint y: 110, endPoint x: 726, endPoint y: 111, distance: 20.4
click at [747, 111] on div at bounding box center [495, 249] width 762 height 498
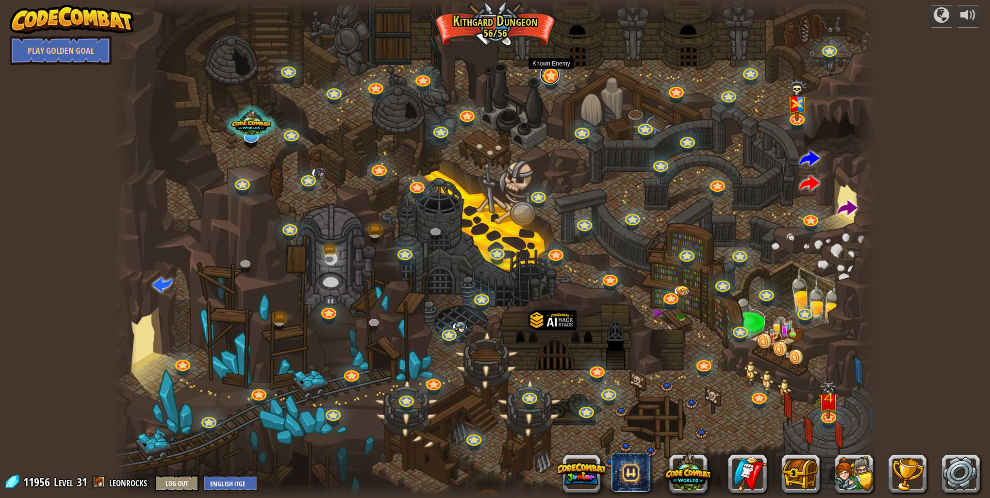
click at [554, 81] on link at bounding box center [549, 74] width 19 height 19
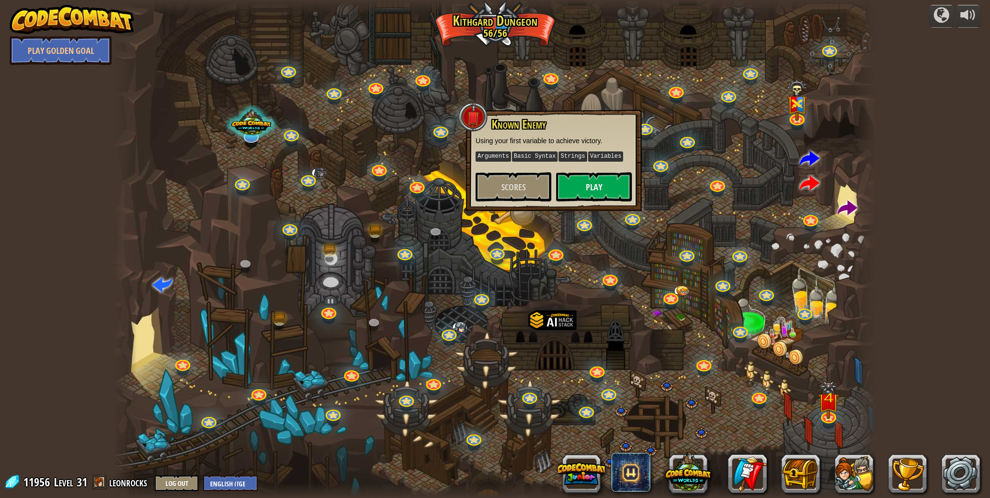
click at [591, 104] on div at bounding box center [495, 249] width 762 height 498
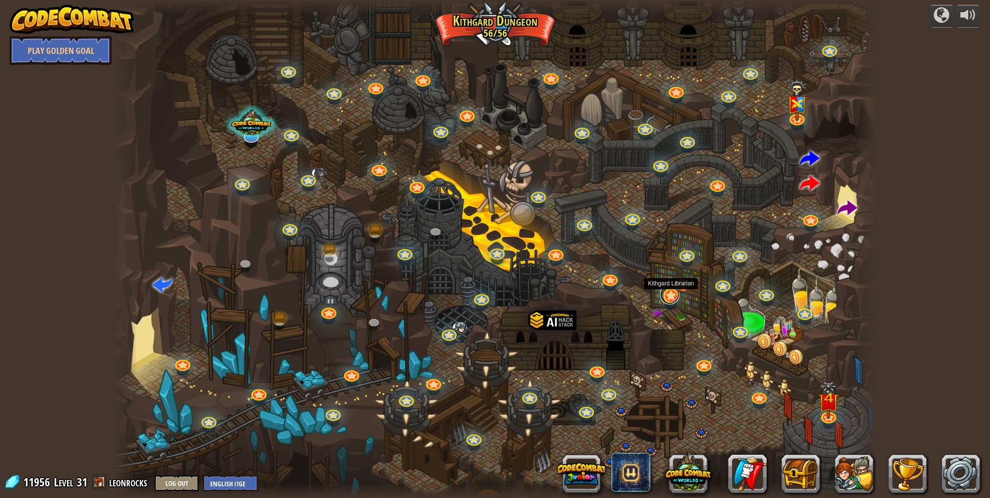
click at [670, 297] on link at bounding box center [669, 294] width 19 height 19
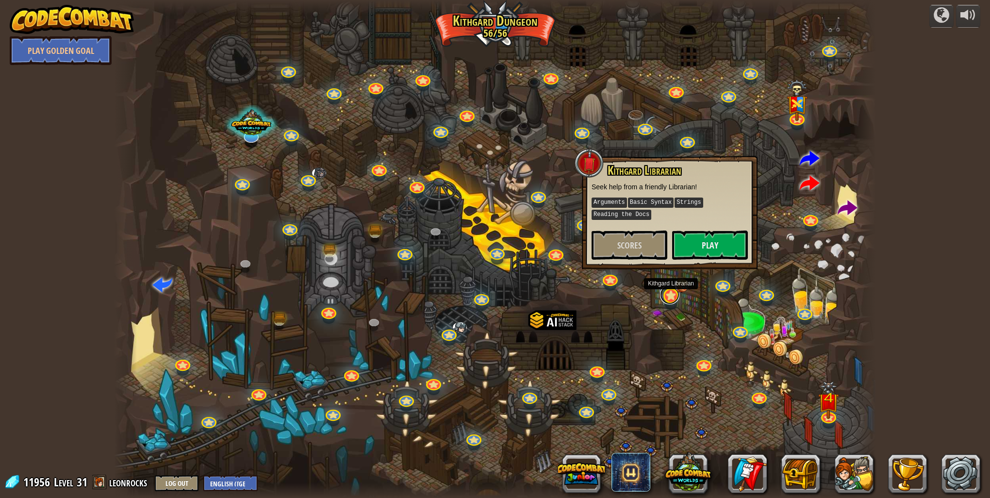
click at [671, 296] on link at bounding box center [669, 294] width 19 height 19
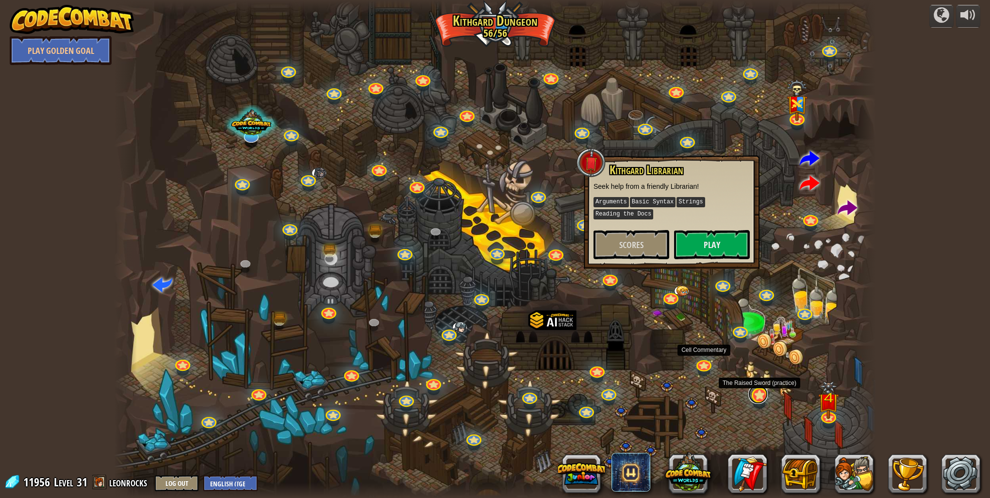
click at [766, 398] on link at bounding box center [757, 393] width 19 height 19
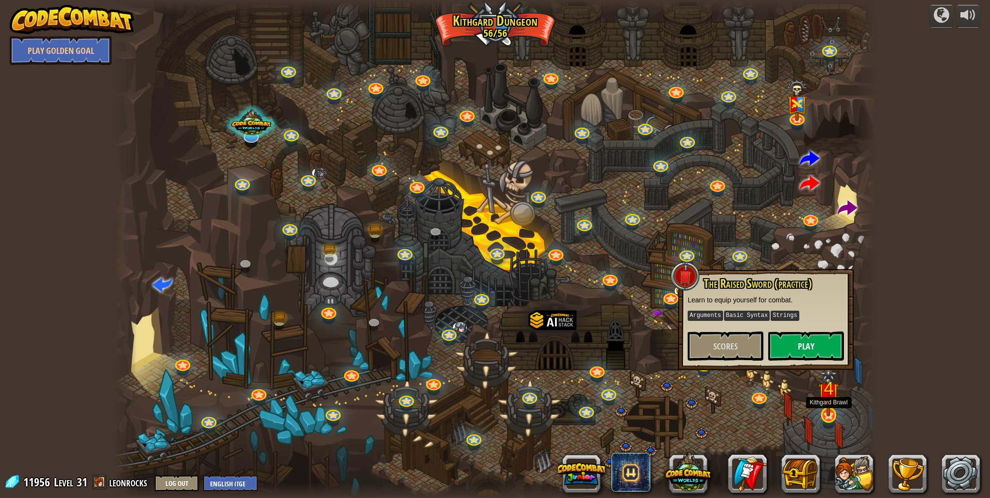
click at [820, 406] on img at bounding box center [828, 392] width 21 height 50
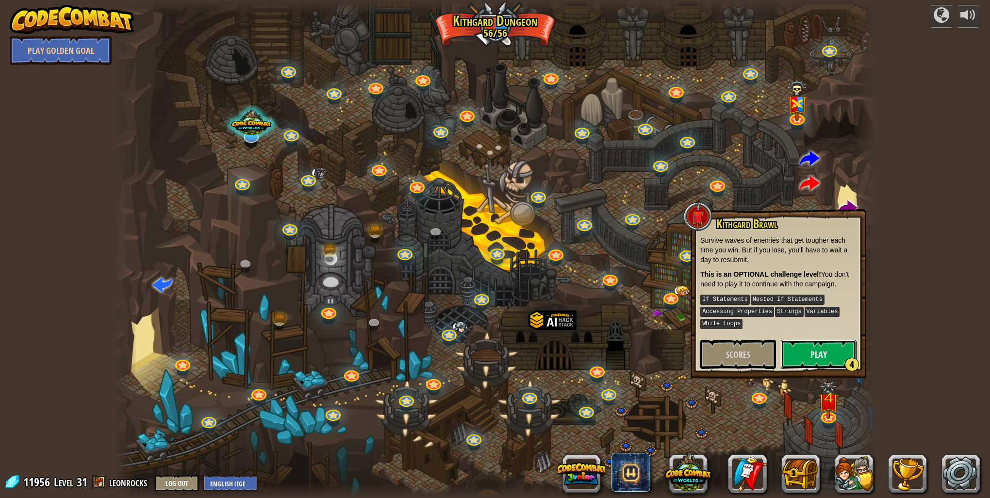
click at [832, 352] on button "Play 4" at bounding box center [819, 354] width 76 height 29
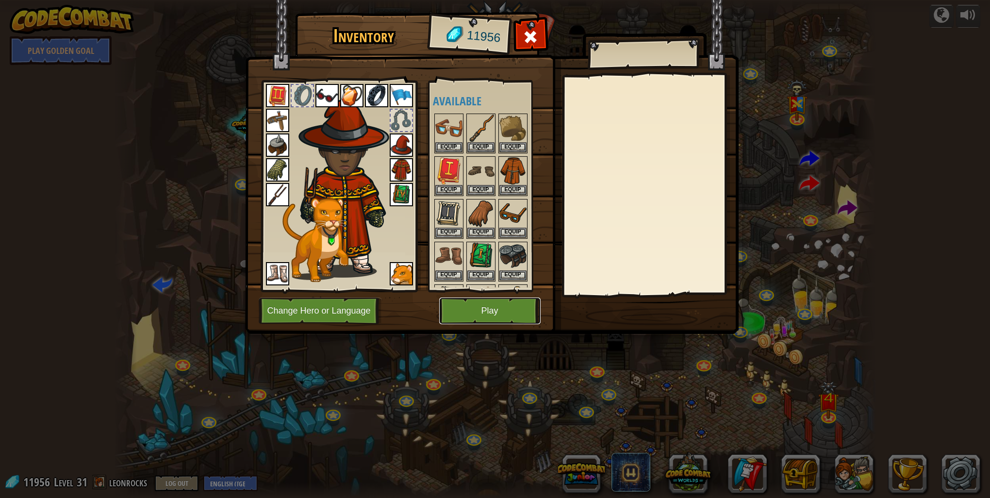
click at [507, 319] on button "Play" at bounding box center [489, 310] width 101 height 27
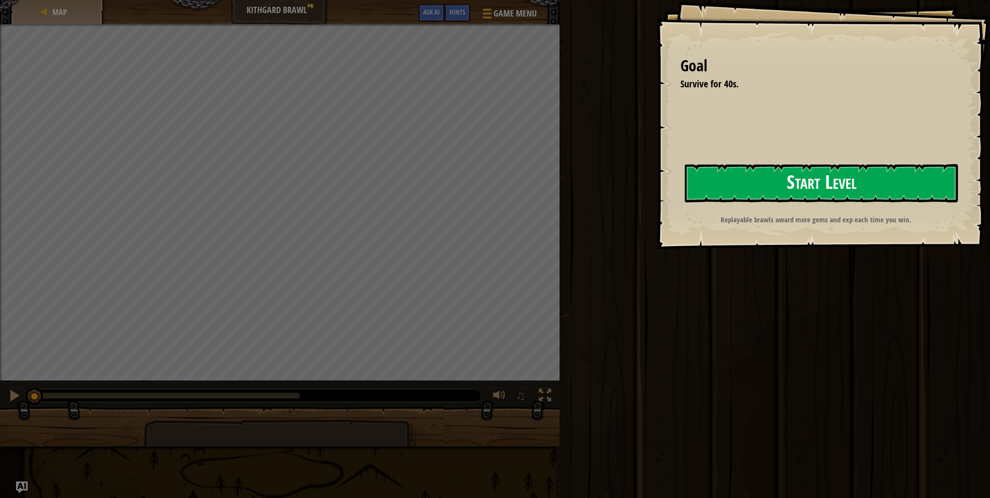
click at [732, 198] on button "Start Level" at bounding box center [821, 183] width 273 height 38
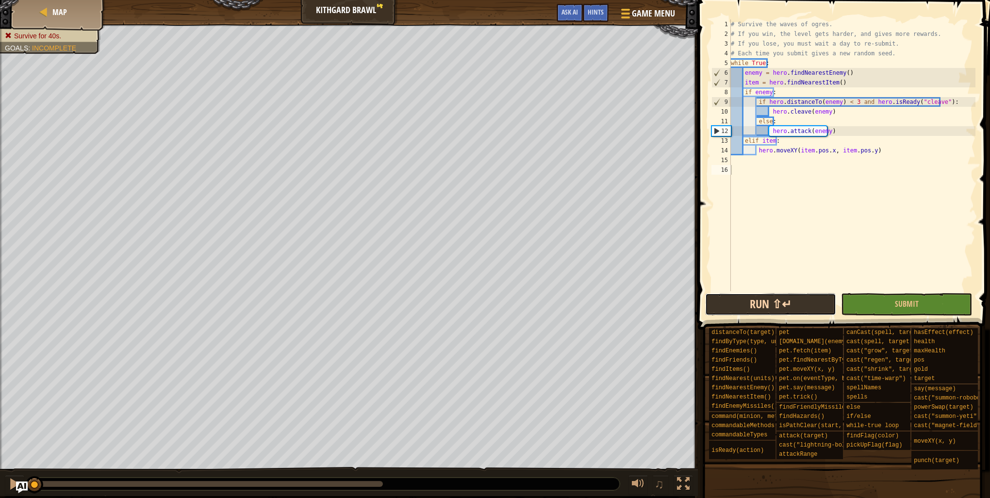
click at [741, 303] on button "Run ⇧↵" at bounding box center [770, 304] width 131 height 22
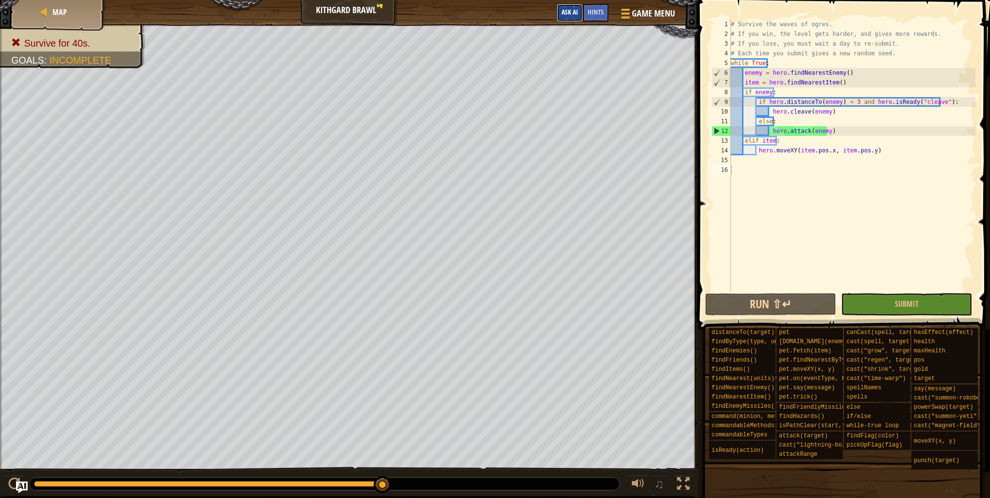
drag, startPoint x: 567, startPoint y: 12, endPoint x: 567, endPoint y: 18, distance: 6.3
click at [567, 18] on button "Ask AI" at bounding box center [569, 13] width 26 height 18
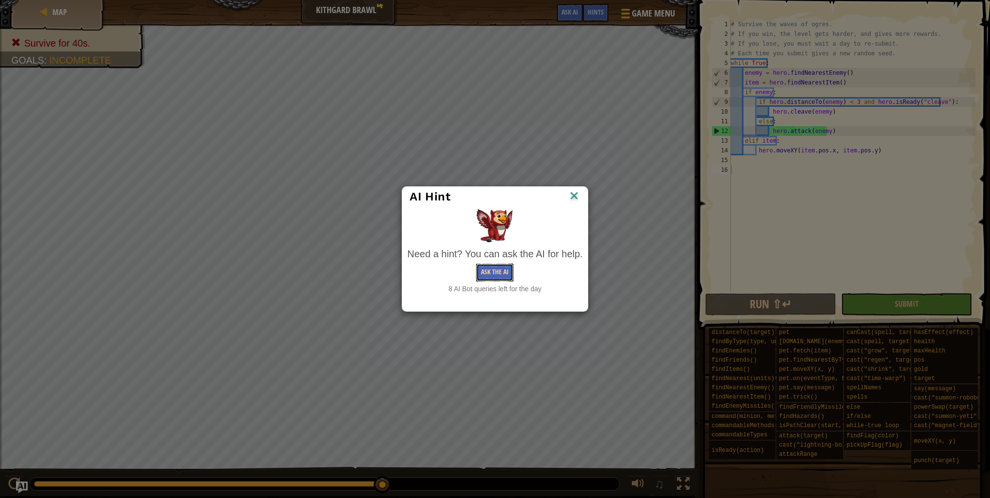
click at [487, 269] on button "Ask the AI" at bounding box center [494, 272] width 37 height 18
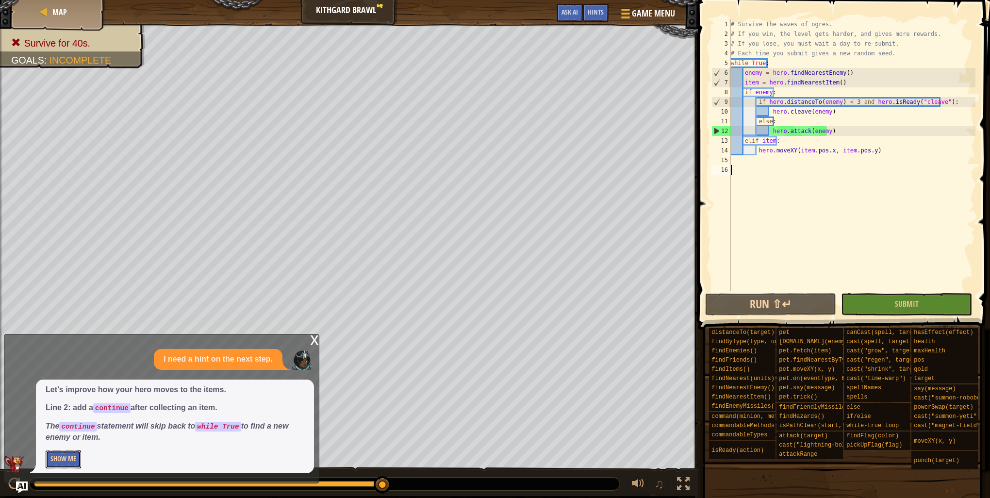
click at [68, 457] on button "Show Me" at bounding box center [63, 459] width 35 height 18
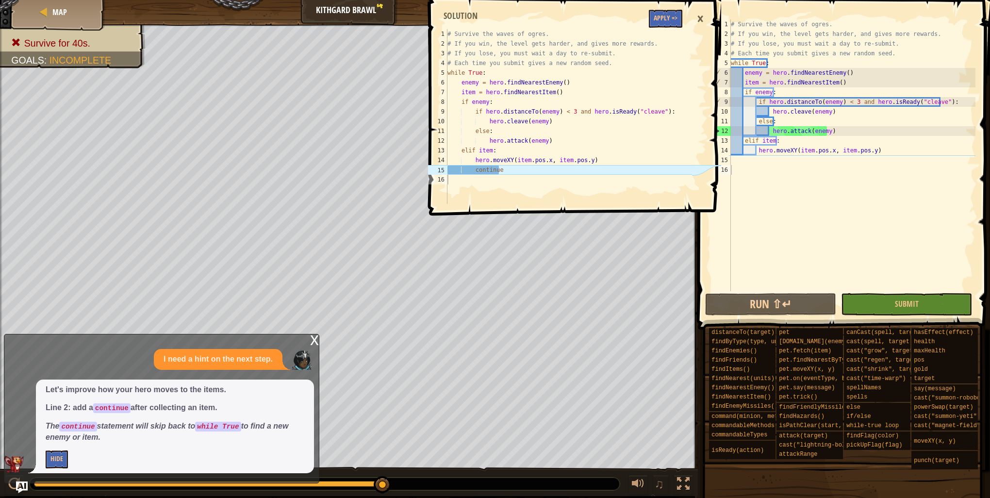
type textarea "continue"
drag, startPoint x: 503, startPoint y: 172, endPoint x: 439, endPoint y: 167, distance: 64.2
click at [439, 167] on div "continue 1 2 3 4 5 6 7 8 9 10 11 12 13 14 15 16 # Survive the waves of ogres. #…" at bounding box center [559, 116] width 266 height 175
drag, startPoint x: 439, startPoint y: 167, endPoint x: 477, endPoint y: 173, distance: 39.2
click at [754, 165] on div "# Survive the waves of ogres. # If you win, the level gets harder, and gives mo…" at bounding box center [852, 164] width 246 height 291
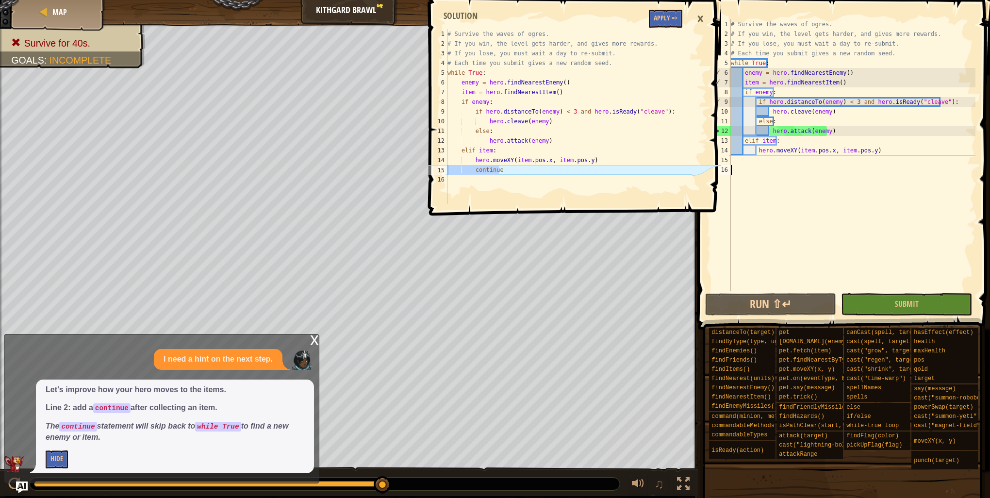
click at [758, 162] on div "# Survive the waves of ogres. # If you win, the level gets harder, and gives mo…" at bounding box center [852, 164] width 246 height 291
paste textarea "continue"
type textarea "continue"
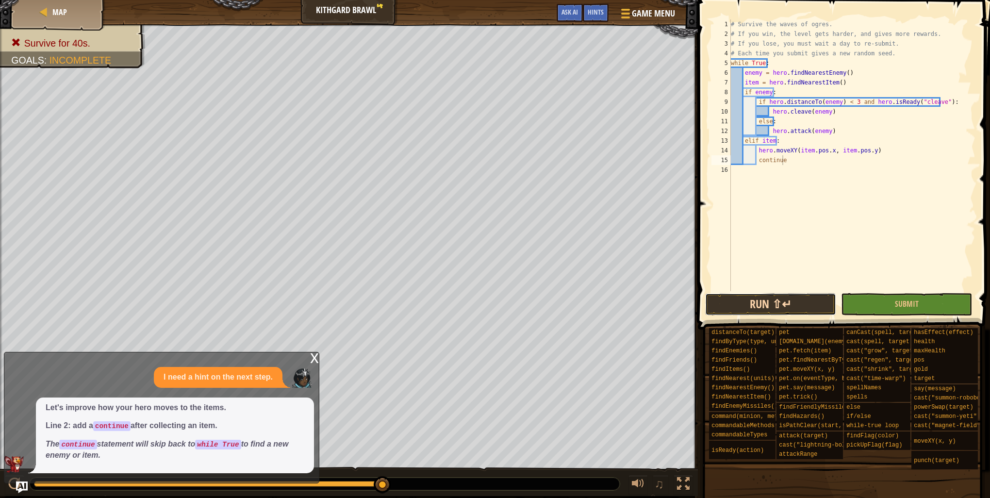
click at [733, 300] on button "Run ⇧↵" at bounding box center [770, 304] width 131 height 22
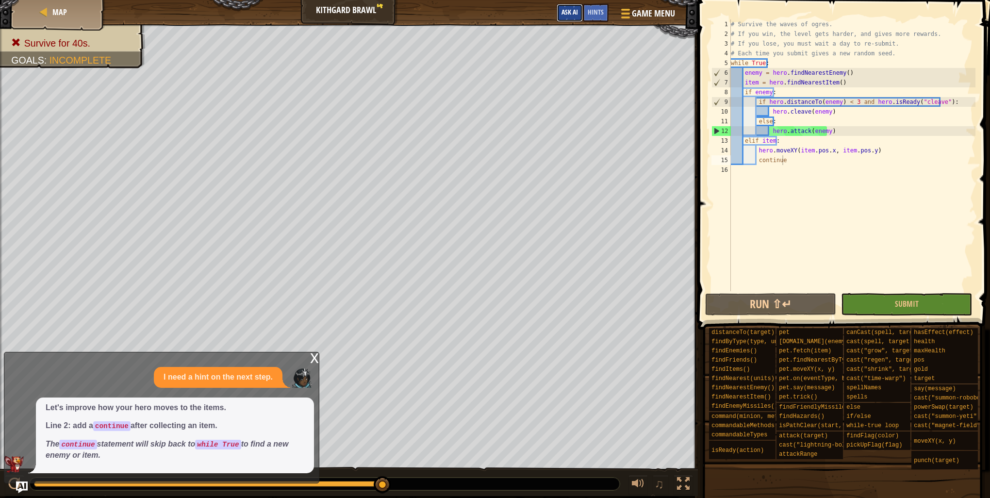
click at [567, 17] on button "Ask AI" at bounding box center [569, 13] width 26 height 18
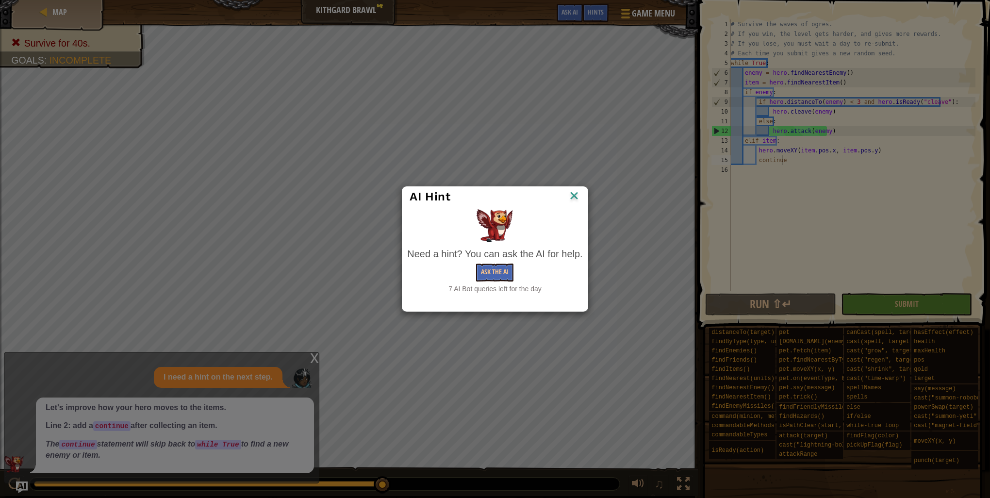
click at [479, 282] on div "Need a hint? You can ask the AI for help. Ask the AI 7 AI Bot queries left for …" at bounding box center [494, 270] width 175 height 47
click at [492, 271] on button "Ask the AI" at bounding box center [494, 272] width 37 height 18
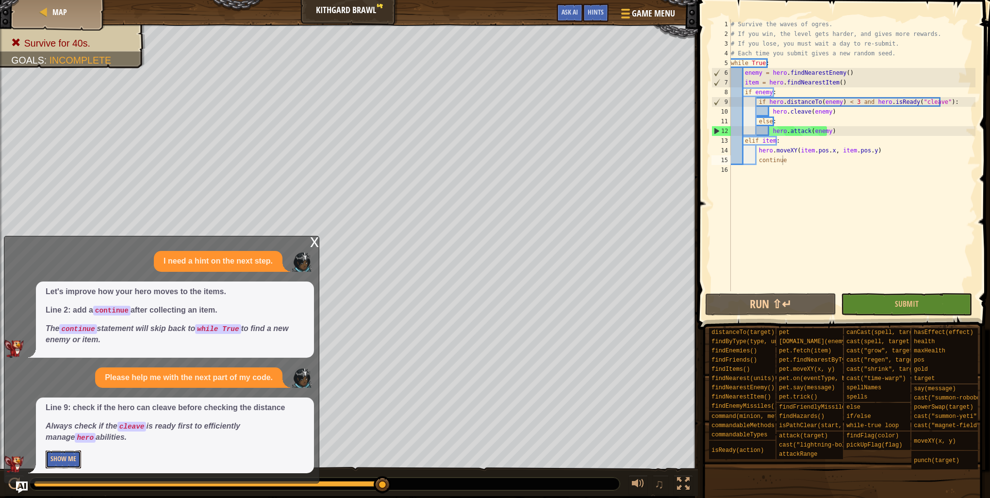
click at [68, 464] on button "Show Me" at bounding box center [63, 459] width 35 height 18
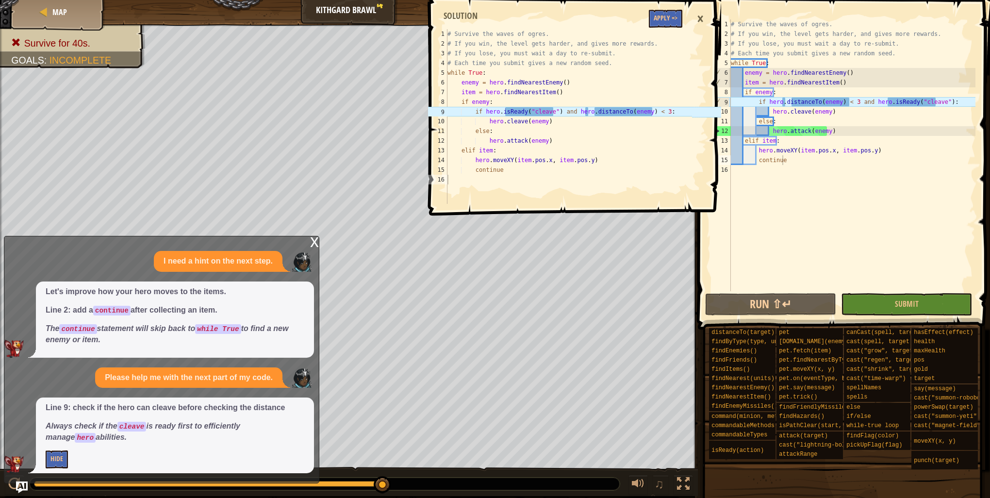
type textarea "if hero.isReady("cleave") and hero.distanceTo(enemy) < 3:"
drag, startPoint x: 504, startPoint y: 112, endPoint x: 552, endPoint y: 113, distance: 48.0
click at [552, 113] on div "# Survive the waves of ogres. # If you win, the level gets harder, and gives mo…" at bounding box center [568, 126] width 246 height 194
drag, startPoint x: 552, startPoint y: 113, endPoint x: 541, endPoint y: 112, distance: 10.7
drag, startPoint x: 783, startPoint y: 100, endPoint x: 850, endPoint y: 97, distance: 67.0
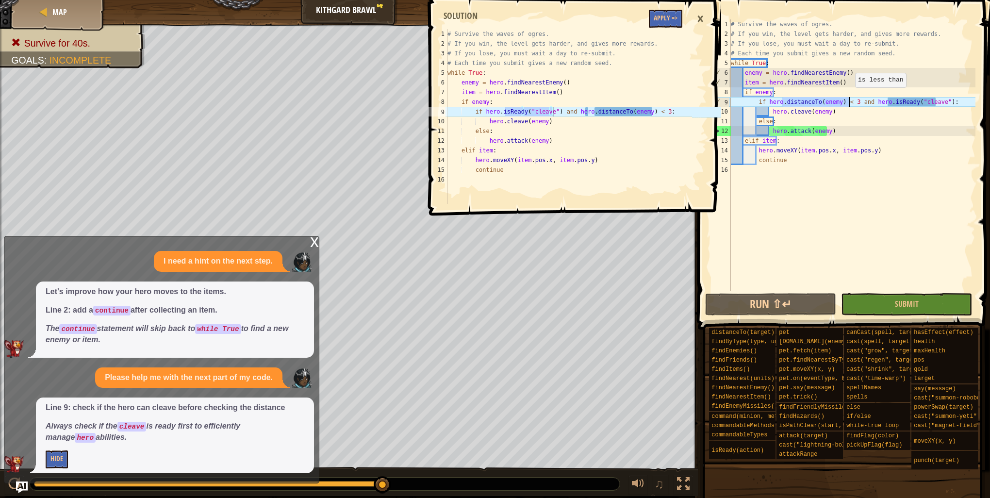
click at [850, 97] on div "# Survive the waves of ogres. # If you win, the level gets harder, and gives mo…" at bounding box center [852, 164] width 246 height 291
drag, startPoint x: 825, startPoint y: 100, endPoint x: 793, endPoint y: 152, distance: 61.2
click at [793, 152] on div "# Survive the waves of ogres. # If you win, the level gets harder, and gives mo…" at bounding box center [852, 164] width 246 height 291
type textarea "hero.moveXY(item.pos.x, item.pos.y) continue"
drag, startPoint x: 820, startPoint y: 238, endPoint x: 831, endPoint y: 210, distance: 29.9
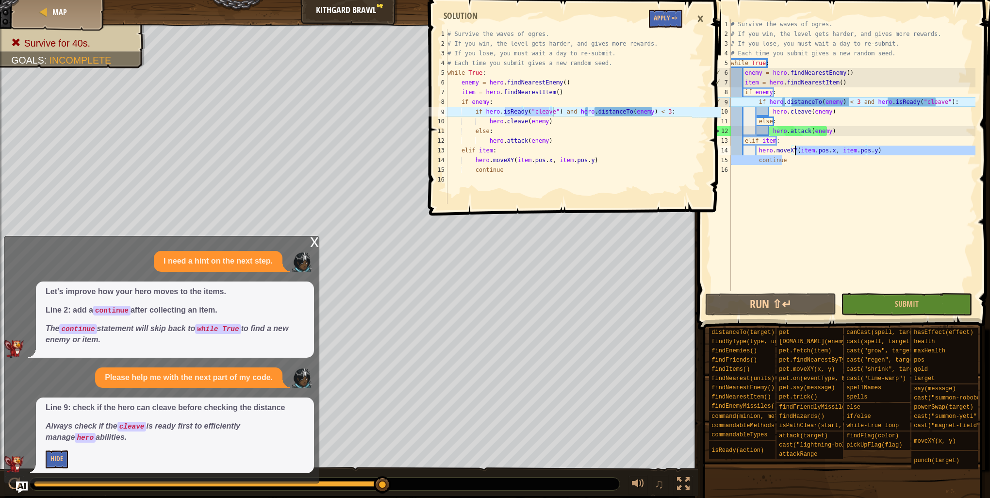
click at [823, 221] on div "# Survive the waves of ogres. # If you win, the level gets harder, and gives mo…" at bounding box center [852, 164] width 246 height 291
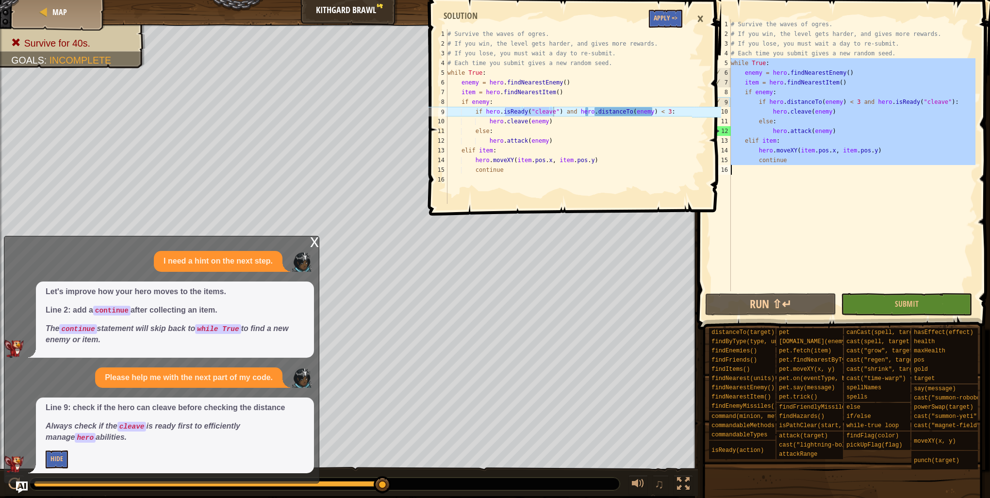
drag, startPoint x: 729, startPoint y: 65, endPoint x: 779, endPoint y: 158, distance: 105.7
click at [779, 158] on div "1 2 3 4 5 6 7 8 9 10 11 12 13 14 15 16 # Survive the waves of ogres. # If you w…" at bounding box center [842, 155] width 266 height 272
type textarea "continue"
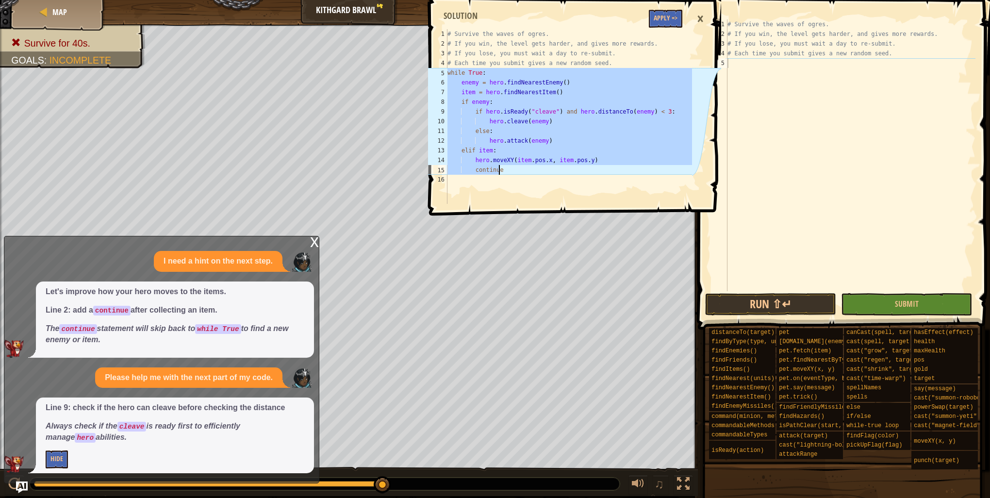
drag, startPoint x: 448, startPoint y: 73, endPoint x: 564, endPoint y: 168, distance: 150.0
click at [564, 168] on div "# Survive the waves of ogres. # If you win, the level gets harder, and gives mo…" at bounding box center [568, 126] width 246 height 194
click at [663, 129] on div "# Survive the waves of ogres. # If you win, the level gets harder, and gives mo…" at bounding box center [568, 116] width 246 height 175
drag, startPoint x: 446, startPoint y: 74, endPoint x: 520, endPoint y: 180, distance: 128.9
click at [520, 180] on div "else: 1 2 3 4 5 6 7 8 9 10 11 12 13 14 15 16 # Survive the waves of ogres. # If…" at bounding box center [559, 116] width 266 height 175
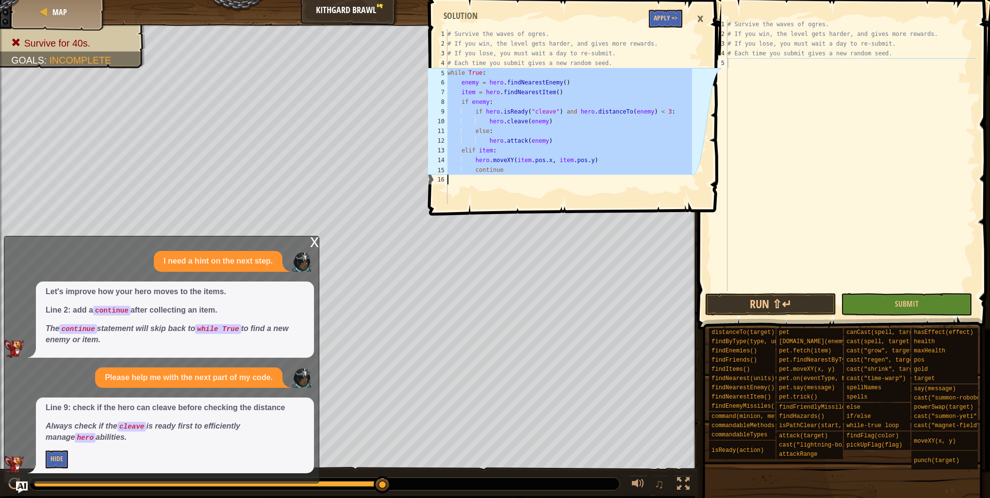
type textarea "continue"
click at [746, 69] on div "# Survive the waves of ogres. # If you win, the level gets harder, and gives mo…" at bounding box center [850, 164] width 250 height 291
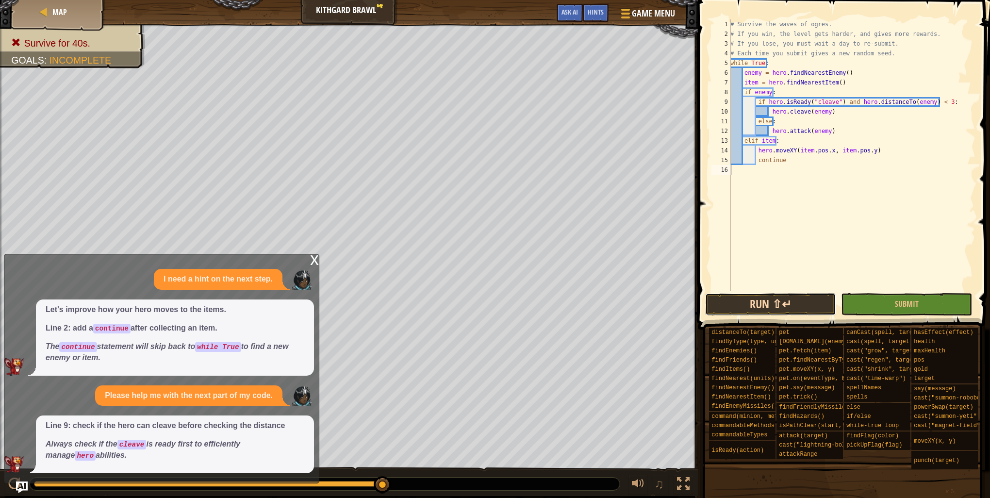
drag, startPoint x: 750, startPoint y: 304, endPoint x: 737, endPoint y: 308, distance: 13.2
click at [746, 306] on button "Run ⇧↵" at bounding box center [770, 304] width 131 height 22
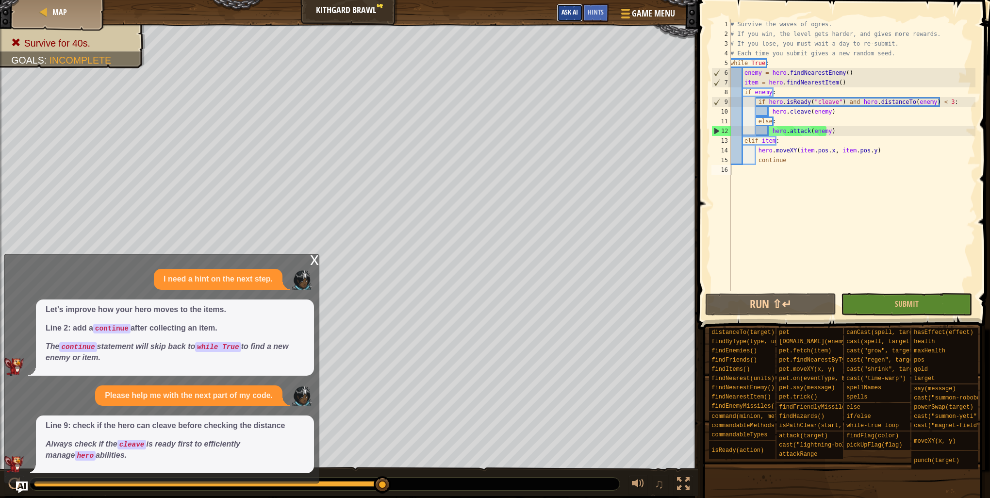
click at [563, 15] on span "Ask AI" at bounding box center [569, 11] width 16 height 9
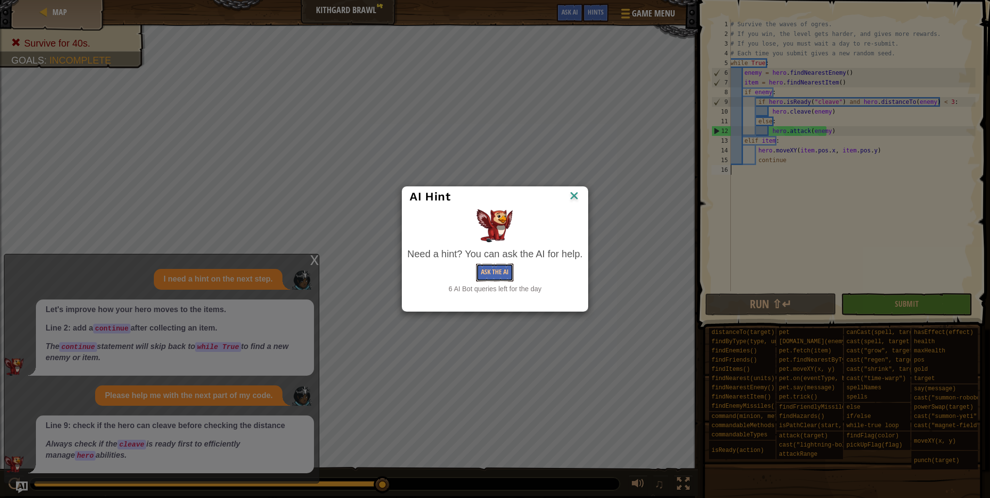
click at [500, 262] on div "Need a hint? You can ask the AI for help. Ask the AI 6 AI Bot queries left for …" at bounding box center [494, 270] width 175 height 47
click at [495, 284] on div "6 AI Bot queries left for the day" at bounding box center [494, 289] width 175 height 10
click at [491, 274] on button "Ask the AI" at bounding box center [494, 272] width 37 height 18
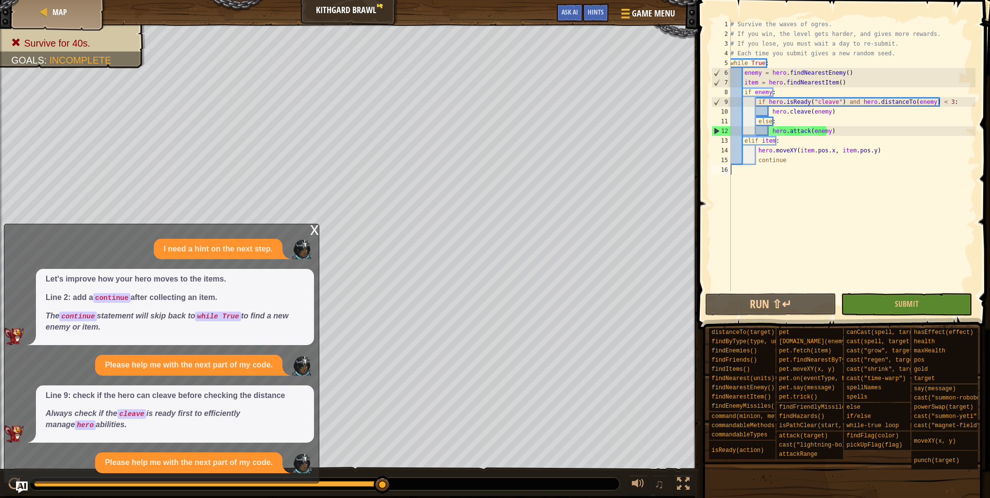
scroll to position [72, 0]
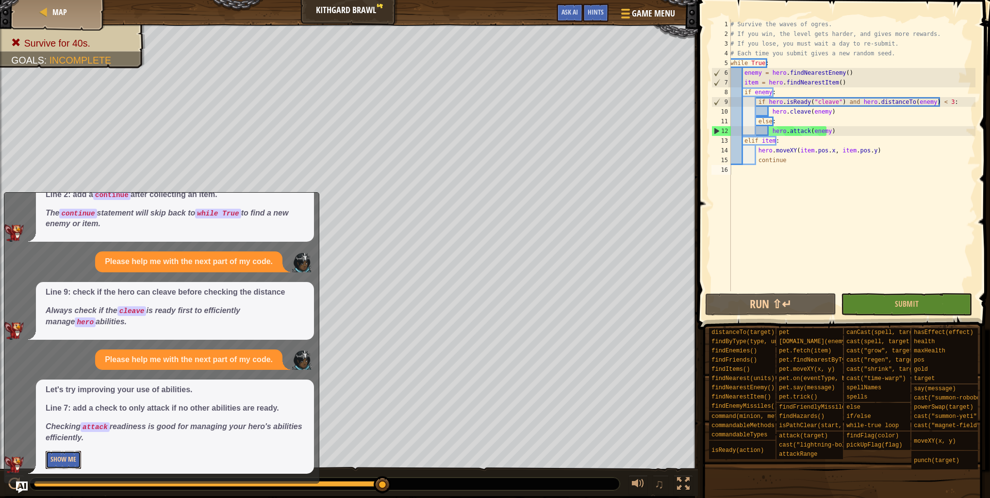
click at [77, 460] on button "Show Me" at bounding box center [63, 460] width 35 height 18
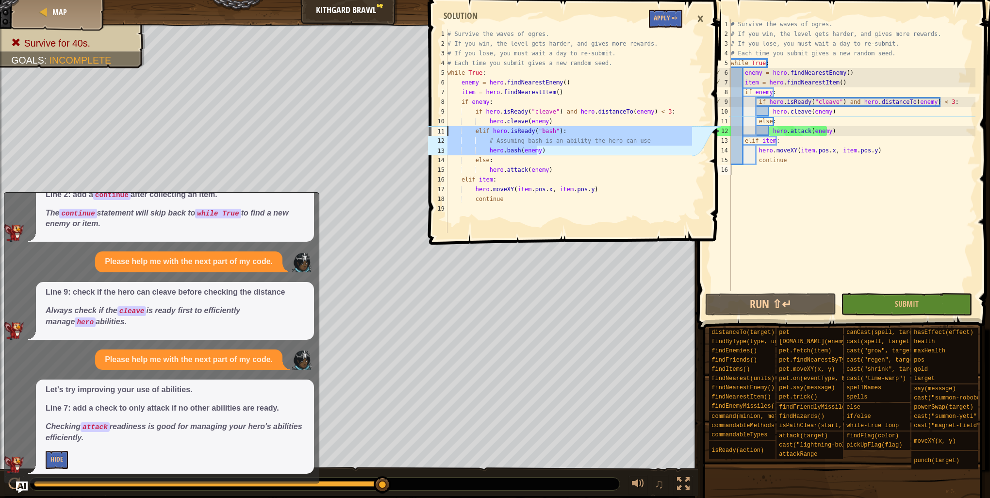
drag, startPoint x: 540, startPoint y: 148, endPoint x: 441, endPoint y: 134, distance: 100.0
click at [441, 134] on div "hero.bash(enemy) 1 2 3 4 5 6 7 8 9 10 11 12 13 14 15 16 17 18 19 # Survive the …" at bounding box center [559, 131] width 266 height 204
type textarea "elif hero.isReady("bash"): # Assuming bash is an ability the hero can use"
click at [784, 118] on div "# Survive the waves of ogres. # If you win, the level gets harder, and gives mo…" at bounding box center [852, 164] width 246 height 291
click at [843, 114] on div "# Survive the waves of ogres. # If you win, the level gets harder, and gives mo…" at bounding box center [852, 164] width 246 height 291
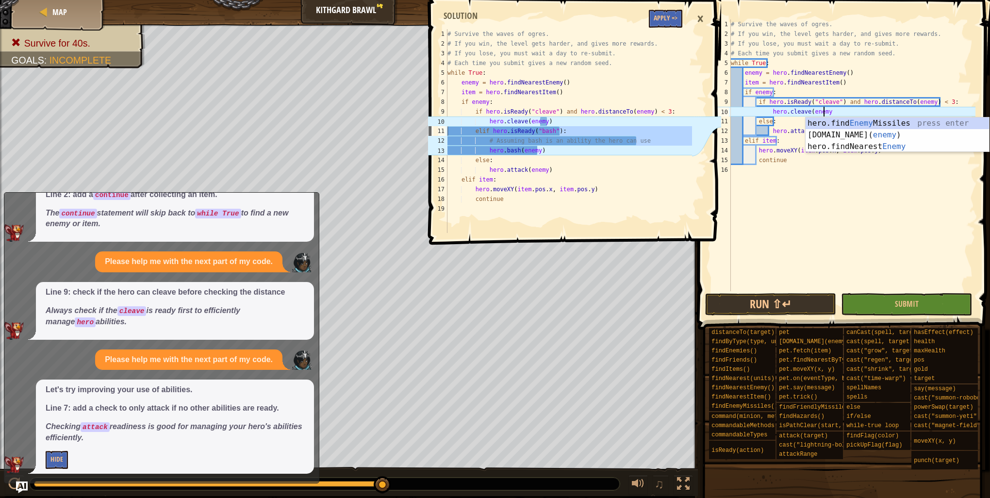
type textarea "hero.cleave(enemy)"
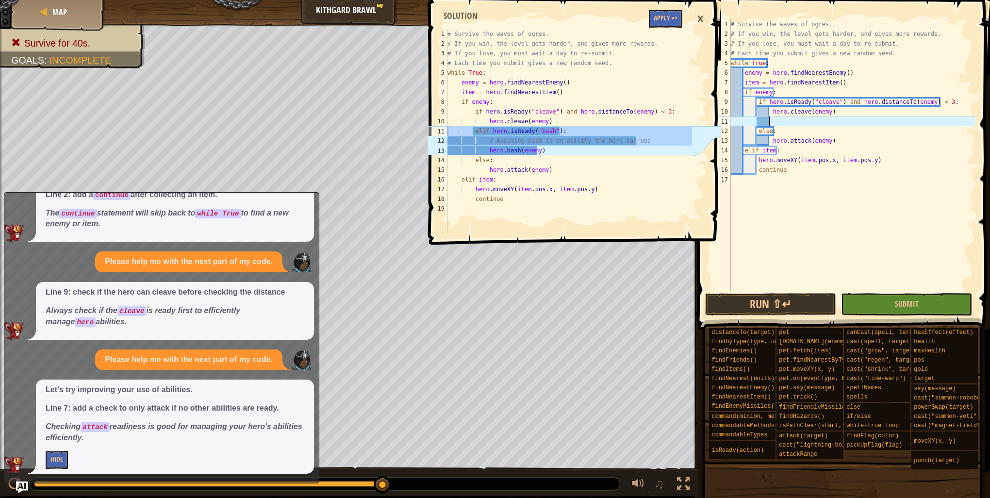
scroll to position [4, 0]
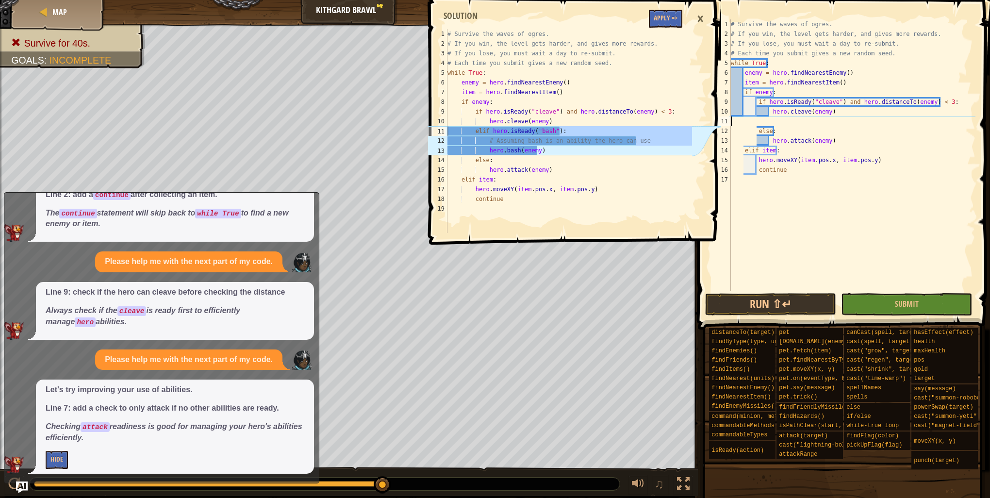
paste textarea "hero.bash(enemy)"
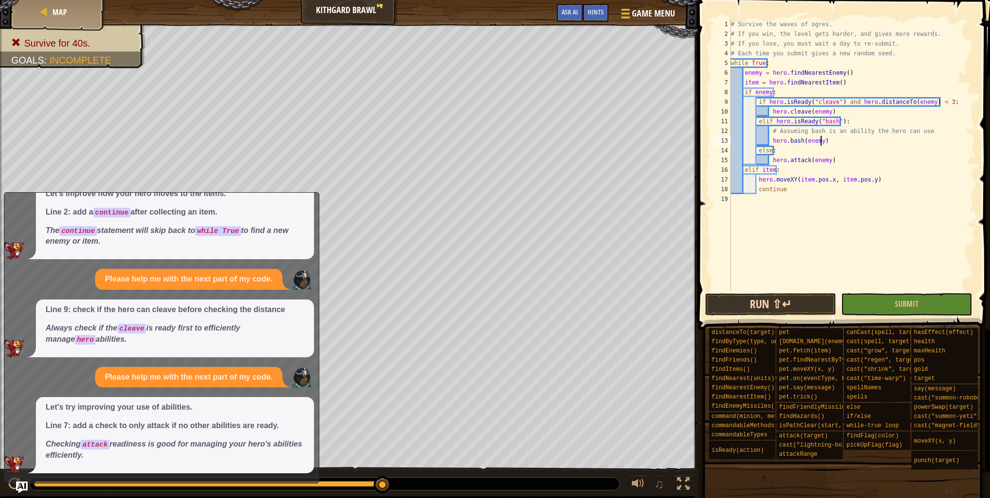
type textarea "hero.bash(enemy)"
click at [763, 302] on button "Run ⇧↵" at bounding box center [770, 304] width 131 height 22
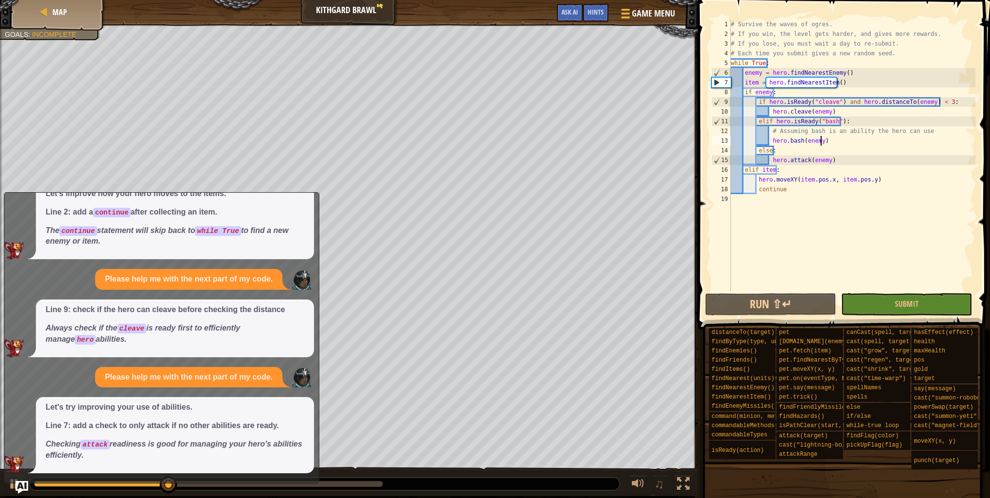
click at [20, 490] on img "Ask AI" at bounding box center [22, 487] width 13 height 13
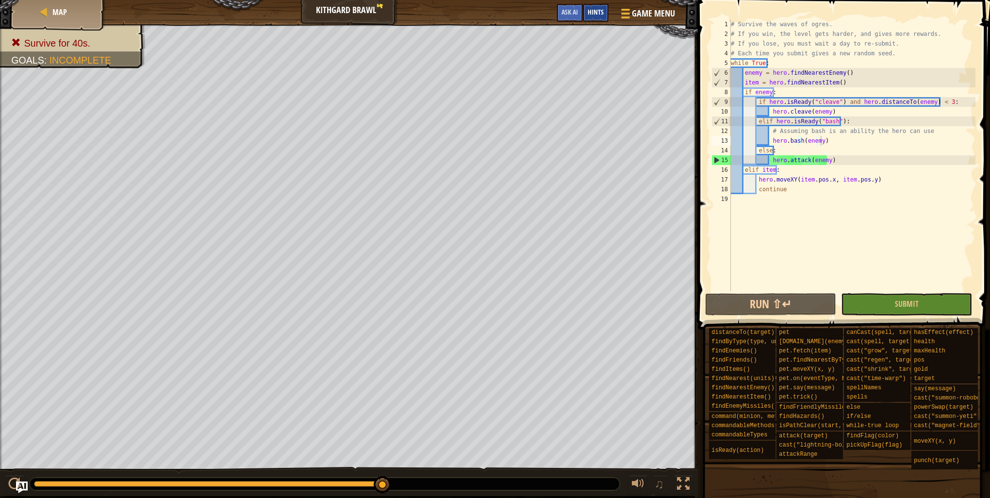
click at [592, 16] on div "Hints" at bounding box center [596, 13] width 26 height 18
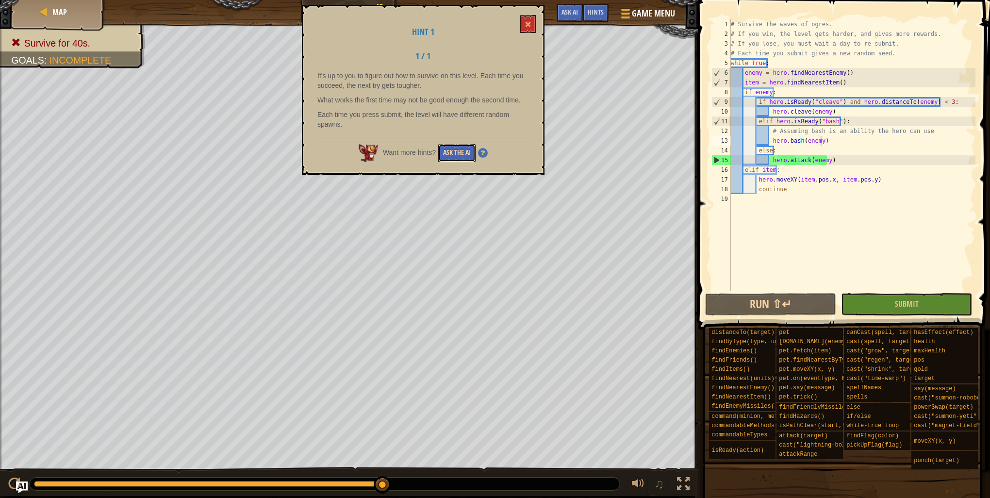
click at [450, 152] on button "Ask the AI" at bounding box center [456, 153] width 37 height 18
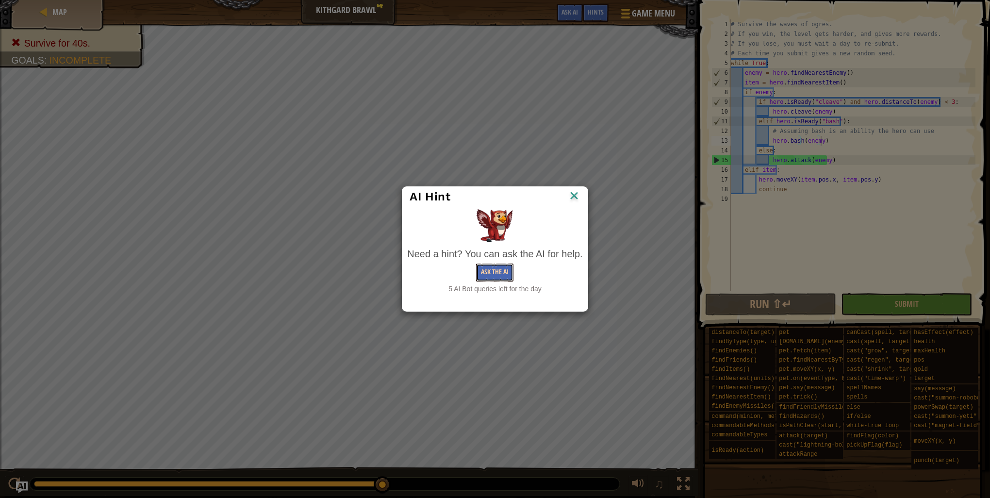
click at [483, 267] on button "Ask the AI" at bounding box center [494, 272] width 37 height 18
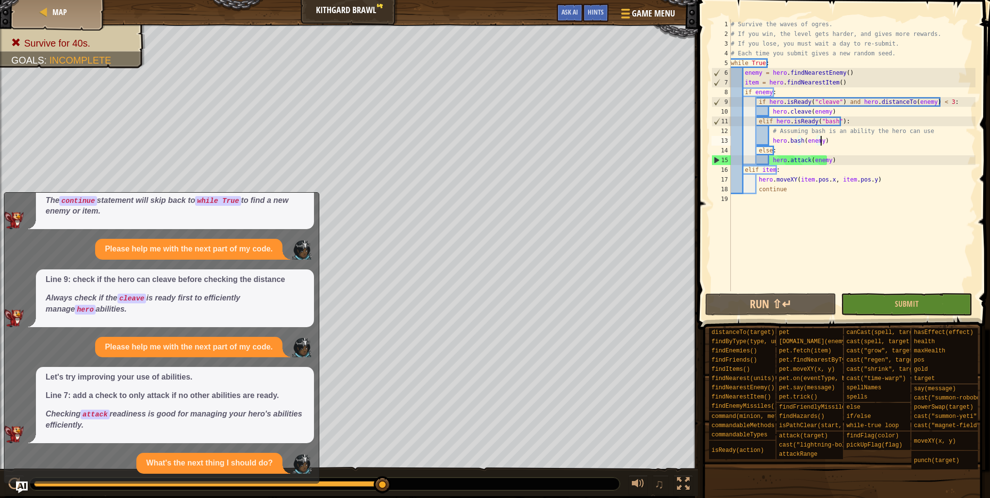
scroll to position [188, 0]
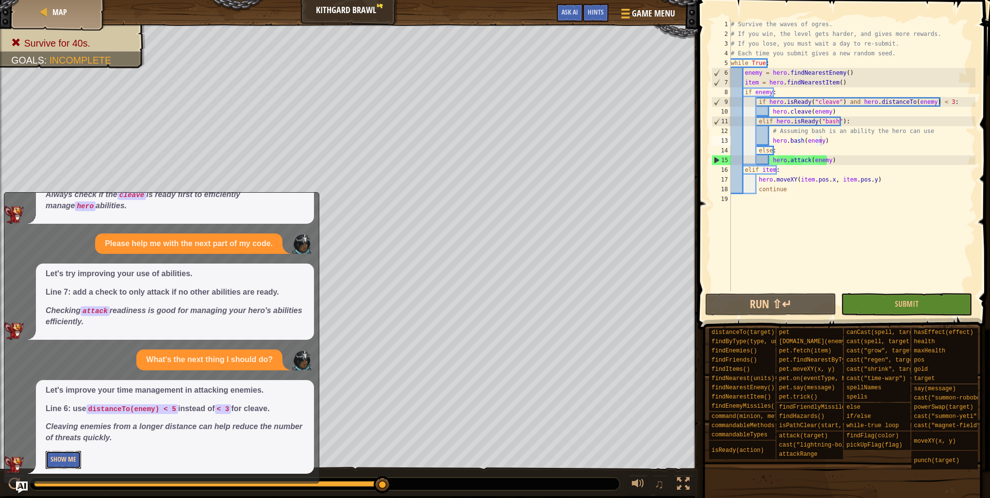
click at [59, 464] on button "Show Me" at bounding box center [63, 460] width 35 height 18
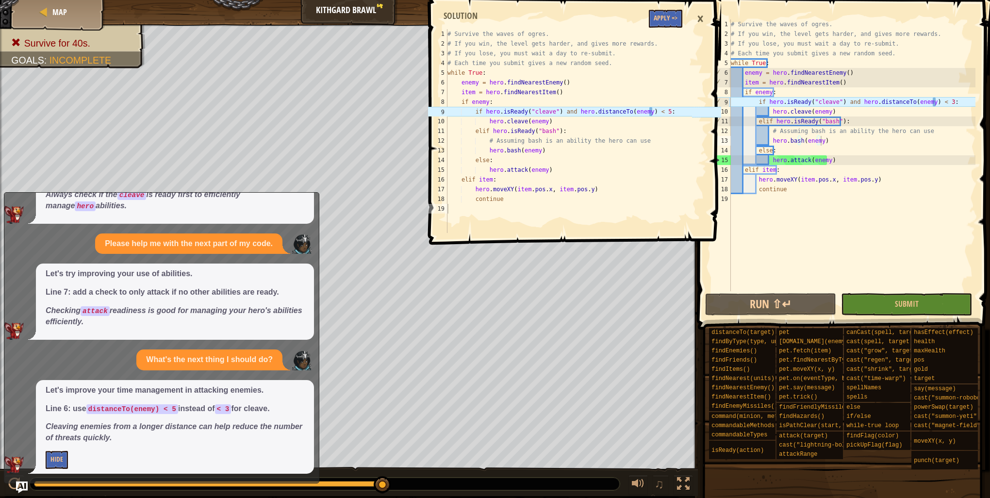
type textarea "if hero.isReady("cleave") and hero.distanceTo(enemy) < 5:"
click at [650, 108] on div "# Survive the waves of ogres. # If you win, the level gets harder, and gives mo…" at bounding box center [568, 140] width 246 height 223
click at [935, 104] on div "# Survive the waves of ogres. # If you win, the level gets harder, and gives mo…" at bounding box center [852, 164] width 246 height 291
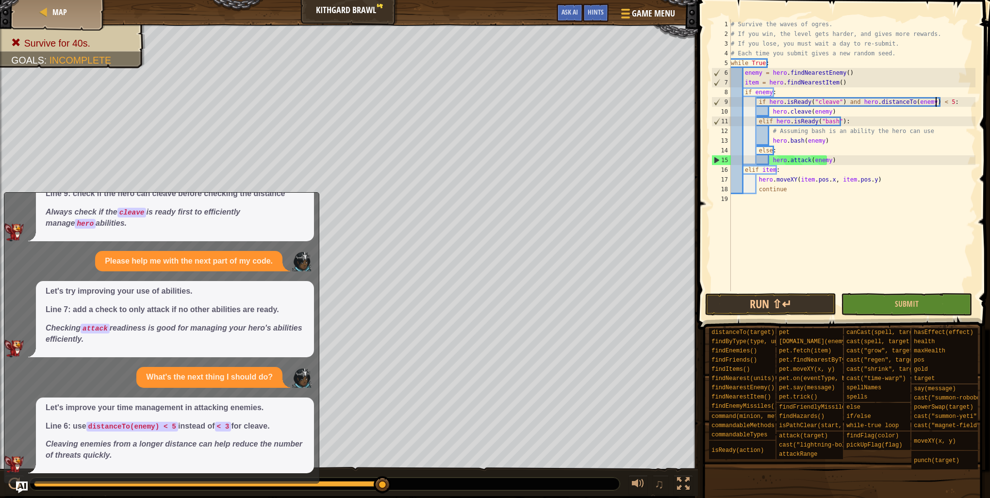
scroll to position [170, 0]
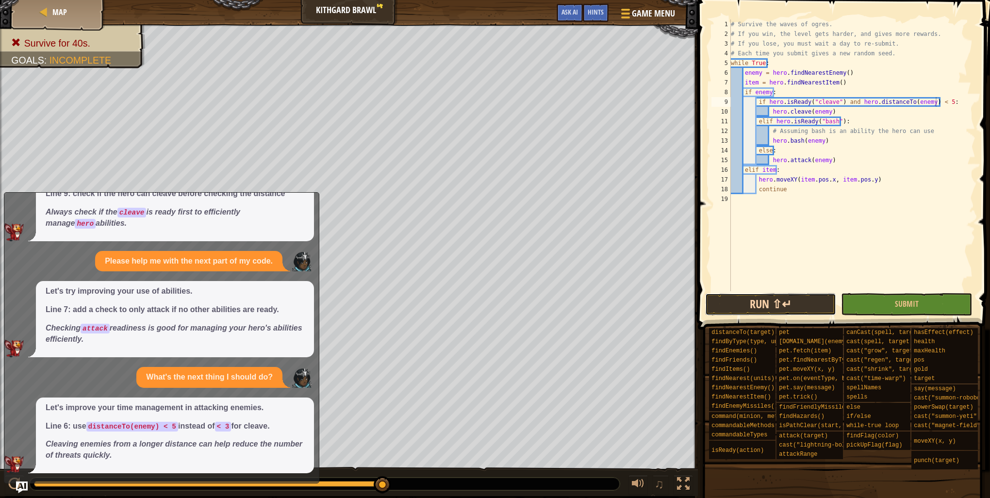
click at [806, 310] on button "Run ⇧↵" at bounding box center [770, 304] width 131 height 22
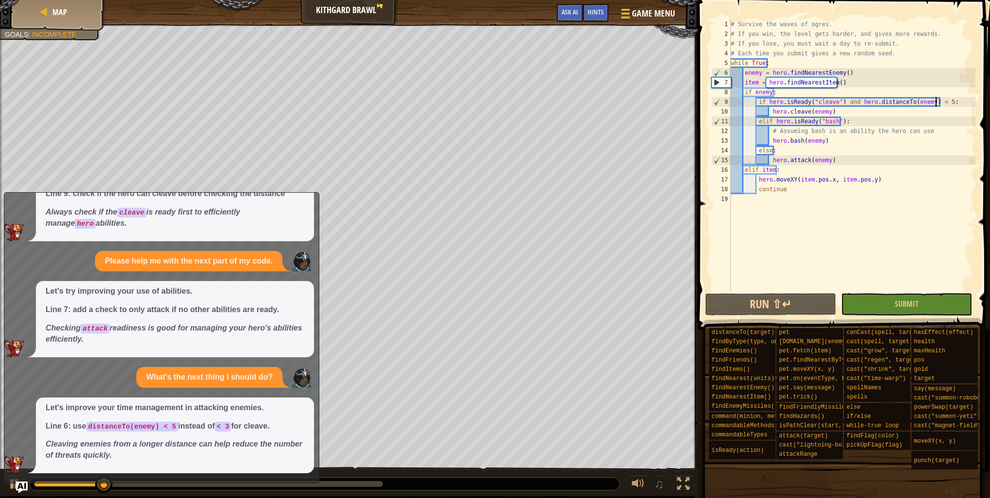
click at [24, 494] on div "♫" at bounding box center [349, 481] width 698 height 29
click at [16, 481] on img "Ask AI" at bounding box center [22, 487] width 13 height 13
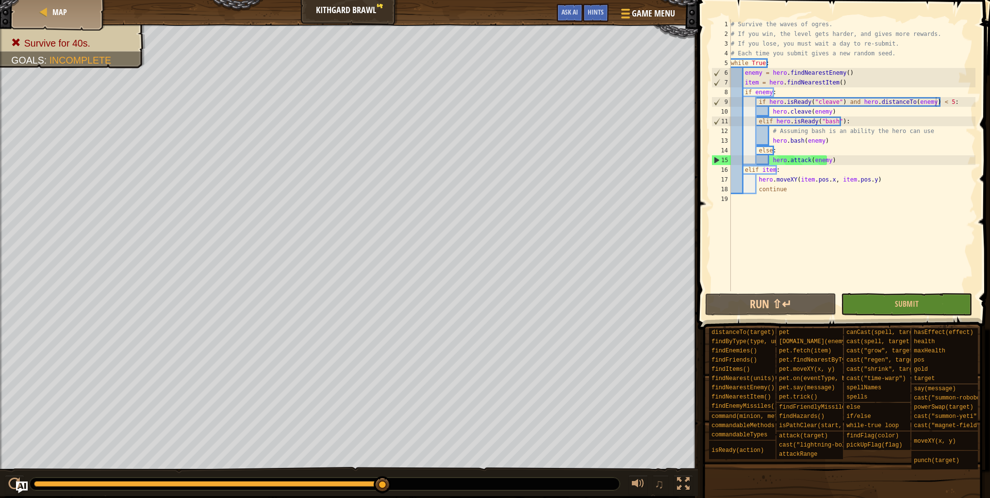
click at [831, 155] on div "# Survive the waves of ogres. # If you win, the level gets harder, and gives mo…" at bounding box center [852, 164] width 246 height 291
drag, startPoint x: 832, startPoint y: 138, endPoint x: 769, endPoint y: 138, distance: 62.6
click at [769, 138] on div "# Survive the waves of ogres. # If you win, the level gets harder, and gives mo…" at bounding box center [852, 164] width 246 height 291
type textarea "hero.bash(enemy)"
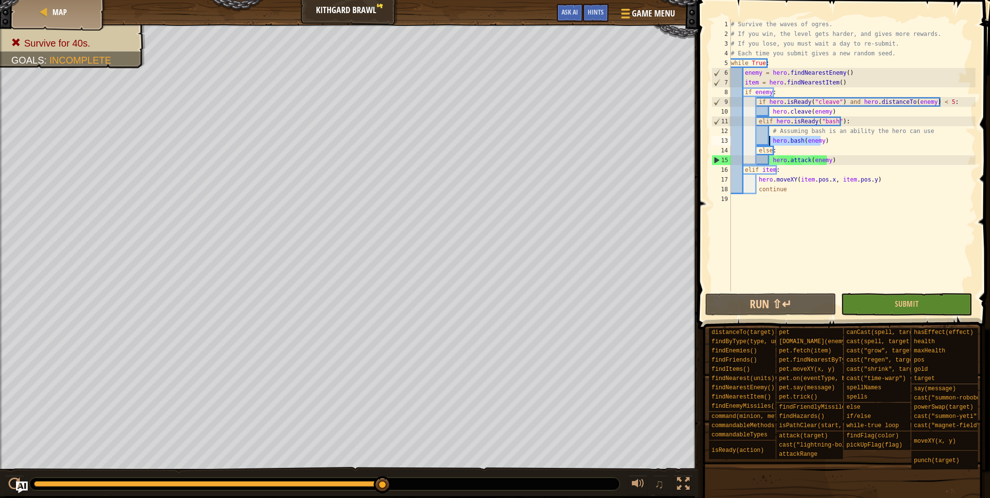
scroll to position [4, 2]
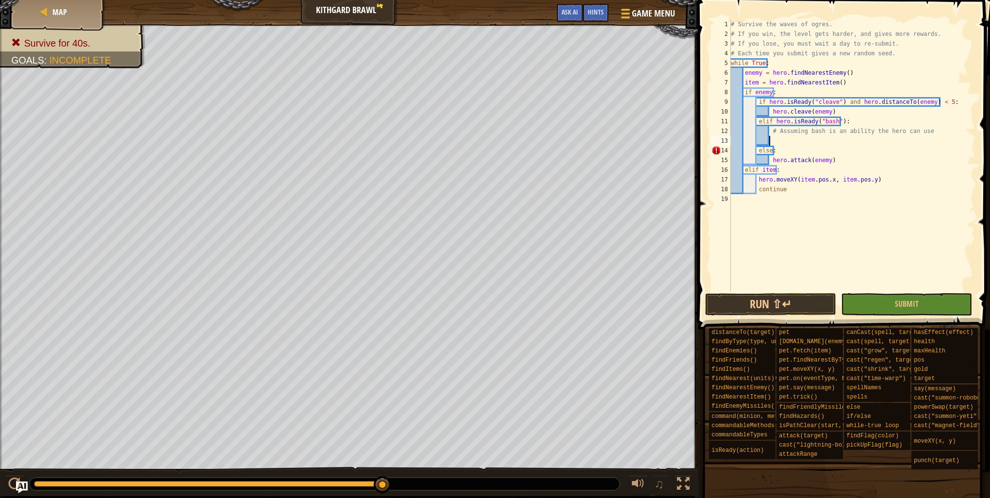
click at [829, 118] on div "# Survive the waves of ogres. # If you win, the level gets harder, and gives mo…" at bounding box center [852, 164] width 246 height 291
type textarea "elif hero.isReady(""):"
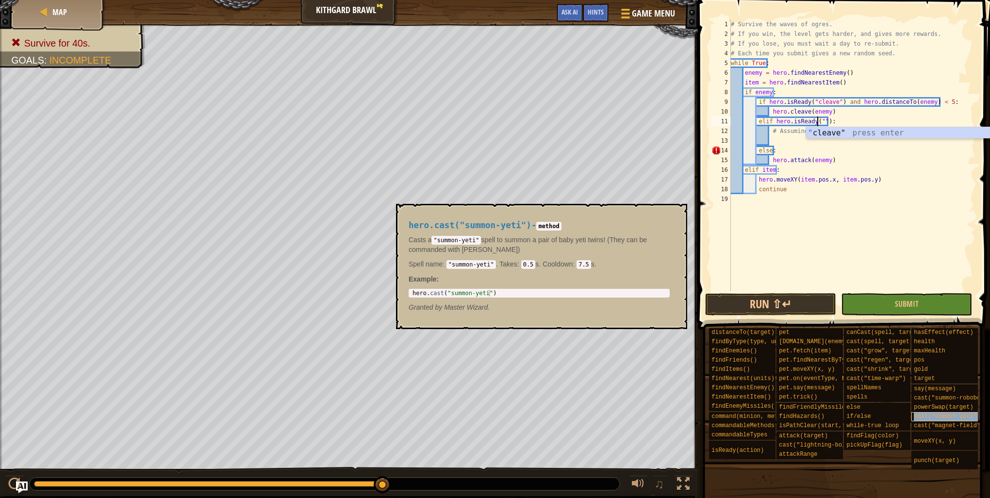
click at [923, 412] on div "cast("summon-yeti")" at bounding box center [960, 416] width 99 height 9
drag, startPoint x: 835, startPoint y: 122, endPoint x: 756, endPoint y: 122, distance: 78.6
click at [756, 122] on div "# Survive the waves of ogres. # If you win, the level gets harder, and gives mo…" at bounding box center [852, 164] width 246 height 291
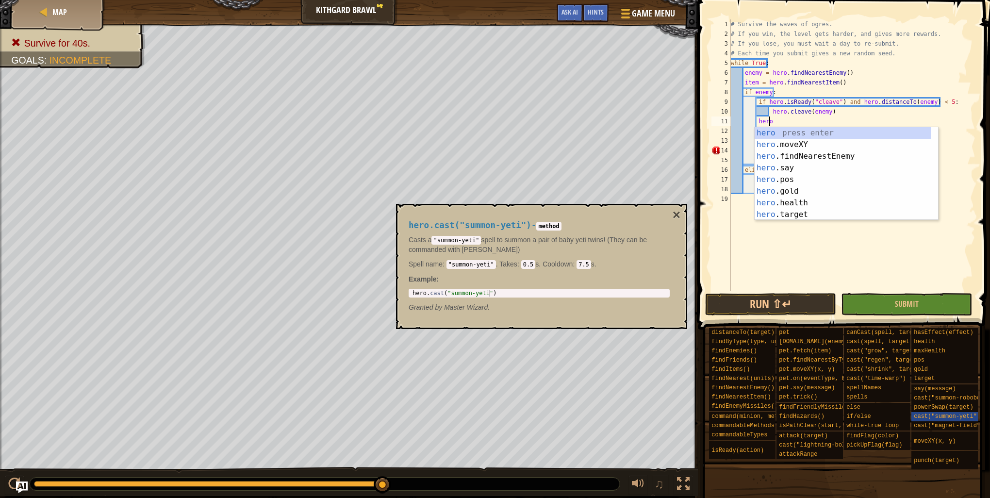
type textarea "hero."
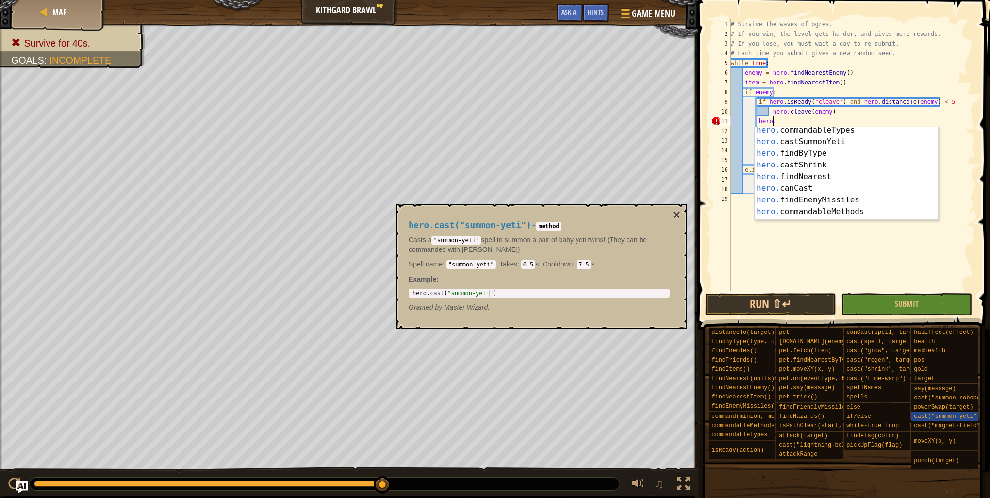
scroll to position [287, 0]
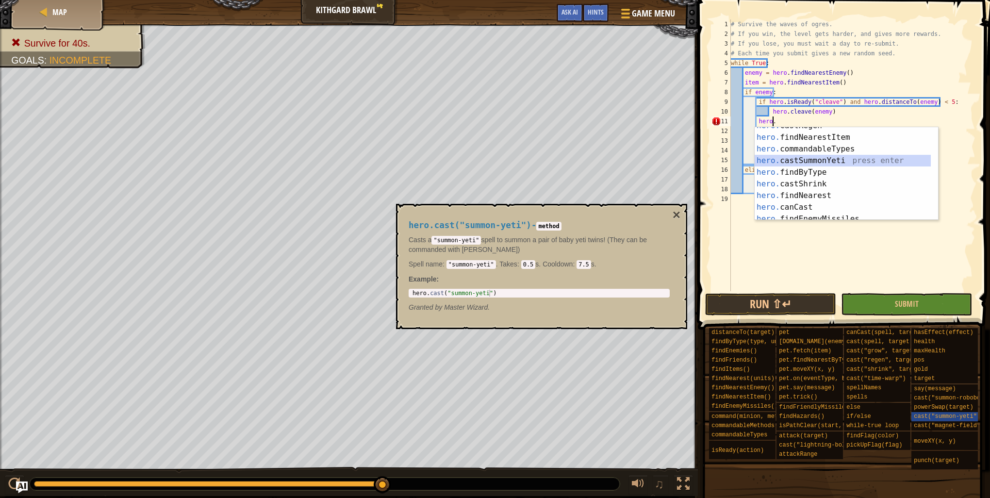
click at [902, 162] on div "hero. castRegen press enter hero. findNearestItem press enter hero. commandable…" at bounding box center [842, 178] width 176 height 116
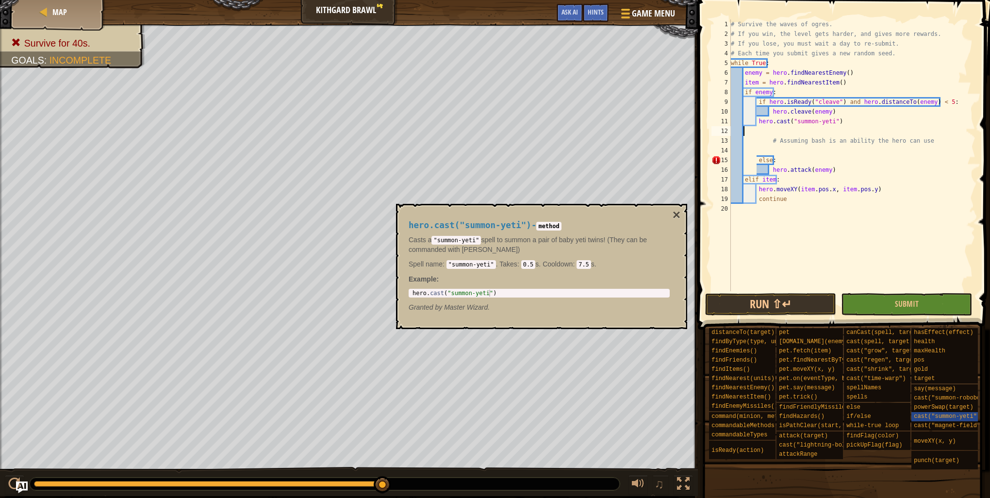
scroll to position [4, 0]
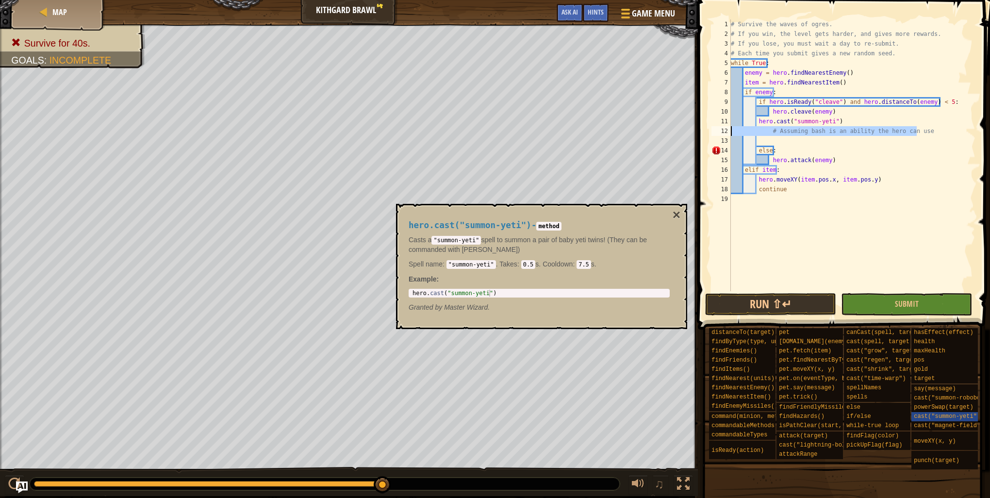
drag, startPoint x: 935, startPoint y: 128, endPoint x: 709, endPoint y: 132, distance: 225.6
click at [709, 132] on div "hero.cast("summon-yeti") 1 2 3 4 5 6 7 8 9 10 11 12 13 14 15 16 17 18 19 # Surv…" at bounding box center [842, 155] width 266 height 272
type textarea "# Assuming bash is an ability the hero can use"
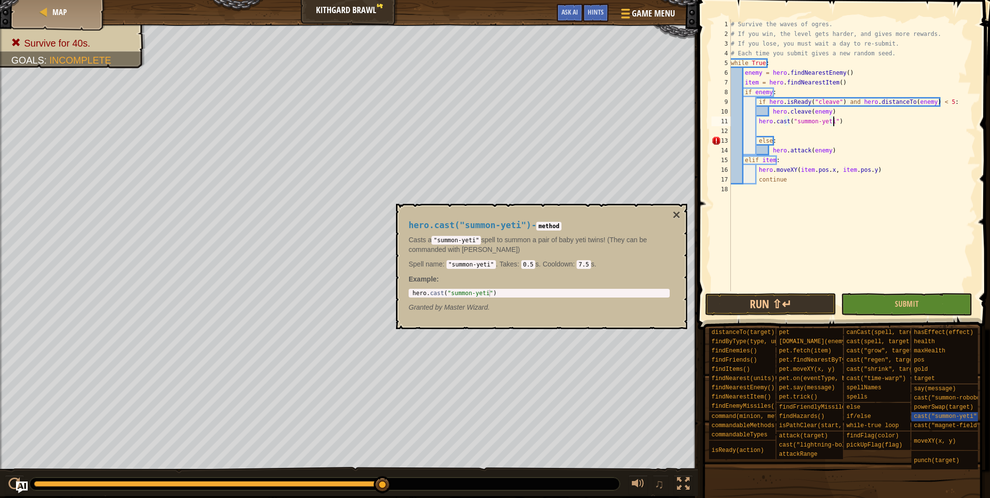
type textarea "hero.cast("summon-yeti")"
click at [775, 131] on div "# Survive the waves of ogres. # If you win, the level gets harder, and gives mo…" at bounding box center [852, 164] width 246 height 291
click at [755, 130] on div "# Survive the waves of ogres. # If you win, the level gets harder, and gives mo…" at bounding box center [852, 164] width 246 height 291
click at [755, 119] on div "# Survive the waves of ogres. # If you win, the level gets harder, and gives mo…" at bounding box center [852, 164] width 246 height 291
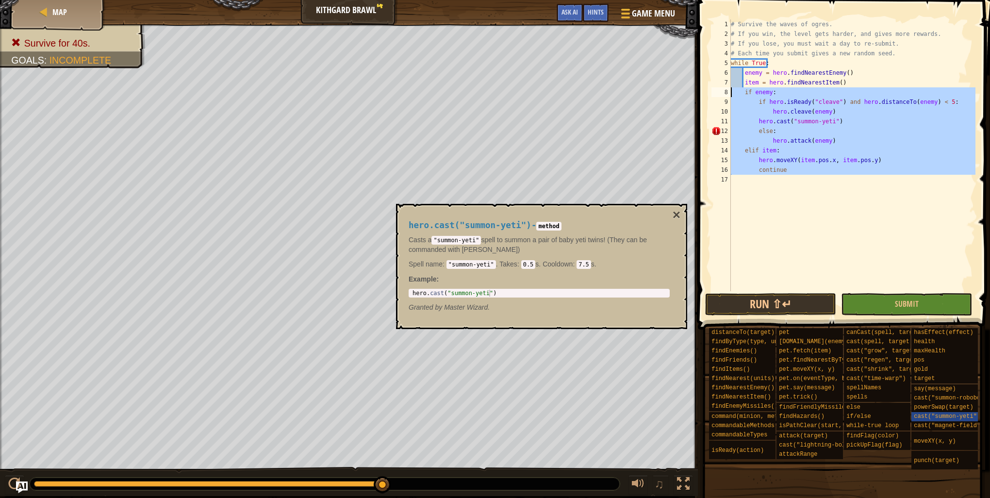
drag, startPoint x: 802, startPoint y: 180, endPoint x: 726, endPoint y: 96, distance: 113.0
click at [726, 96] on div "hero.cast("summon-yeti") 1 2 3 4 5 6 7 8 9 10 11 12 13 14 15 16 17 # Survive th…" at bounding box center [842, 155] width 266 height 272
type textarea "if enemy: if hero.isReady("cleave") and hero.distanceTo(enemy) < 5:"
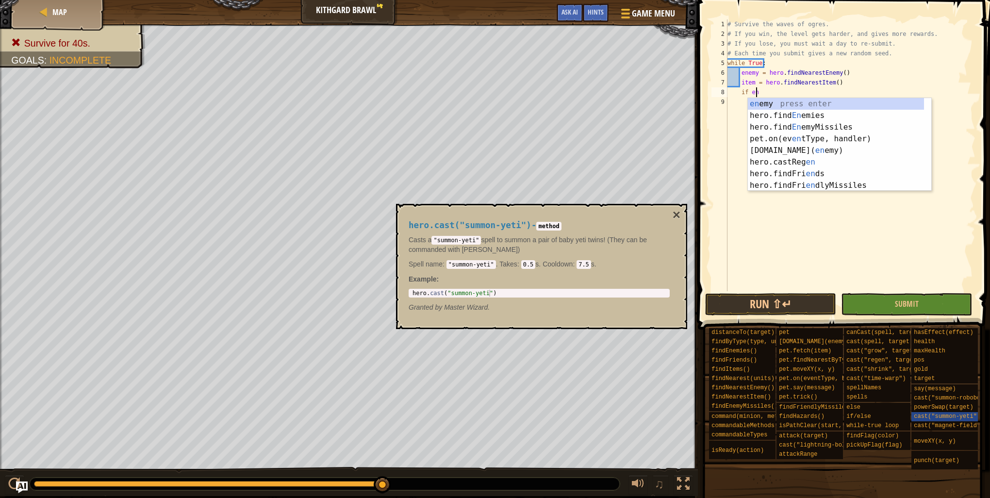
scroll to position [4, 2]
click at [812, 101] on div "ene my press enter hero.find Ene mies press enter hero.find Ene myMissiles pres…" at bounding box center [836, 156] width 176 height 116
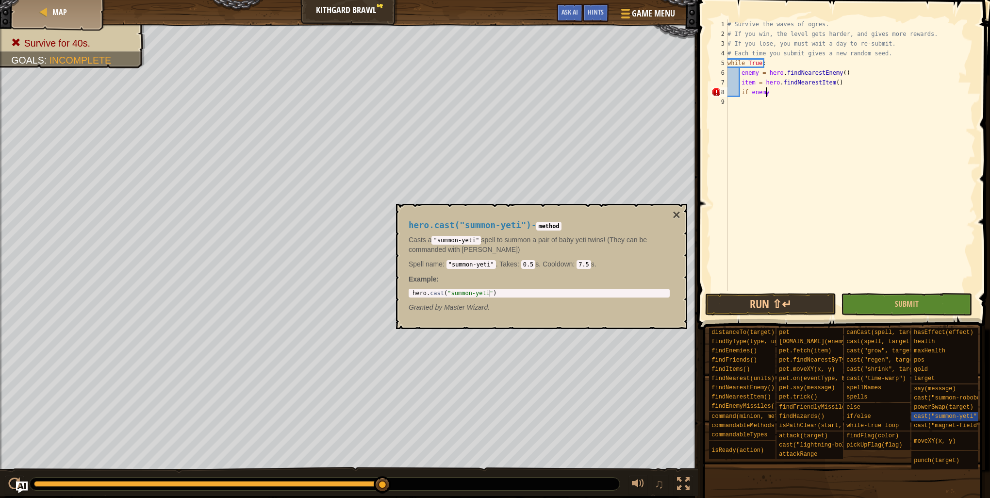
type textarea "if enemy:"
paste textarea "hero.bash(enemy)"
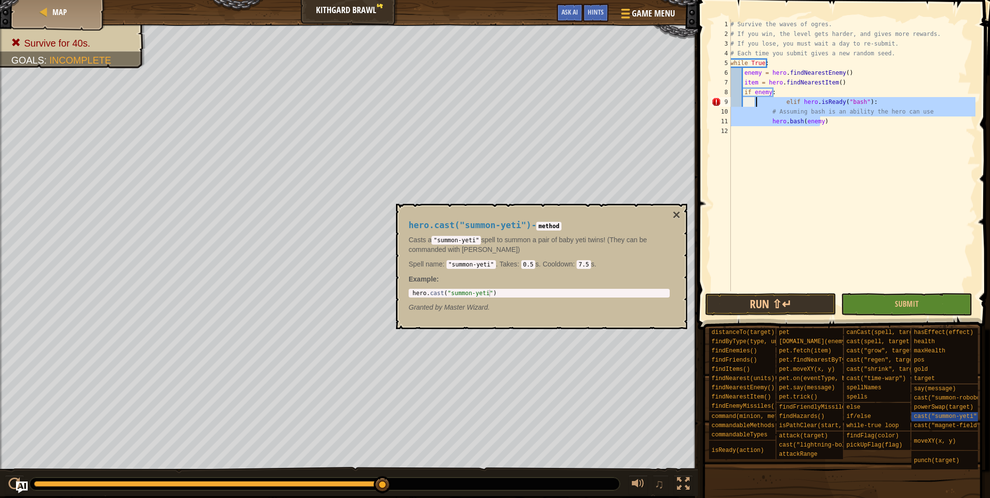
drag, startPoint x: 825, startPoint y: 122, endPoint x: 754, endPoint y: 105, distance: 72.4
click at [754, 105] on div "# Survive the waves of ogres. # If you win, the level gets harder, and gives mo…" at bounding box center [851, 164] width 247 height 291
type textarea "elif hero.isReady("bash"): # Assuming bash is an ability the hero can use"
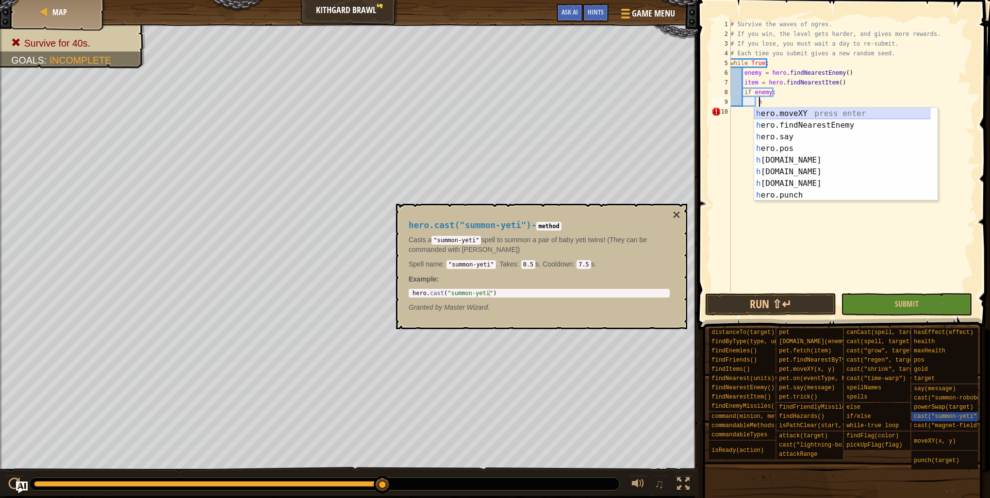
type textarea "her"
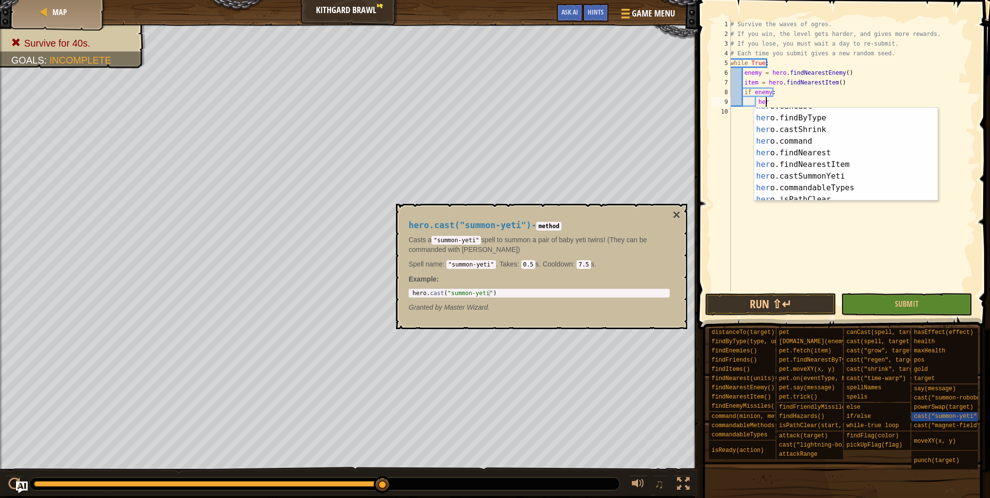
scroll to position [304, 0]
click at [899, 168] on div "her o.findByType press enter her o.castShrink press enter her o.command press e…" at bounding box center [842, 164] width 176 height 116
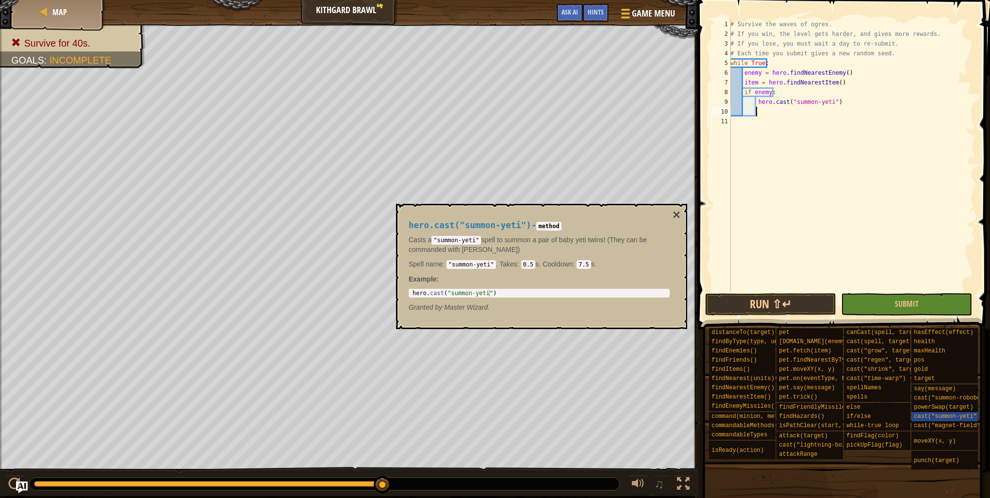
scroll to position [4, 1]
click at [721, 304] on button "Run ⇧↵" at bounding box center [770, 304] width 131 height 22
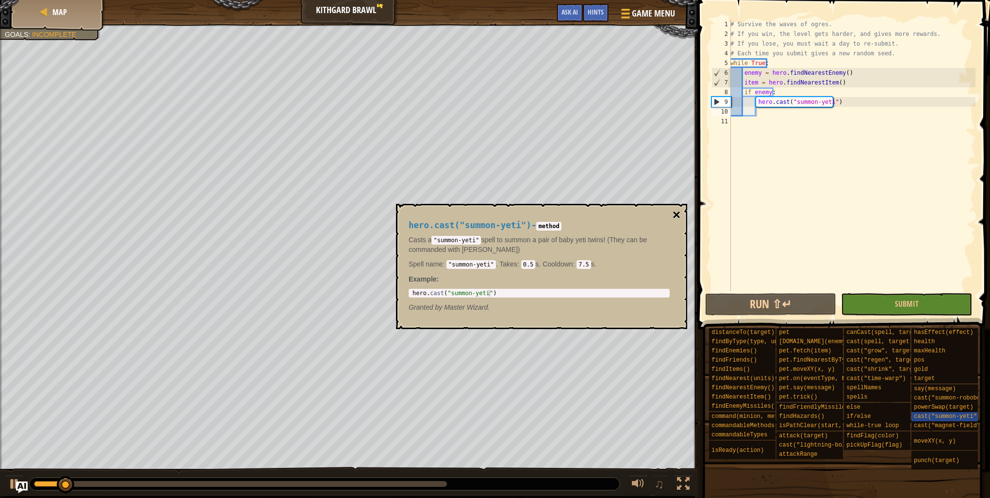
click at [677, 218] on button "×" at bounding box center [676, 215] width 8 height 14
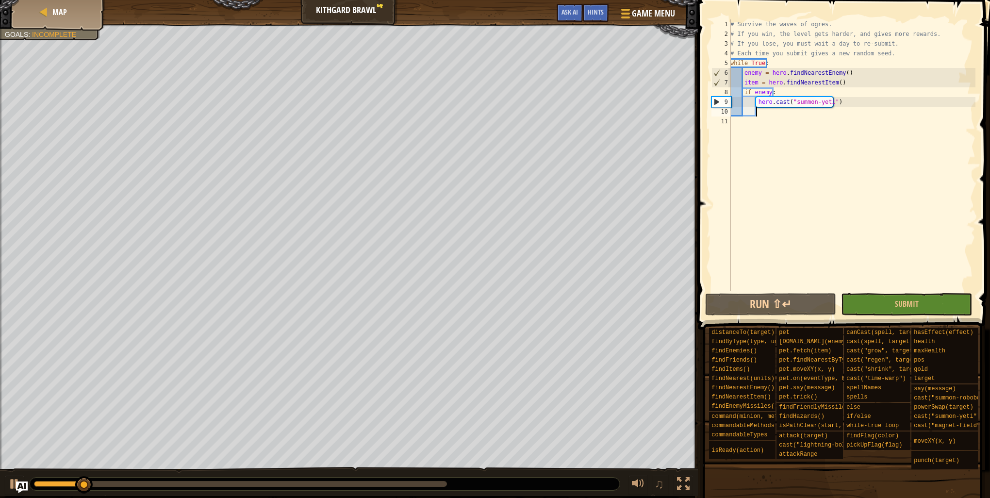
click at [797, 115] on div "# Survive the waves of ogres. # If you win, the level gets harder, and gives mo…" at bounding box center [851, 164] width 247 height 291
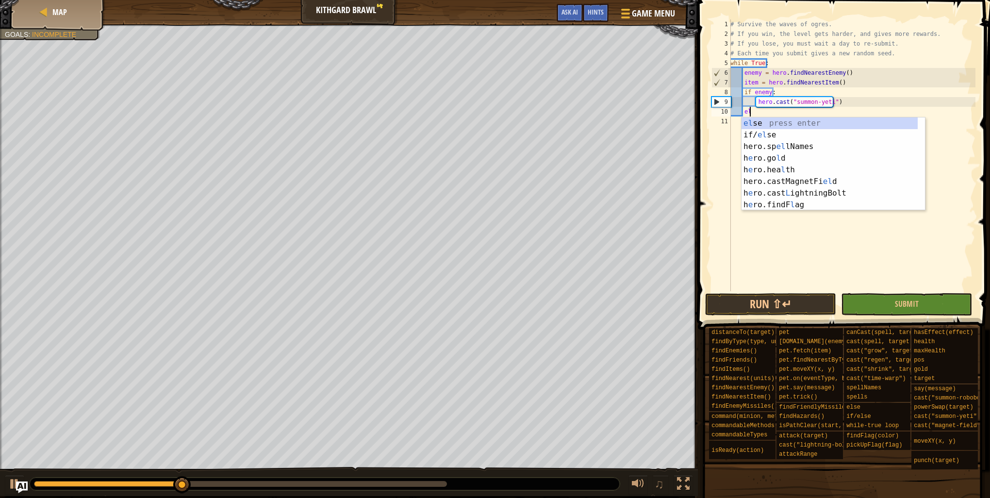
type textarea "els"
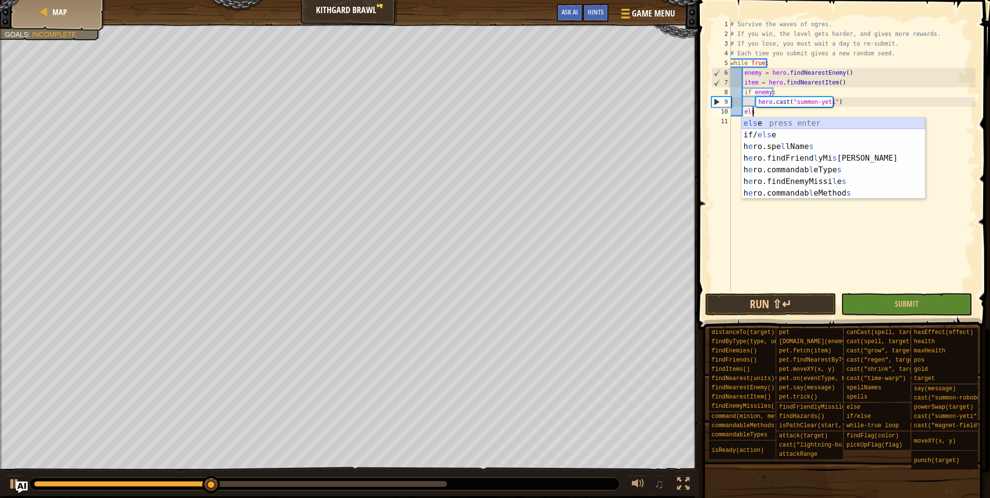
click at [792, 121] on div "els e press enter if/ els e press enter h e ro.spe l lName s press enter h e ro…" at bounding box center [832, 169] width 183 height 105
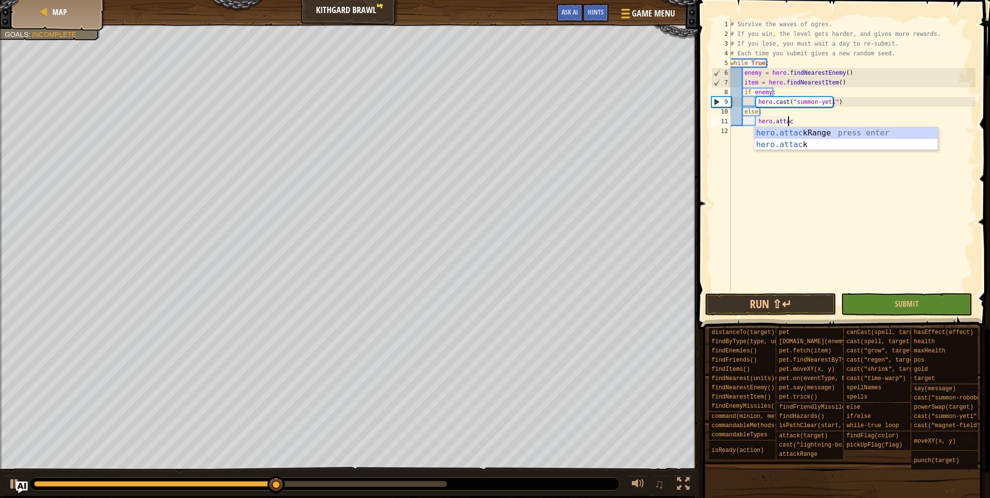
scroll to position [4, 4]
click at [854, 133] on div "hero.attack press enter hero.attack Range press enter" at bounding box center [845, 150] width 183 height 47
type textarea "hero.attack(enemy)"
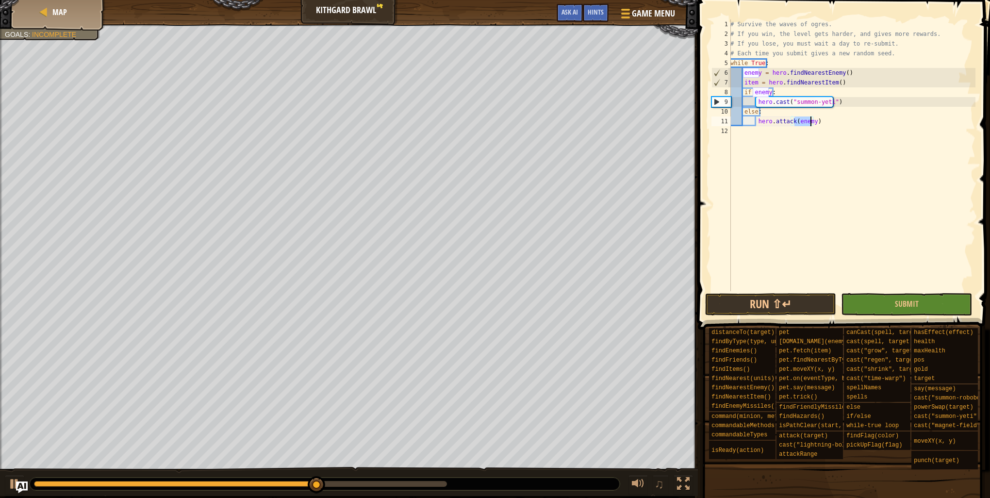
click at [820, 215] on div "# Survive the waves of ogres. # If you win, the level gets harder, and gives mo…" at bounding box center [851, 164] width 247 height 291
click at [759, 297] on button "Run ⇧↵" at bounding box center [770, 304] width 131 height 22
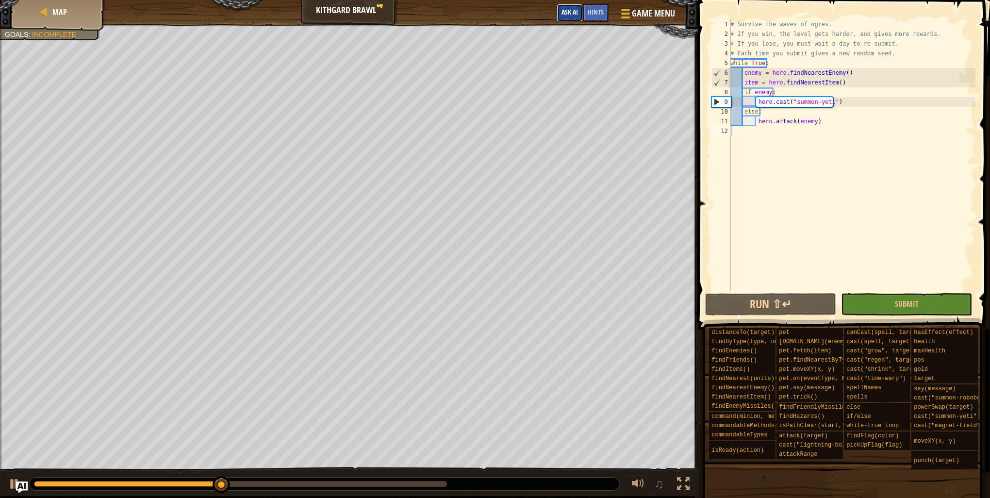
click at [568, 17] on button "Ask AI" at bounding box center [569, 13] width 26 height 18
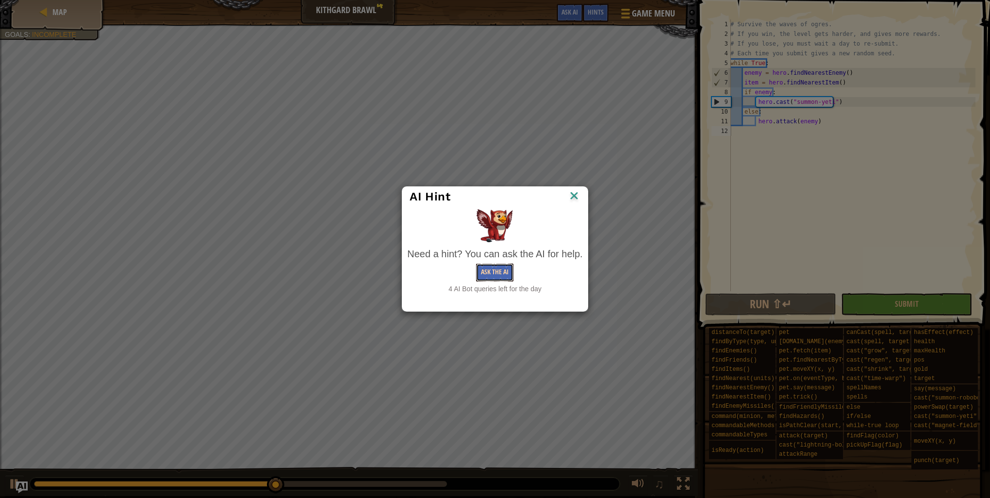
click at [494, 278] on button "Ask the AI" at bounding box center [494, 272] width 37 height 18
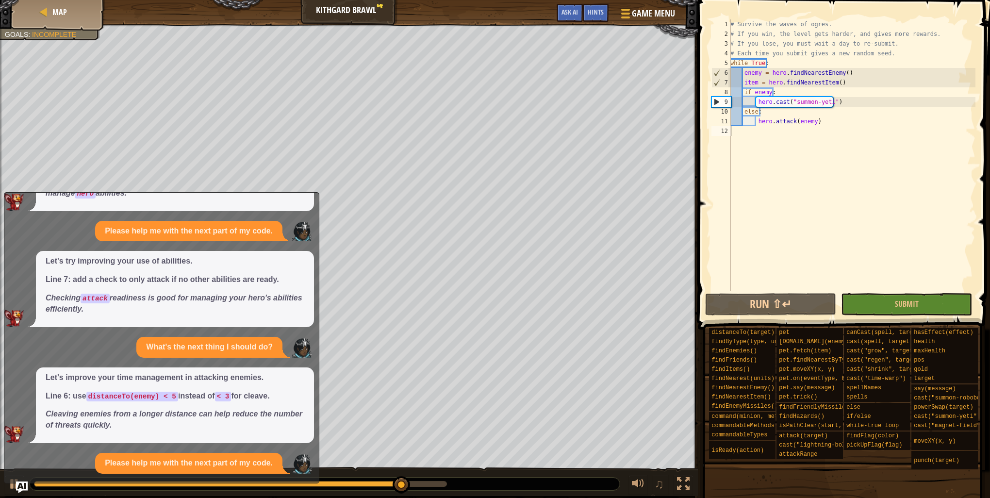
scroll to position [293, 0]
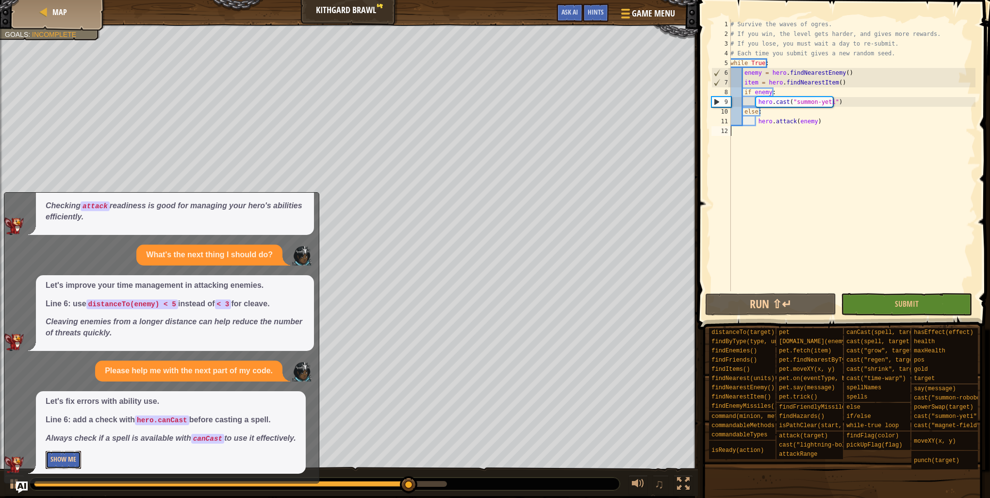
click at [78, 461] on button "Show Me" at bounding box center [63, 460] width 35 height 18
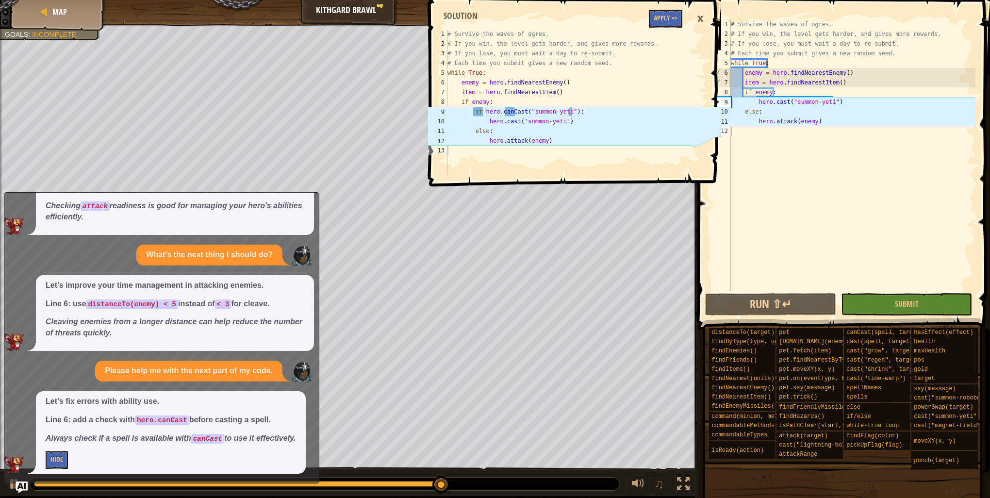
type textarea "if hero.canCast("summon-yeti"):"
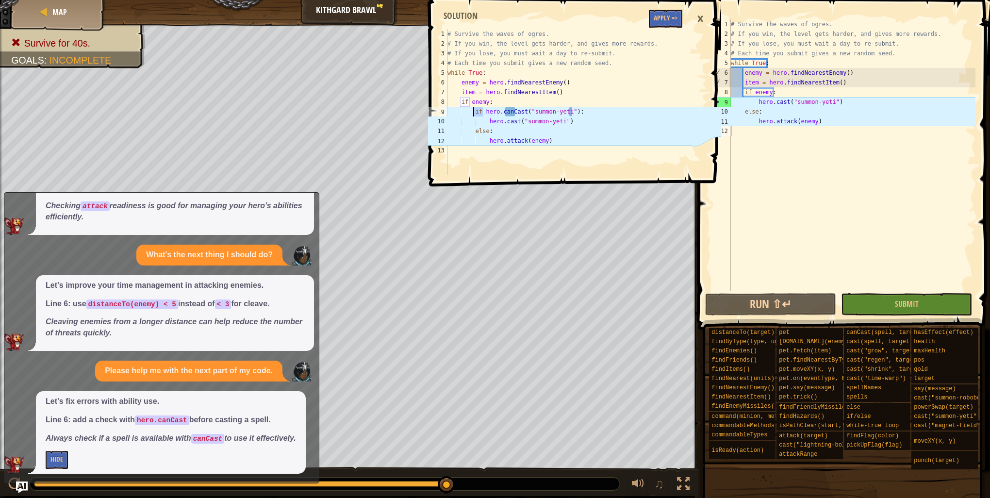
drag, startPoint x: 482, startPoint y: 107, endPoint x: 474, endPoint y: 112, distance: 9.3
click at [474, 112] on div "# Survive the waves of ogres. # If you win, the level gets harder, and gives mo…" at bounding box center [568, 111] width 246 height 165
click at [756, 100] on div "# Survive the waves of ogres. # If you win, the level gets harder, and gives mo…" at bounding box center [852, 164] width 246 height 291
paste textarea "if"
type textarea "if hero.cast("summon-yeti")"
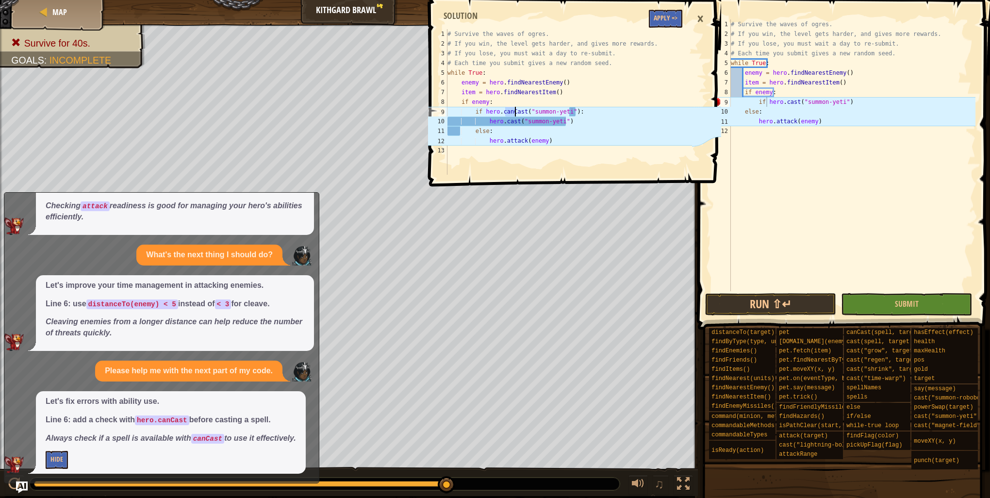
drag, startPoint x: 506, startPoint y: 113, endPoint x: 514, endPoint y: 110, distance: 9.2
click at [514, 110] on div "# Survive the waves of ogres. # If you win, the level gets harder, and gives mo…" at bounding box center [568, 111] width 246 height 165
click at [783, 103] on div "# Survive the waves of ogres. # If you win, the level gets harder, and gives mo…" at bounding box center [852, 164] width 246 height 291
click at [860, 135] on div "# Survive the waves of ogres. # If you win, the level gets harder, and gives mo…" at bounding box center [852, 164] width 246 height 291
drag, startPoint x: 568, startPoint y: 122, endPoint x: 499, endPoint y: 130, distance: 69.3
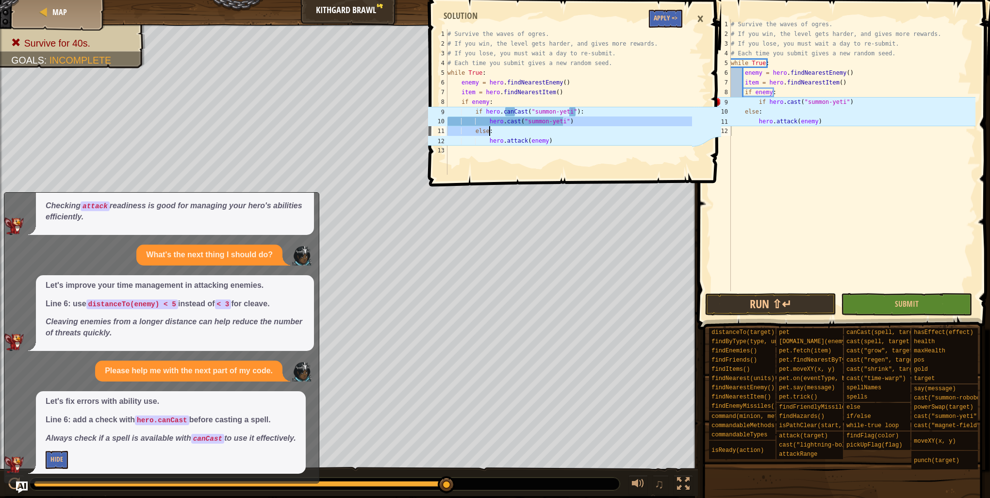
click at [499, 130] on div "# Survive the waves of ogres. # If you win, the level gets harder, and gives mo…" at bounding box center [568, 111] width 246 height 165
drag, startPoint x: 499, startPoint y: 130, endPoint x: 476, endPoint y: 121, distance: 24.4
click at [476, 121] on div "# Survive the waves of ogres. # If you win, the level gets harder, and gives mo…" at bounding box center [568, 111] width 246 height 165
drag, startPoint x: 447, startPoint y: 121, endPoint x: 571, endPoint y: 119, distance: 123.7
click at [571, 119] on div "hero.cast("summon-yeti") 1 2 3 4 5 6 7 8 9 10 11 12 13 # Survive the waves of o…" at bounding box center [559, 102] width 266 height 146
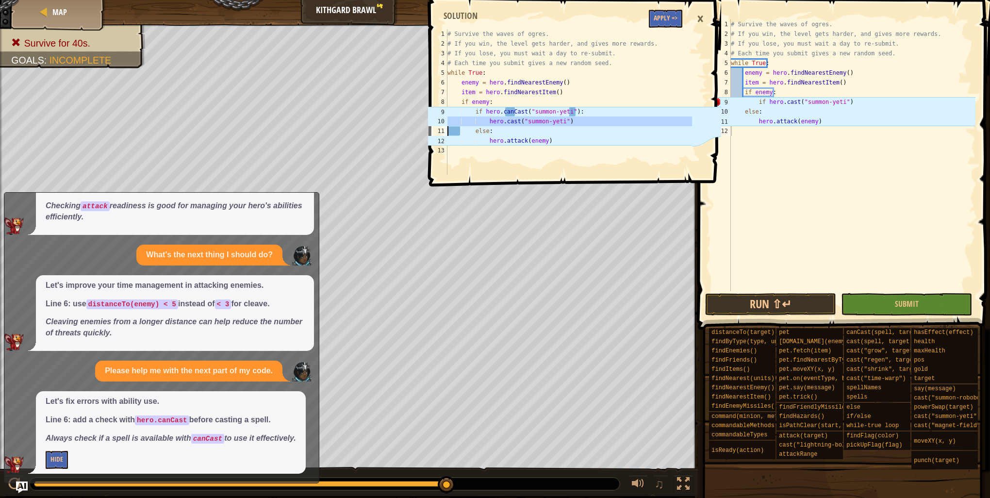
type textarea "hero.cast("summon-yeti") else:"
type textarea "if hero.cast("summon-yeti")"
drag, startPoint x: 852, startPoint y: 98, endPoint x: 693, endPoint y: 102, distance: 159.2
click at [693, 102] on div "Map Kithgard Brawl 4 Game Menu Done Hints Ask AI hero.cast("summon-yeti") else:…" at bounding box center [495, 249] width 990 height 498
paste textarea
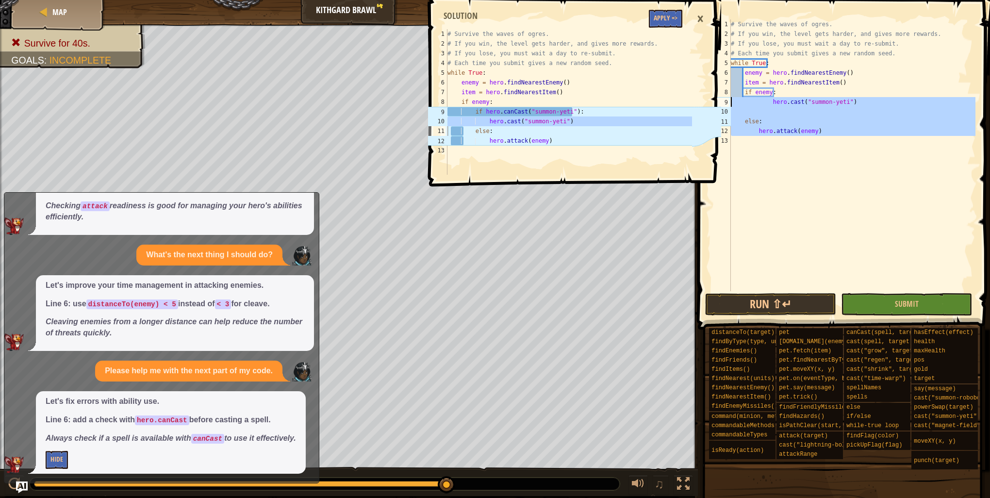
drag, startPoint x: 781, startPoint y: 115, endPoint x: 674, endPoint y: 101, distance: 107.2
click at [674, 101] on div "Map Kithgard Brawl 4 Game Menu Done Hints Ask AI hero.cast("summon-yeti") else:…" at bounding box center [495, 249] width 990 height 498
type textarea "hero.cast("summon-yeti")"
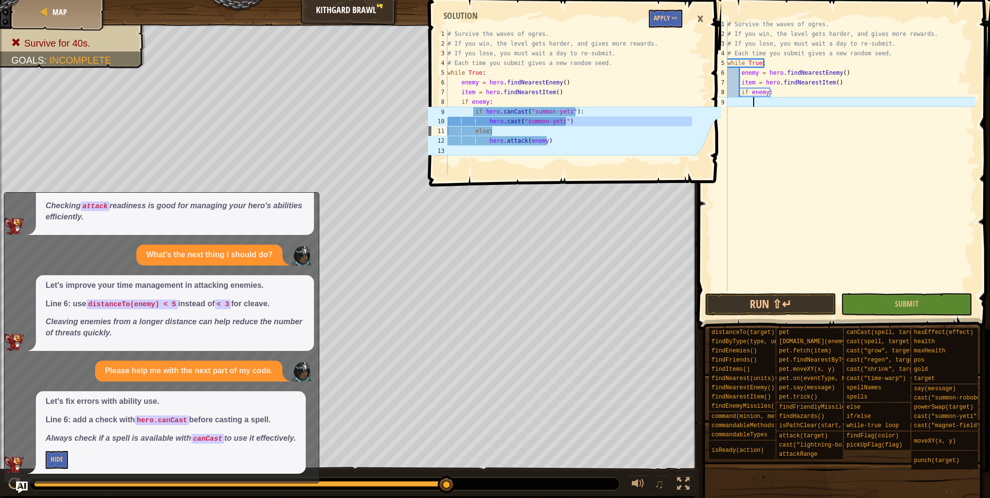
click at [699, 17] on div "×" at bounding box center [700, 19] width 16 height 22
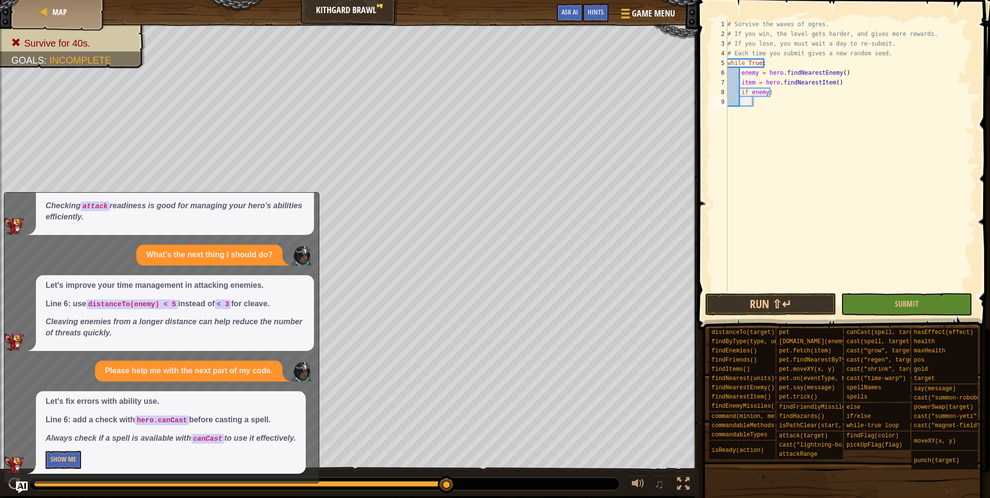
click at [758, 100] on div "# Survive the waves of ogres. # If you win, the level gets harder, and gives mo…" at bounding box center [850, 164] width 250 height 291
click at [66, 457] on button "Show Me" at bounding box center [63, 460] width 35 height 18
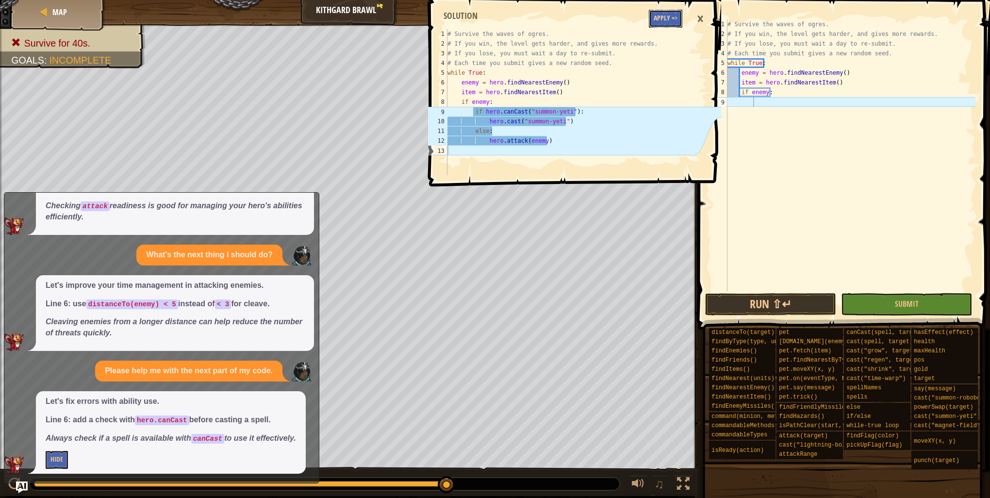
click at [668, 23] on button "Apply =>" at bounding box center [665, 19] width 33 height 18
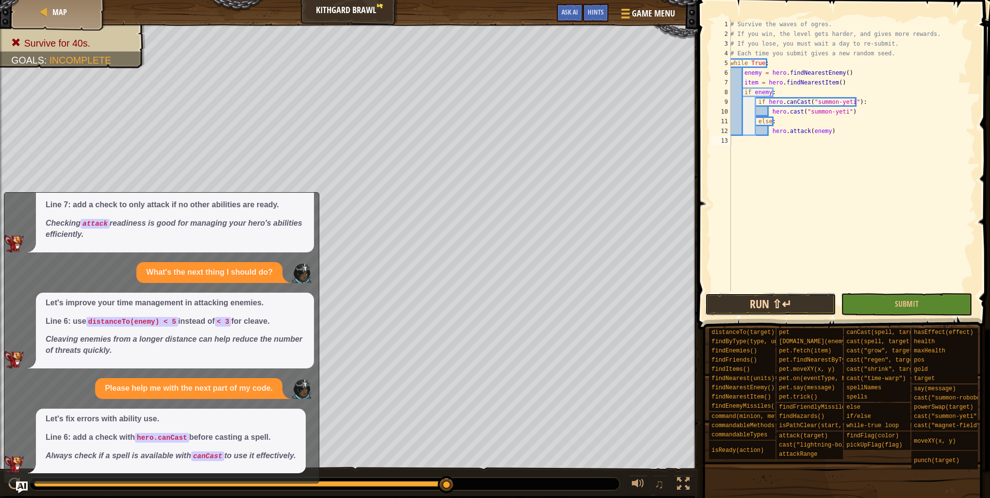
click at [780, 308] on button "Run ⇧↵" at bounding box center [770, 304] width 131 height 22
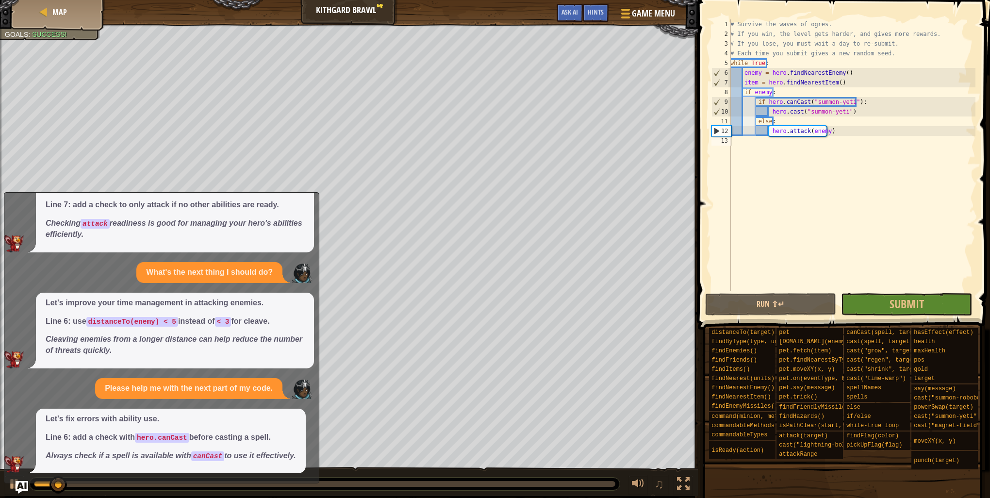
click at [21, 484] on img "Ask AI" at bounding box center [22, 487] width 13 height 13
